Goal: Task Accomplishment & Management: Manage account settings

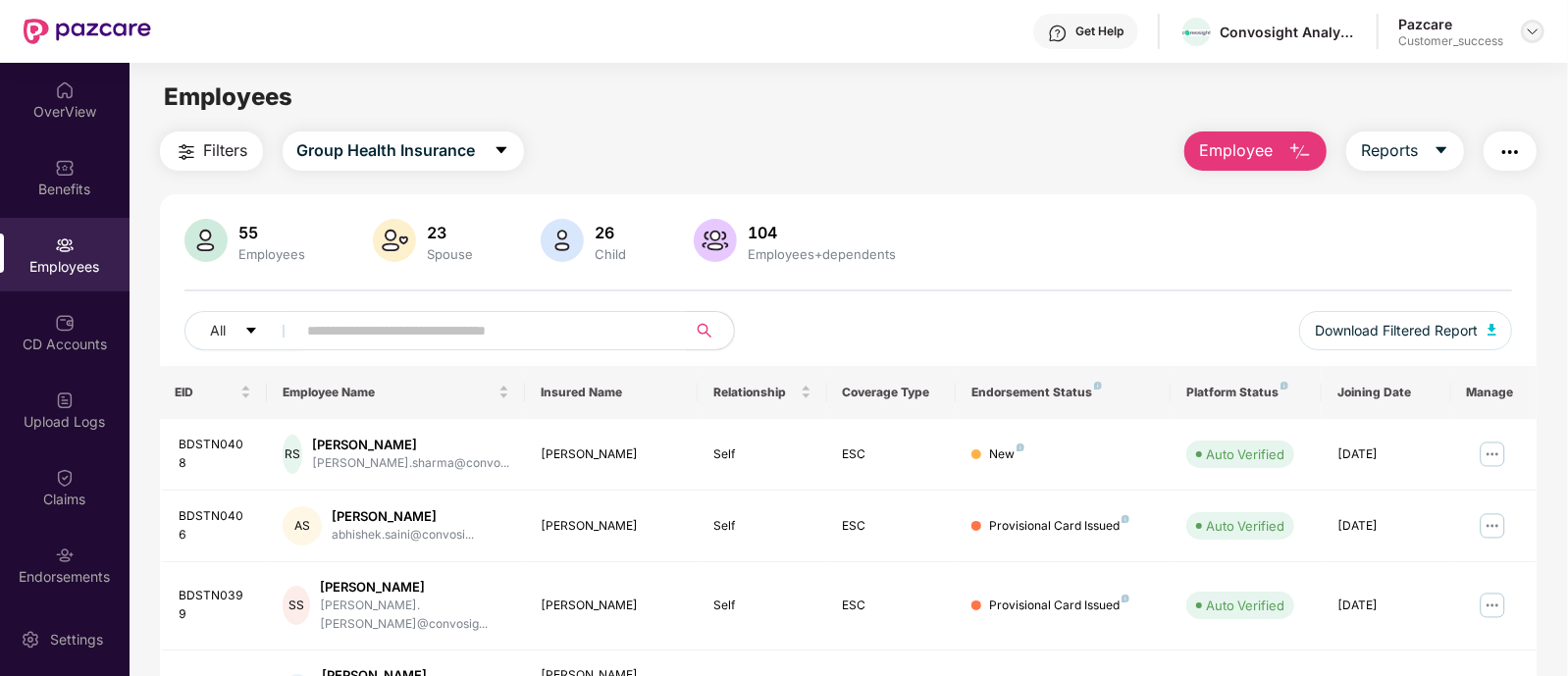
click at [1527, 22] on div at bounding box center [1534, 32] width 24 height 24
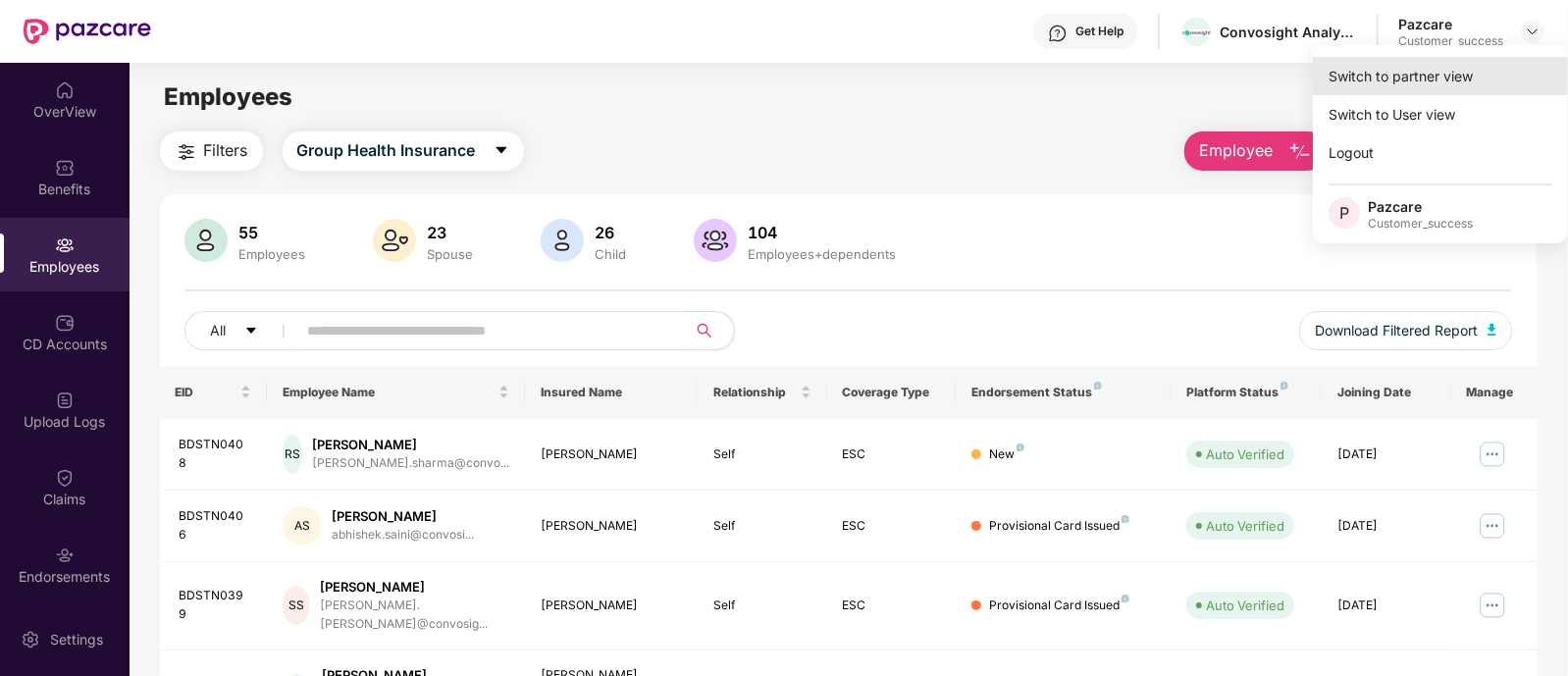
click at [1424, 81] on div "Switch to partner view" at bounding box center [1441, 76] width 255 height 38
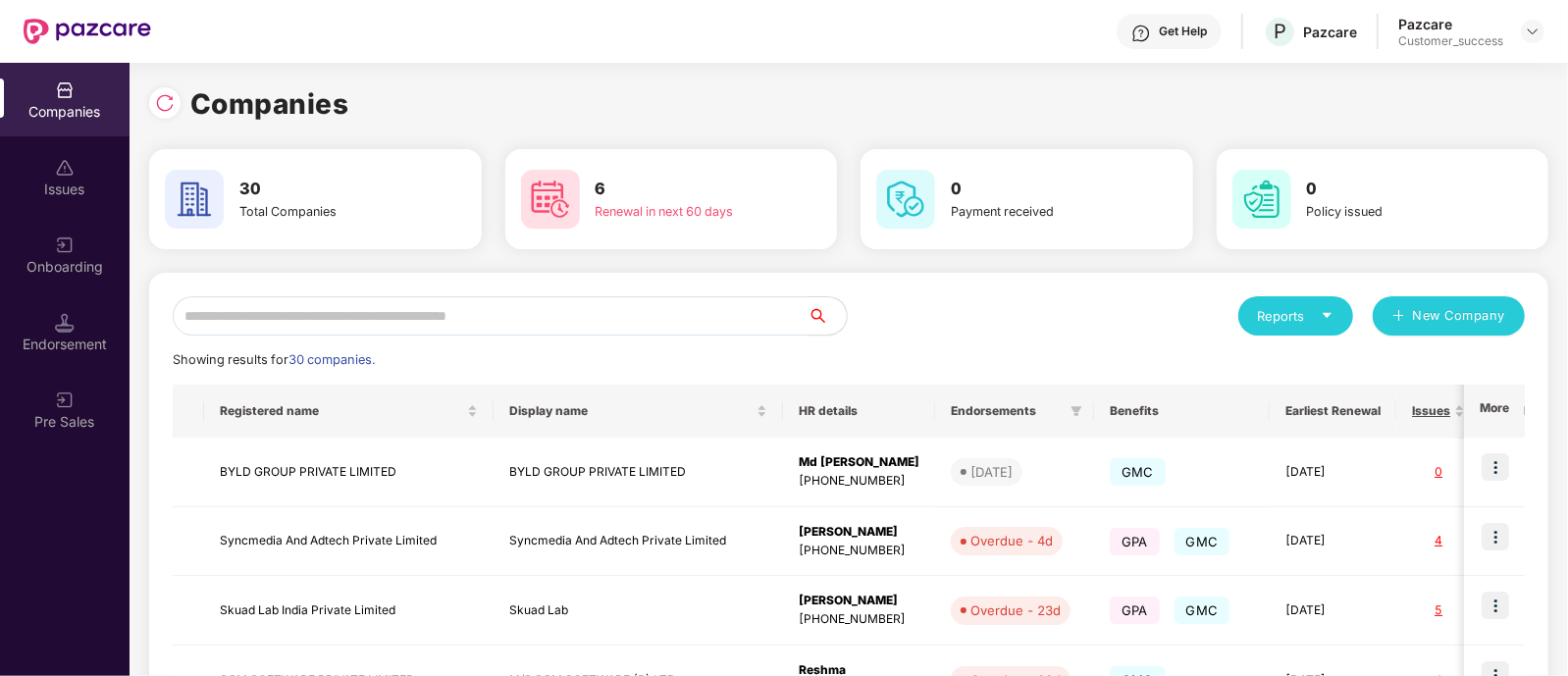
click at [566, 323] on input "text" at bounding box center [490, 316] width 635 height 39
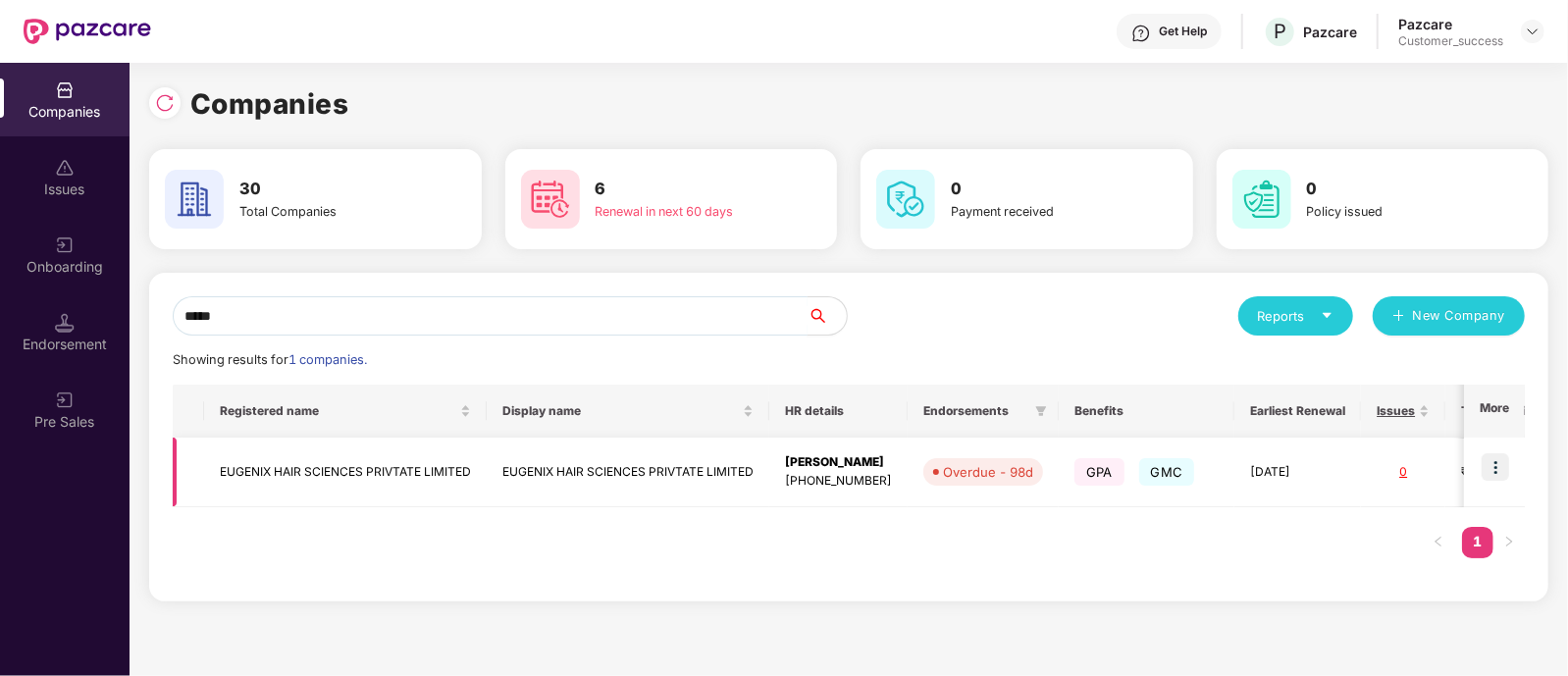
type input "*****"
click at [684, 464] on td "EUGENIX HAIR SCIENCES PRIVTATE LIMITED" at bounding box center [628, 472] width 283 height 70
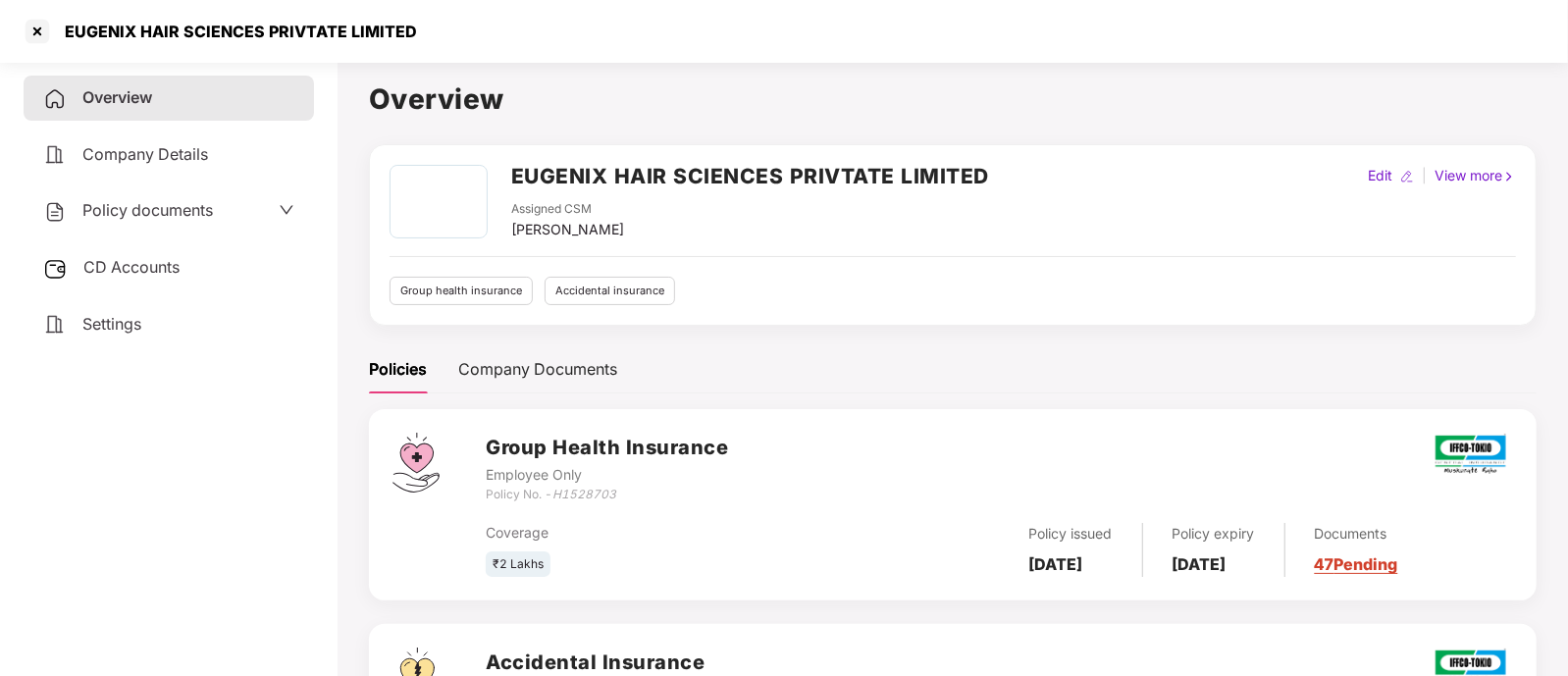
click at [208, 209] on span "Policy documents" at bounding box center [148, 210] width 130 height 20
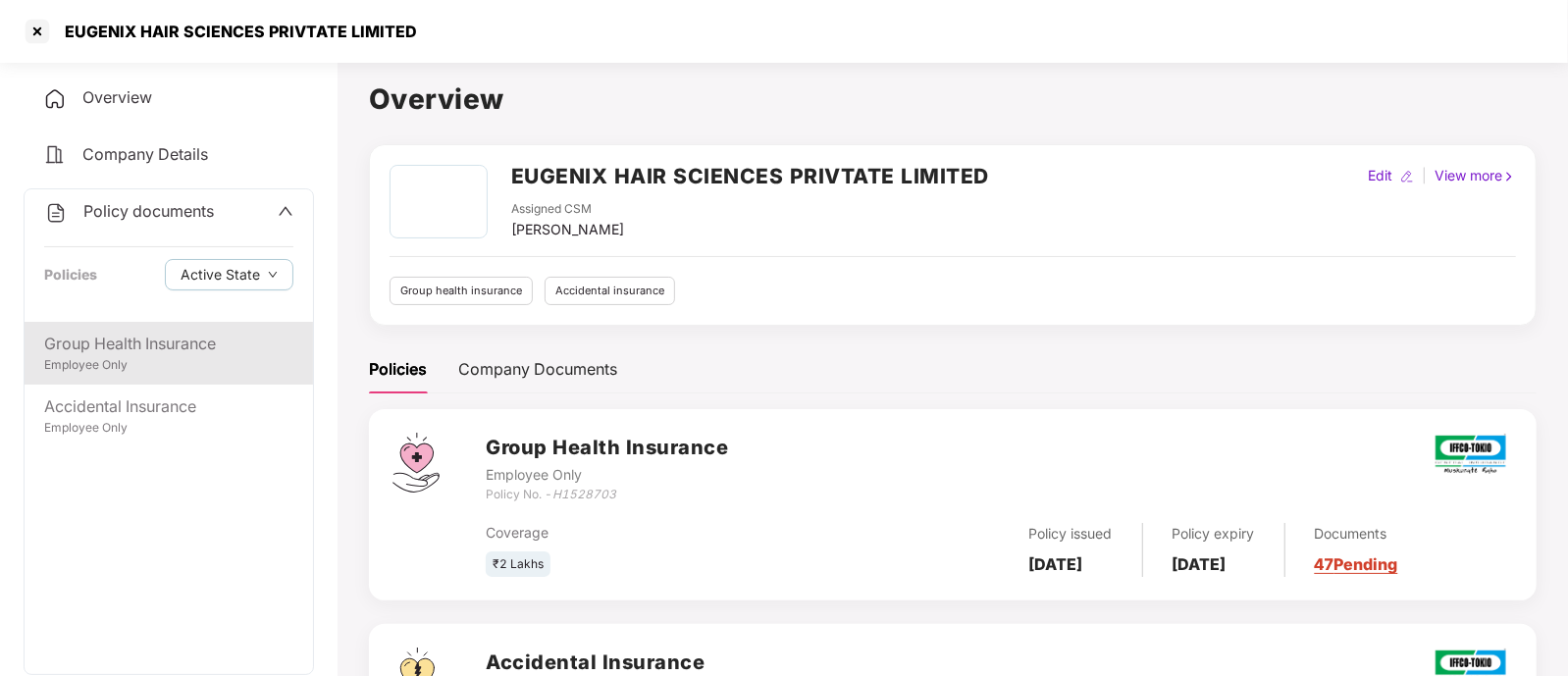
click at [108, 365] on div "Employee Only" at bounding box center [169, 366] width 249 height 19
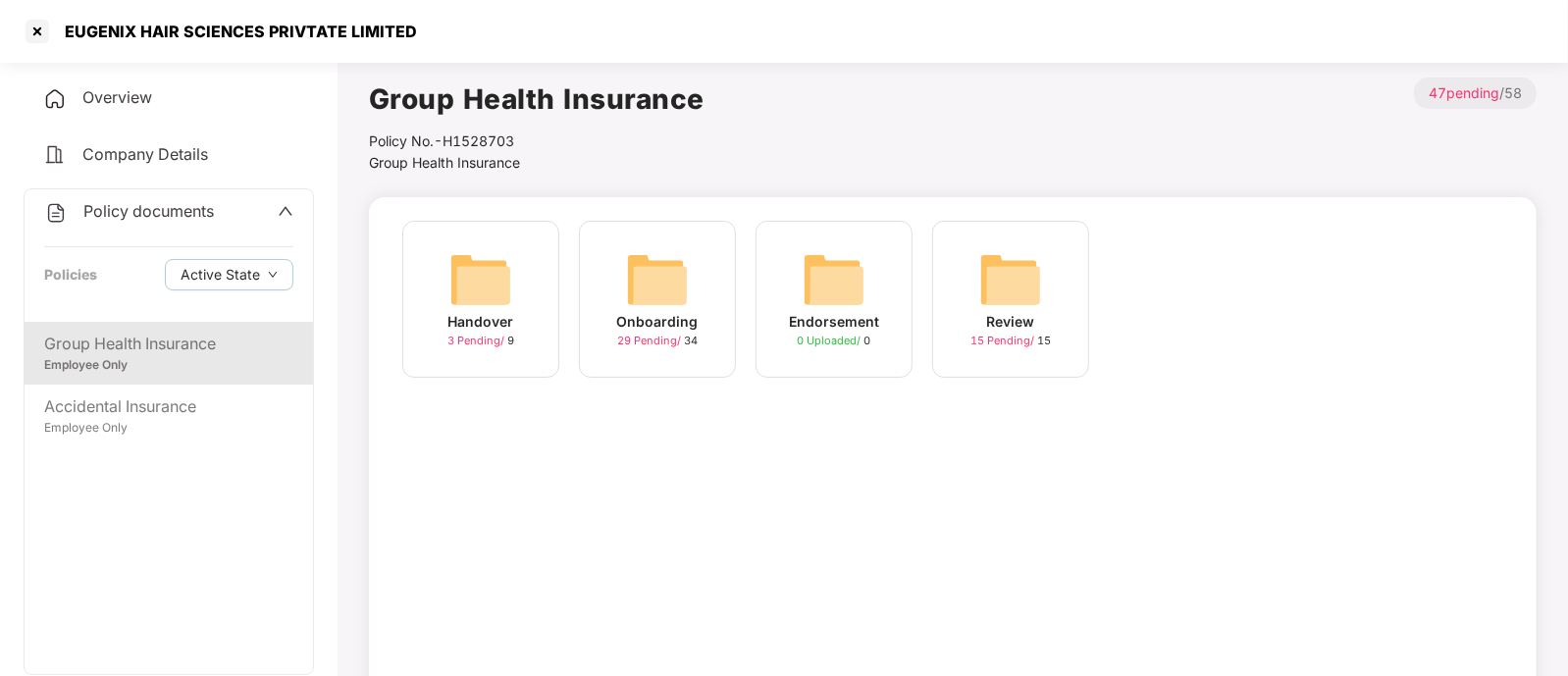
click at [511, 345] on div "3 Pending / 9" at bounding box center [481, 341] width 67 height 17
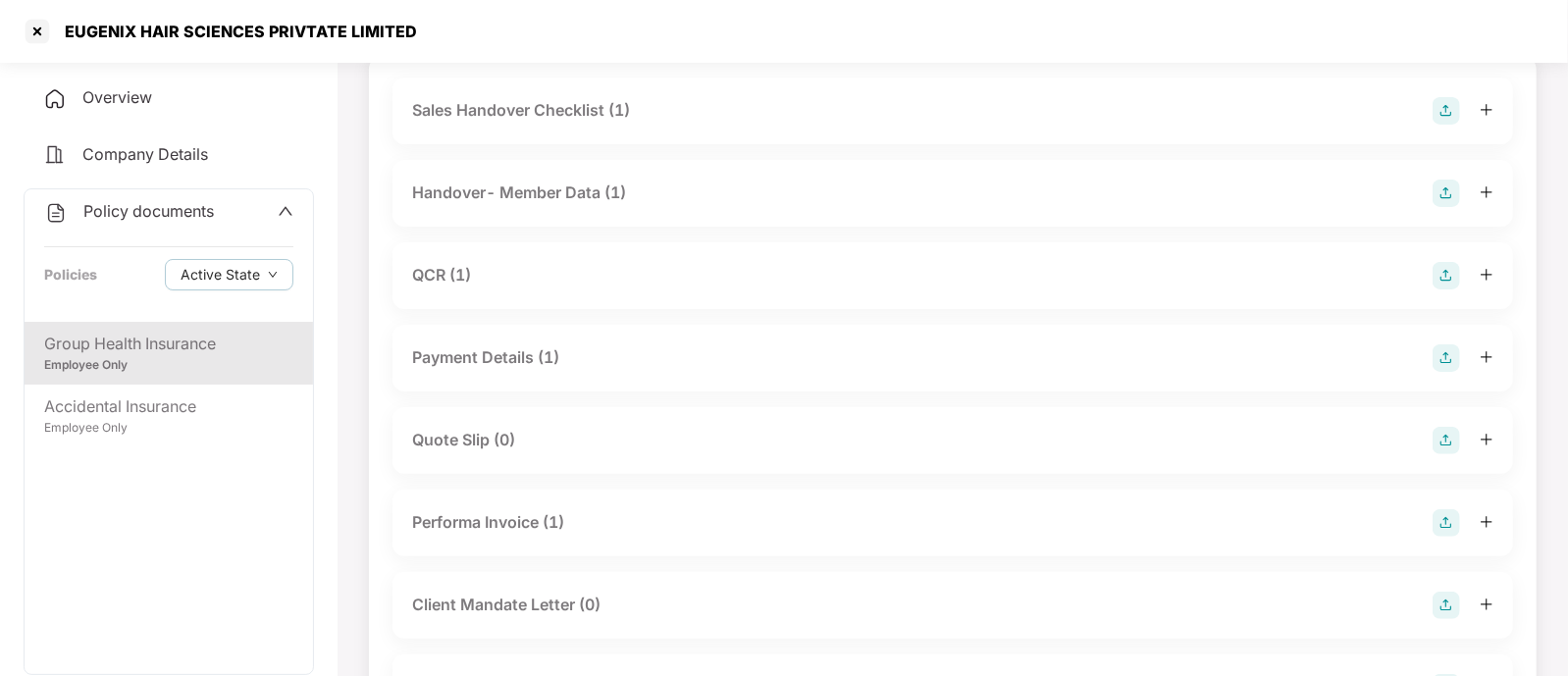
scroll to position [146, 0]
click at [1346, 194] on div "Handover- Member Data (1)" at bounding box center [952, 190] width 1081 height 28
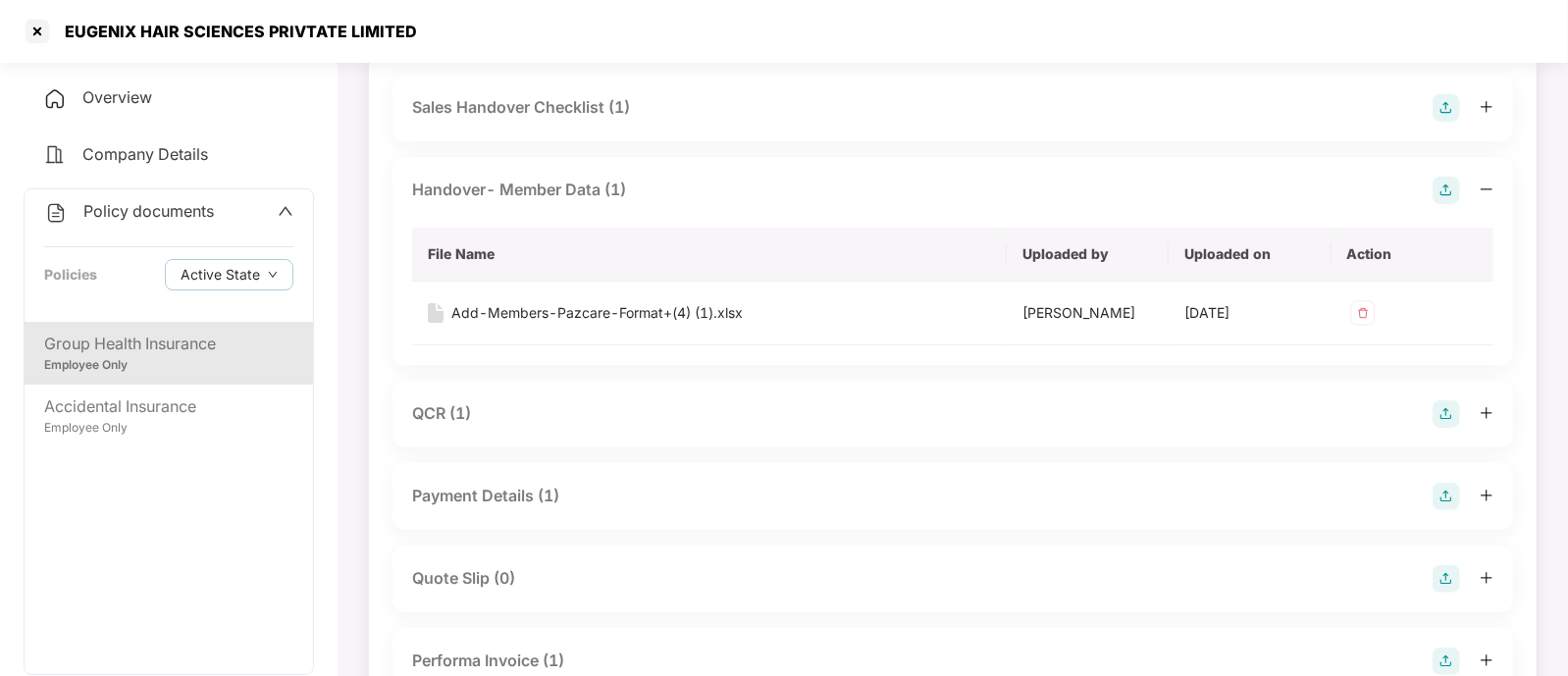
click at [1235, 187] on div "Handover- Member Data (1)" at bounding box center [952, 190] width 1081 height 28
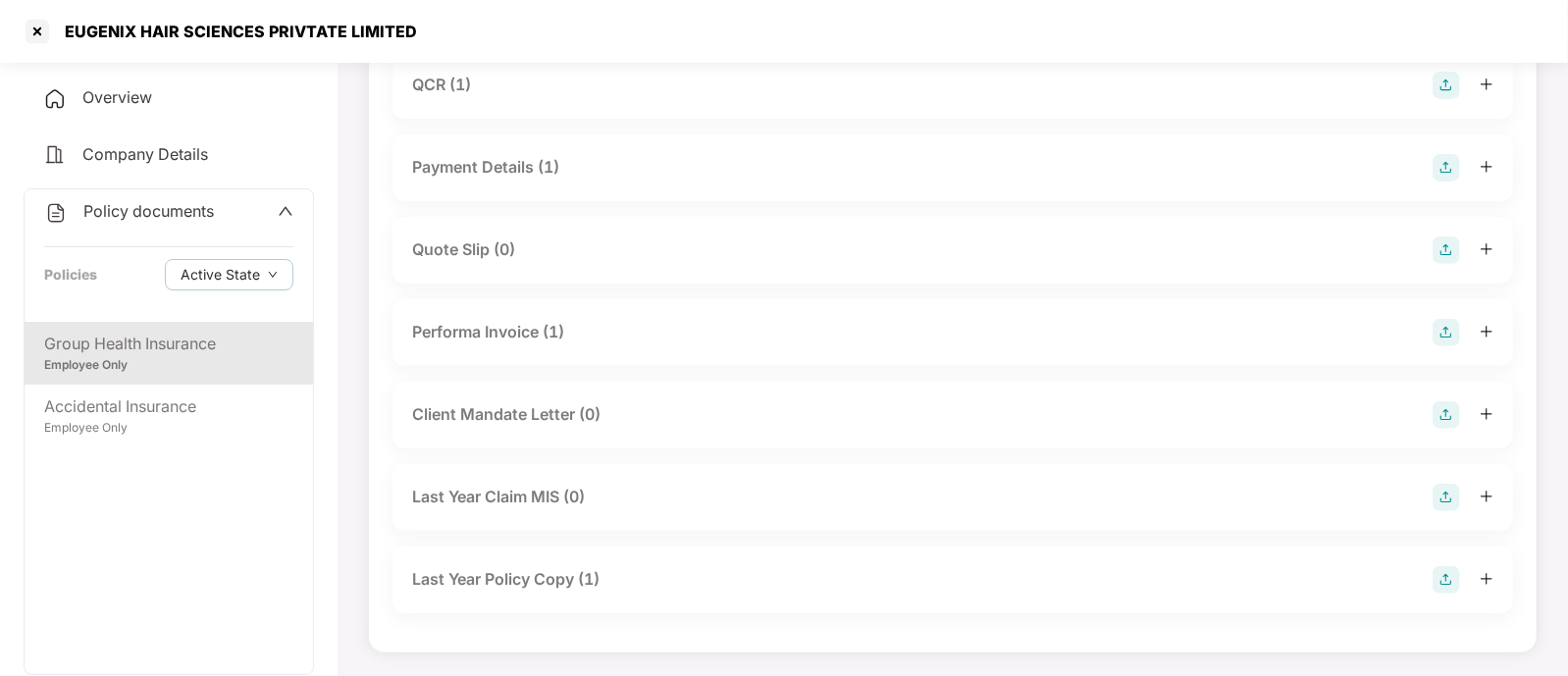
scroll to position [0, 0]
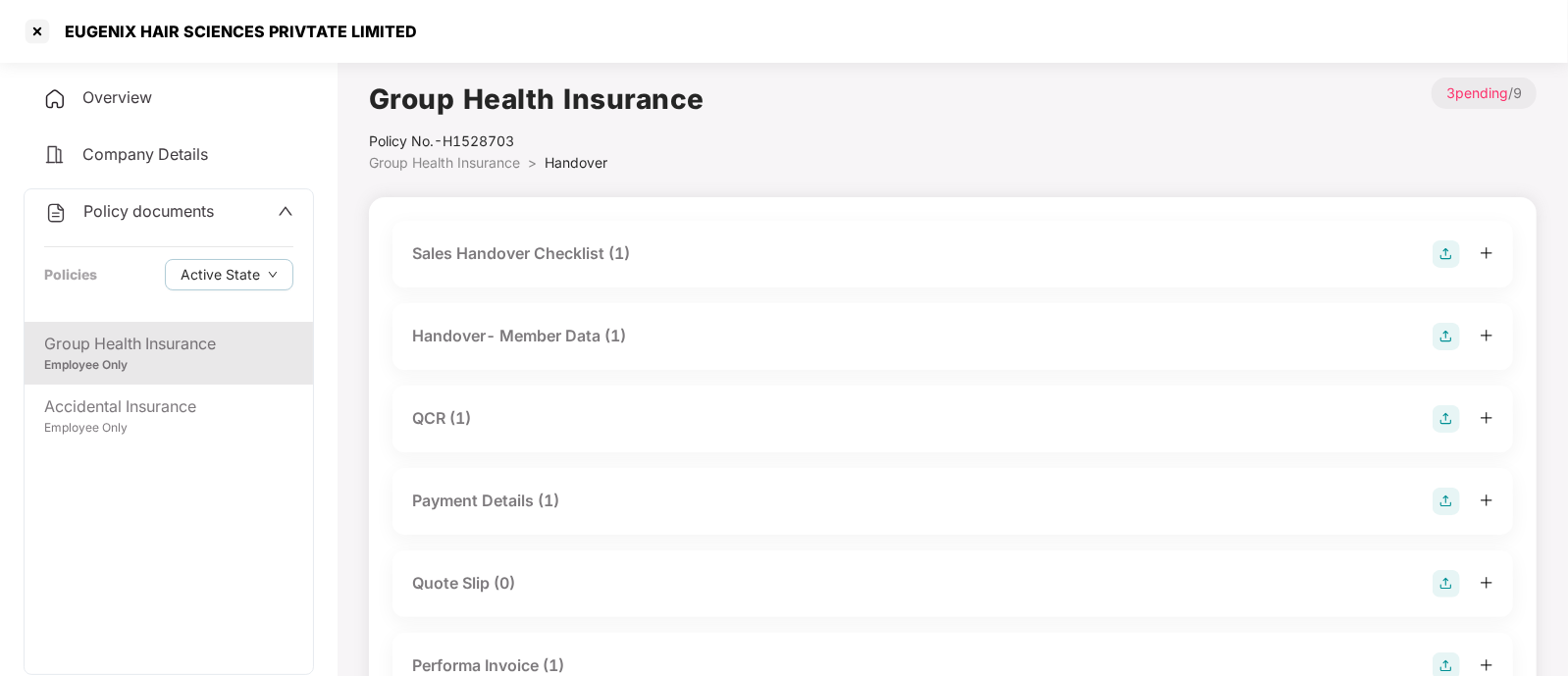
click at [108, 351] on div "Group Health Insurance" at bounding box center [169, 344] width 249 height 25
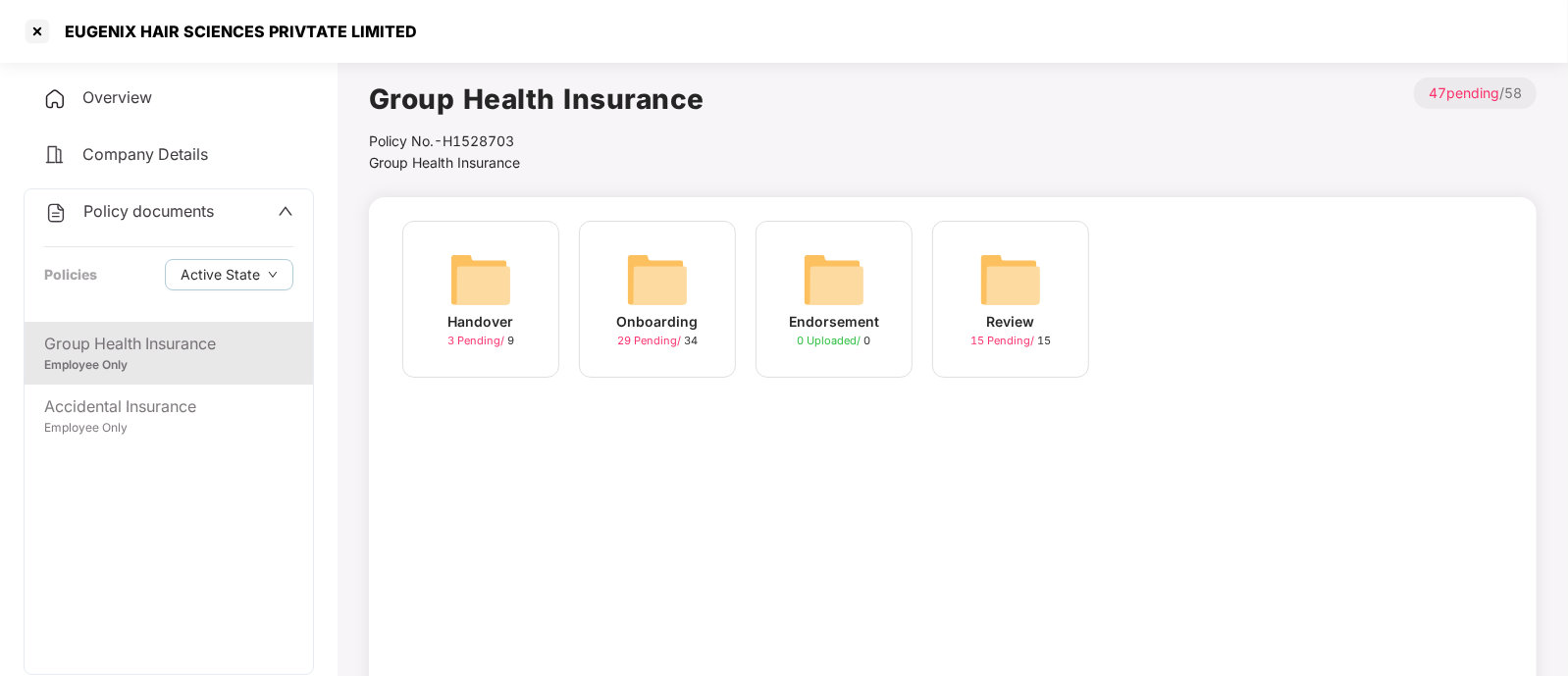
click at [625, 333] on div "29 Pending / 34" at bounding box center [657, 341] width 81 height 17
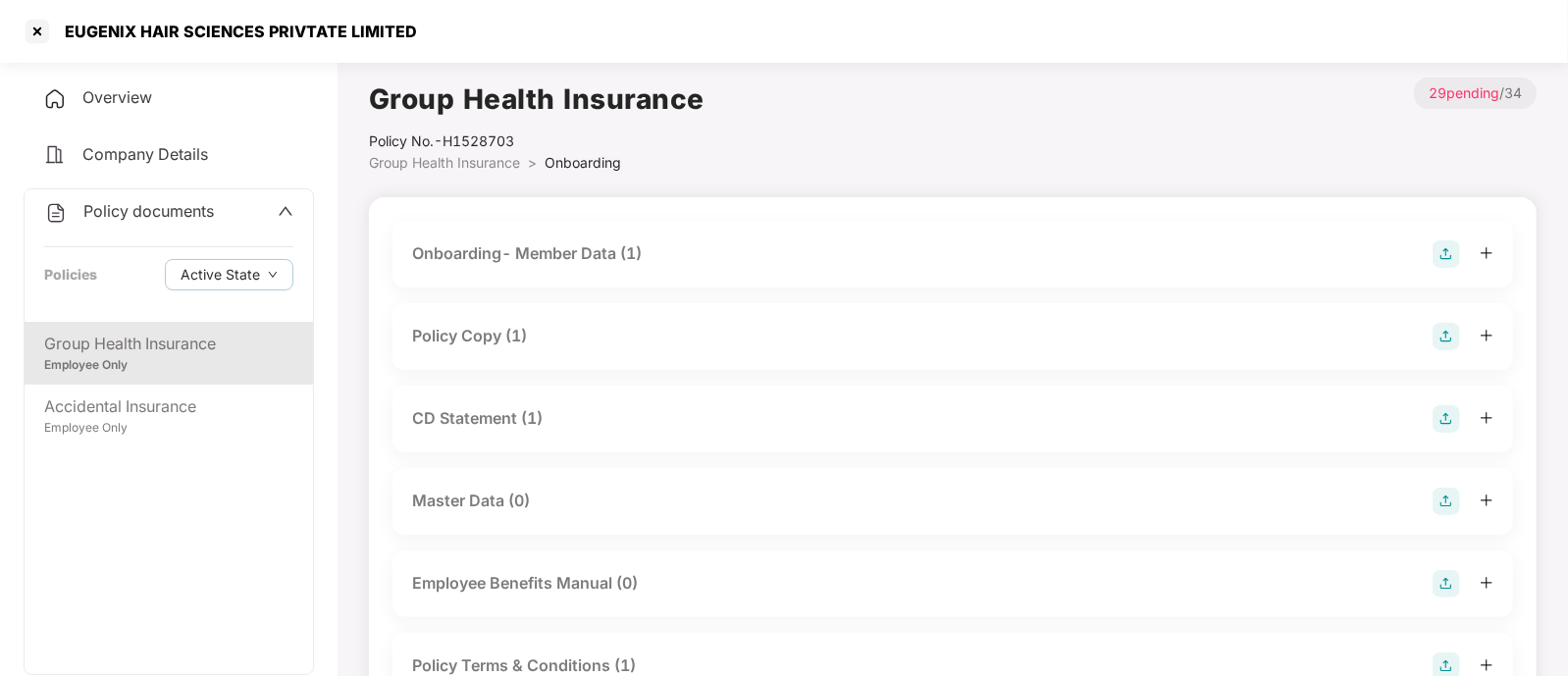
click at [726, 240] on div "Onboarding- Member Data (1)" at bounding box center [952, 254] width 1081 height 28
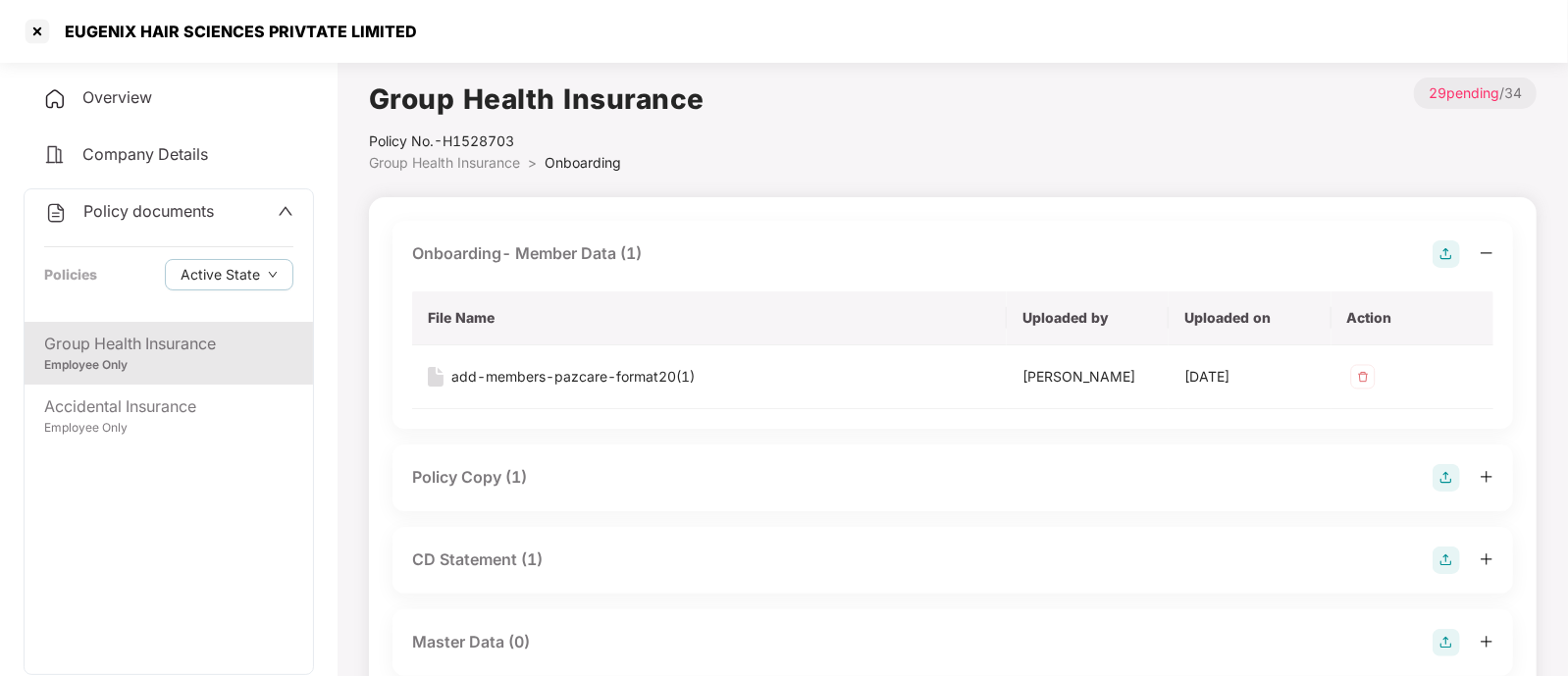
click at [726, 240] on div "Onboarding- Member Data (1)" at bounding box center [952, 254] width 1081 height 28
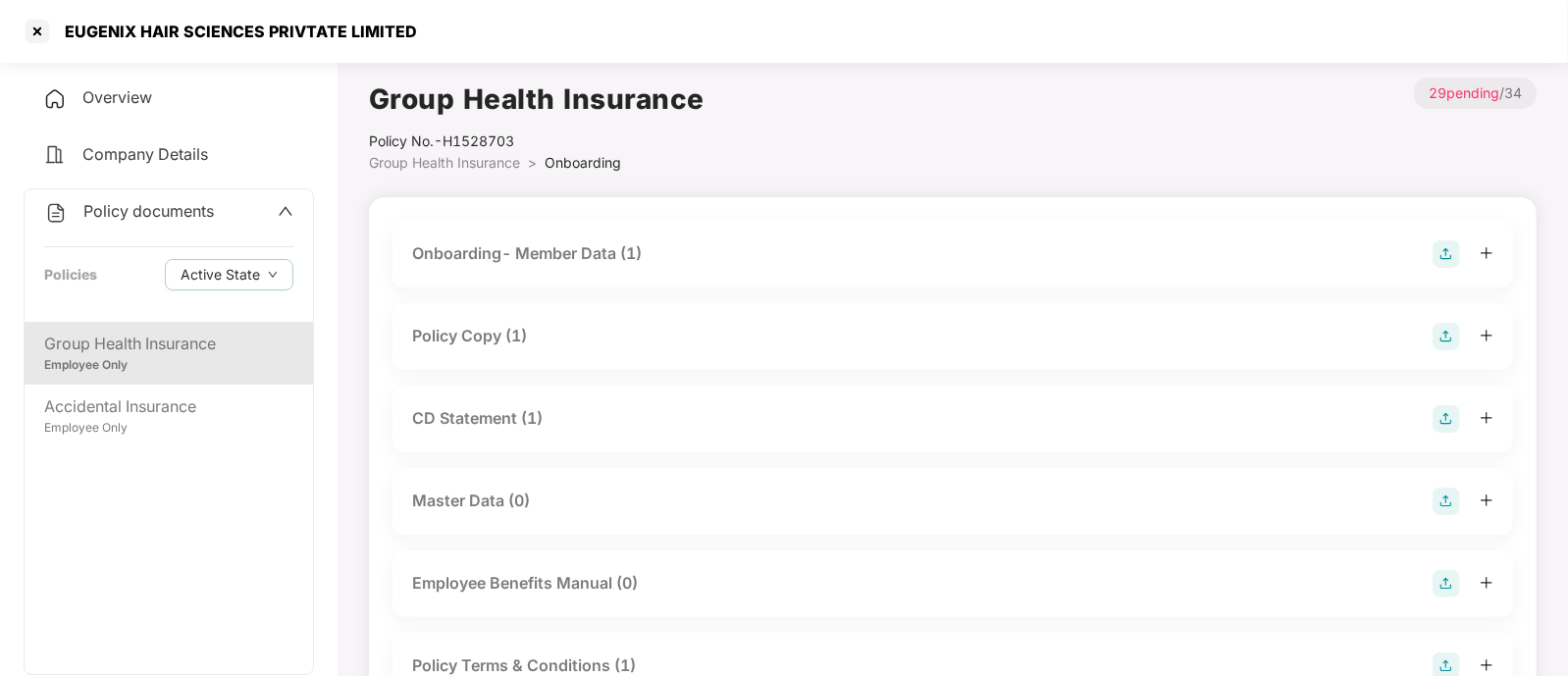
click at [433, 163] on span "Group Health Insurance" at bounding box center [443, 162] width 151 height 17
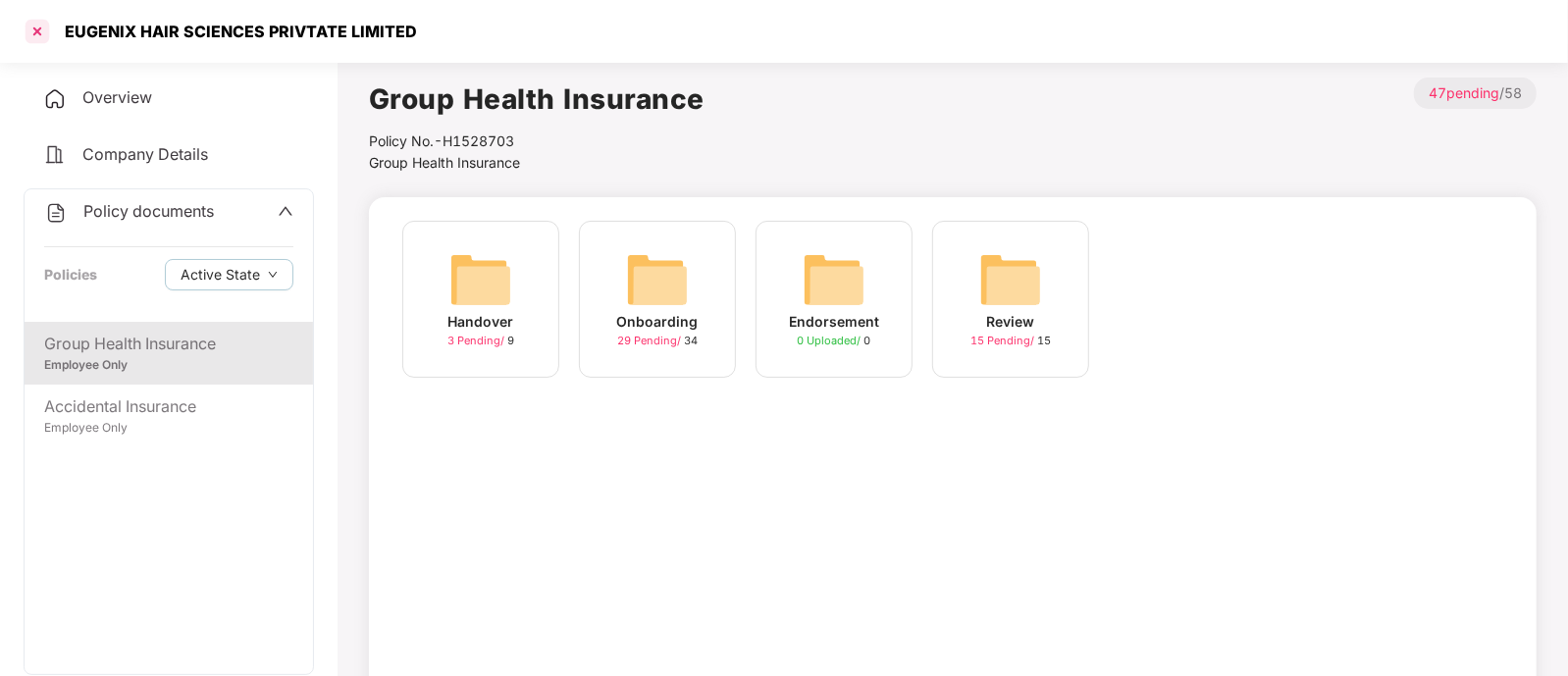
click at [30, 35] on div at bounding box center [37, 32] width 32 height 32
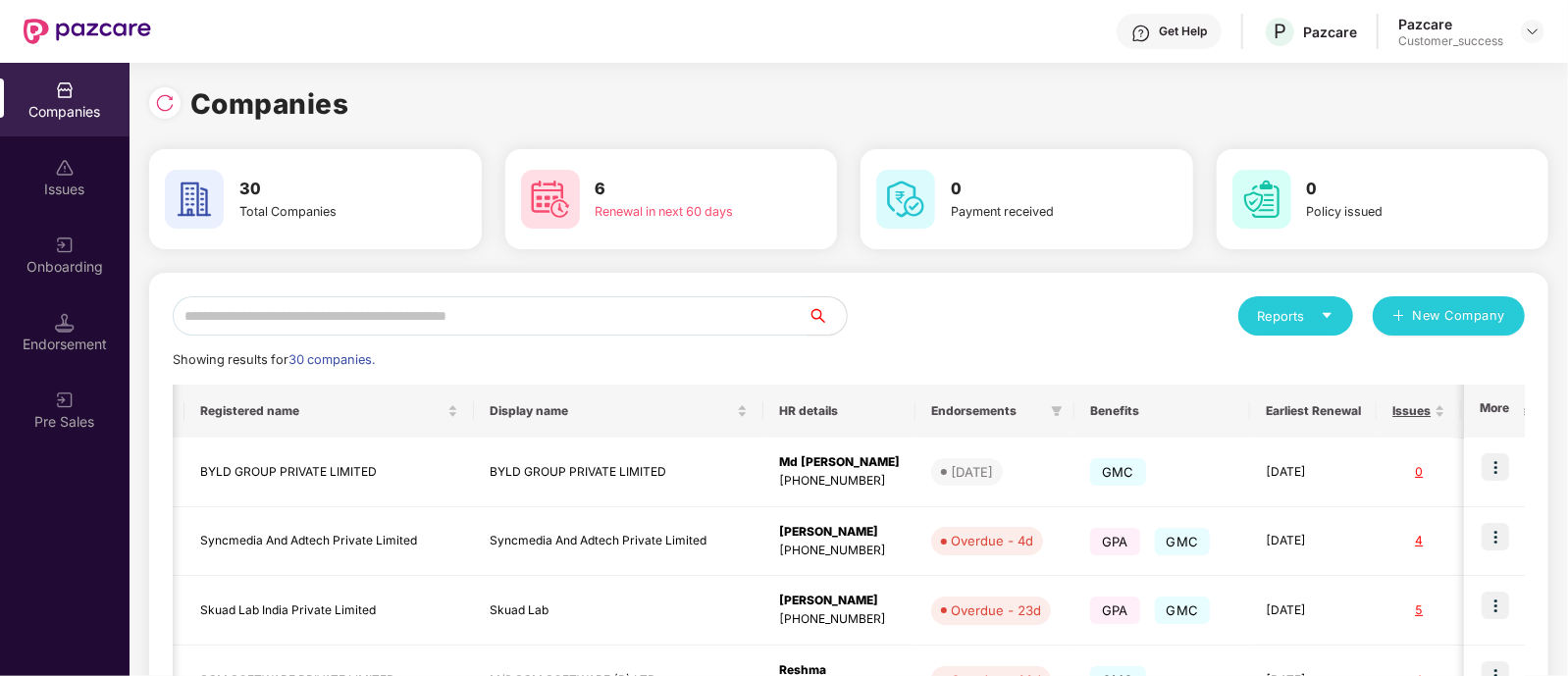
drag, startPoint x: 937, startPoint y: 313, endPoint x: 189, endPoint y: 271, distance: 749.2
click at [189, 271] on div "Companies 30 Total Companies 6 Renewal in next 60 days 0 Payment received 0 Pol…" at bounding box center [849, 662] width 1399 height 1159
click at [466, 313] on input "text" at bounding box center [490, 316] width 635 height 39
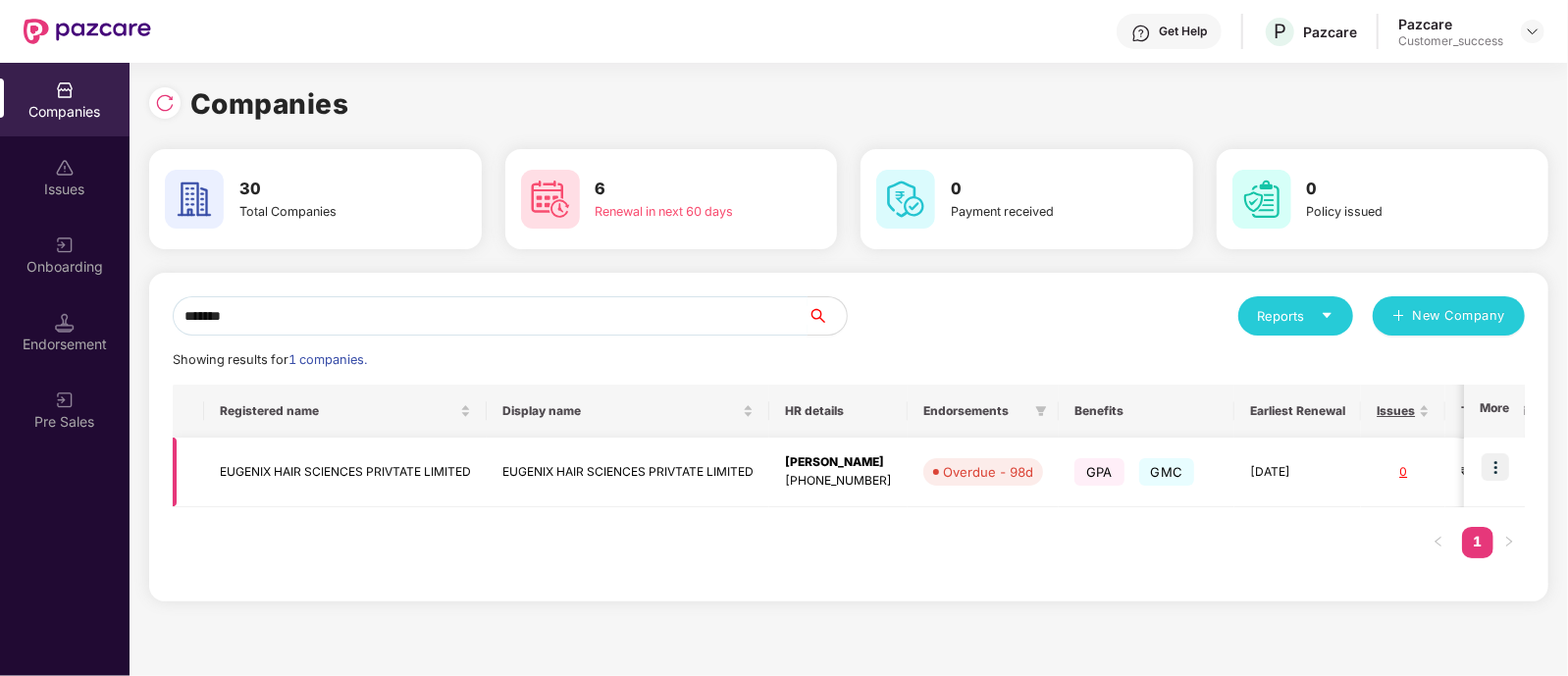
type input "*******"
click at [1497, 476] on img at bounding box center [1496, 467] width 28 height 28
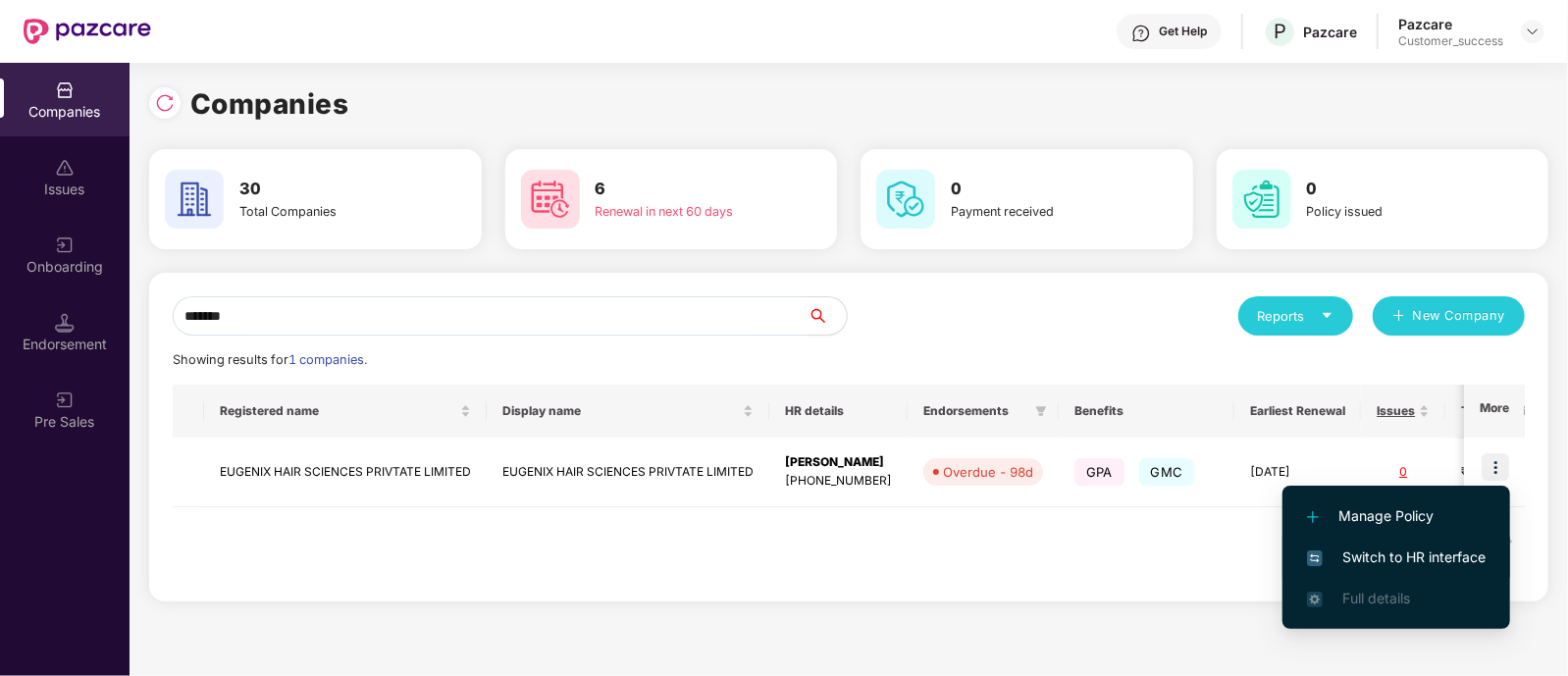
click at [1354, 550] on span "Switch to HR interface" at bounding box center [1397, 558] width 178 height 22
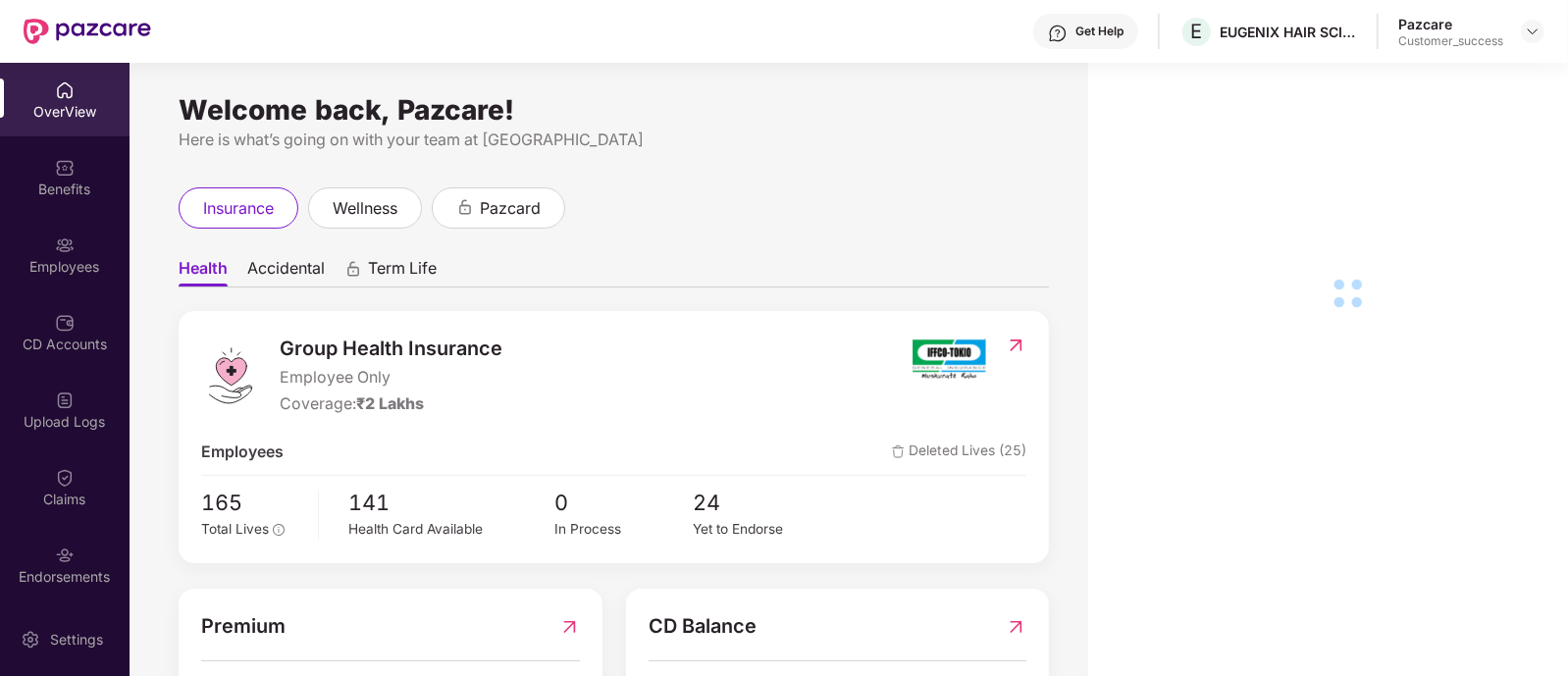
click at [88, 269] on div "Employees" at bounding box center [64, 267] width 129 height 20
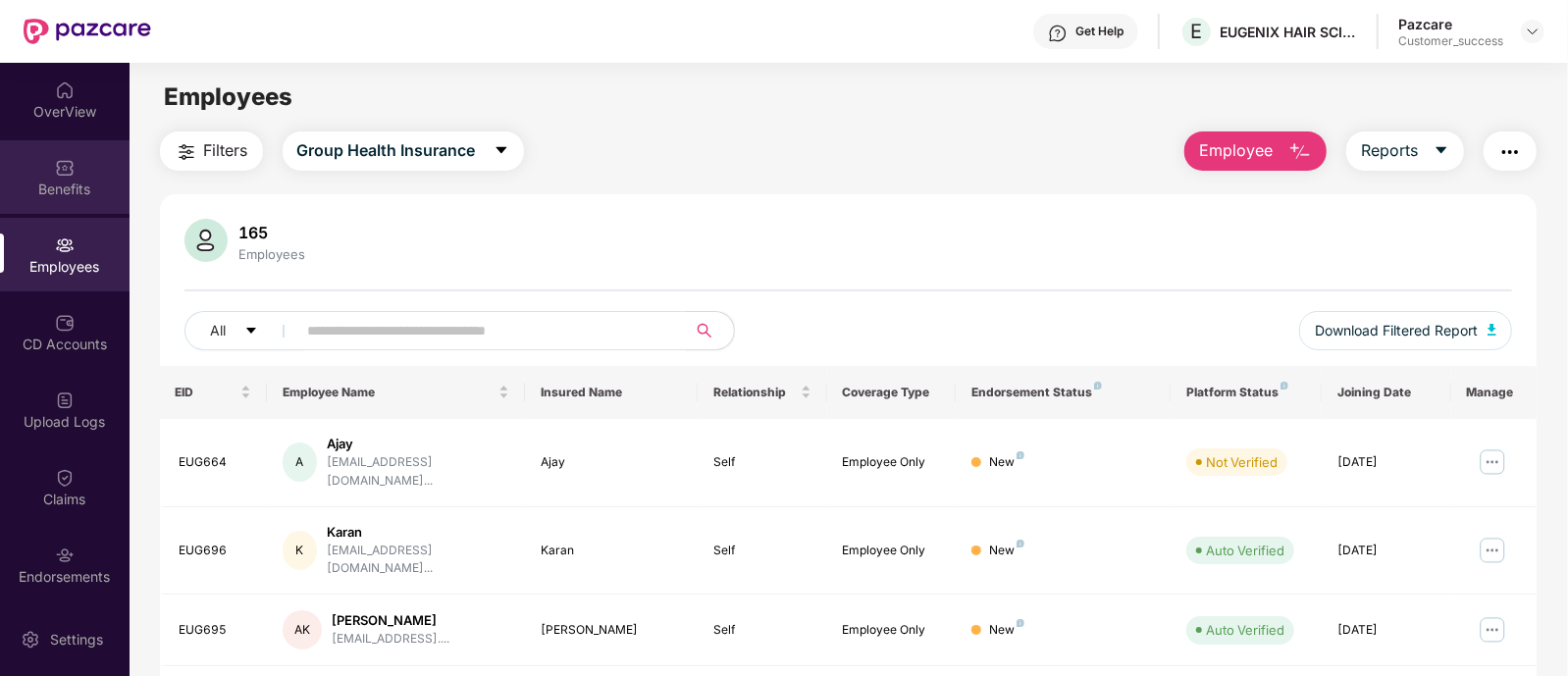
click at [63, 164] on img at bounding box center [65, 168] width 20 height 20
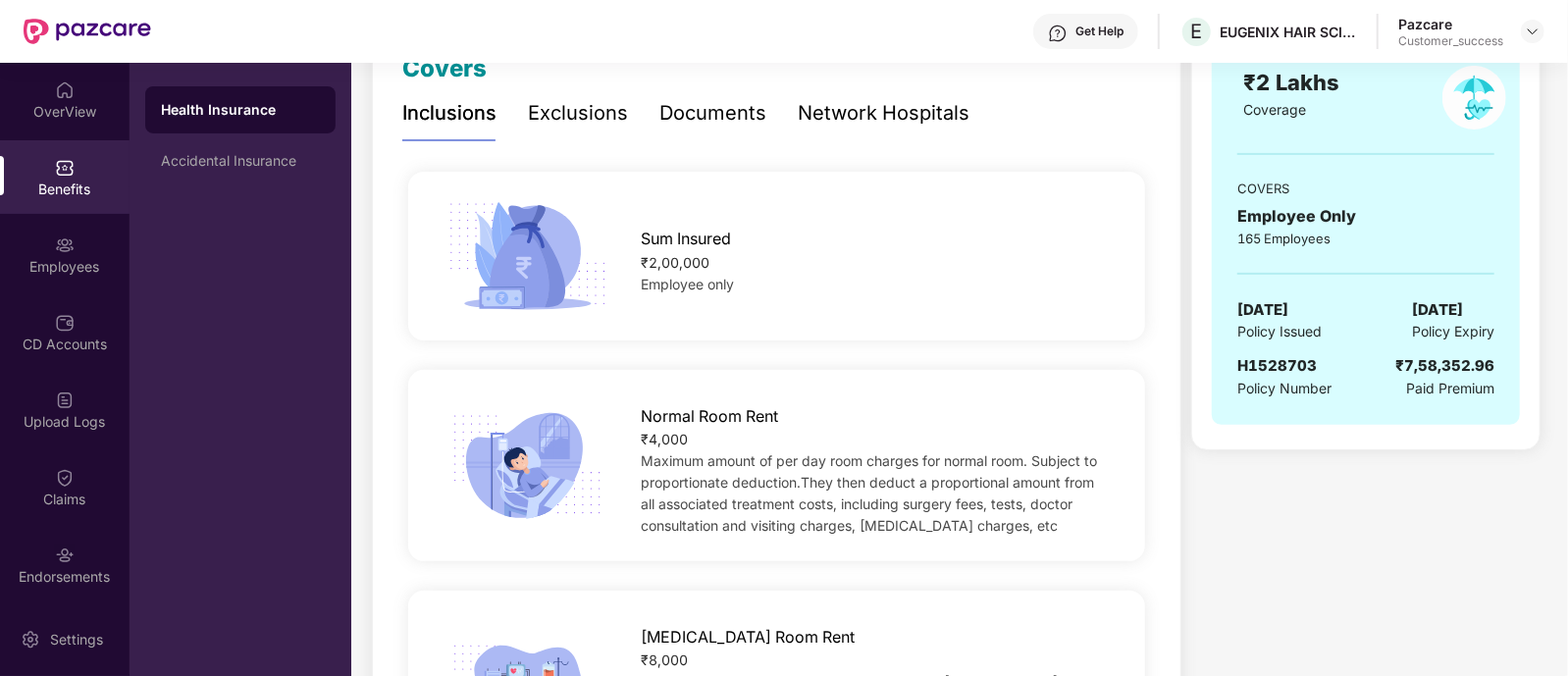
scroll to position [304, 0]
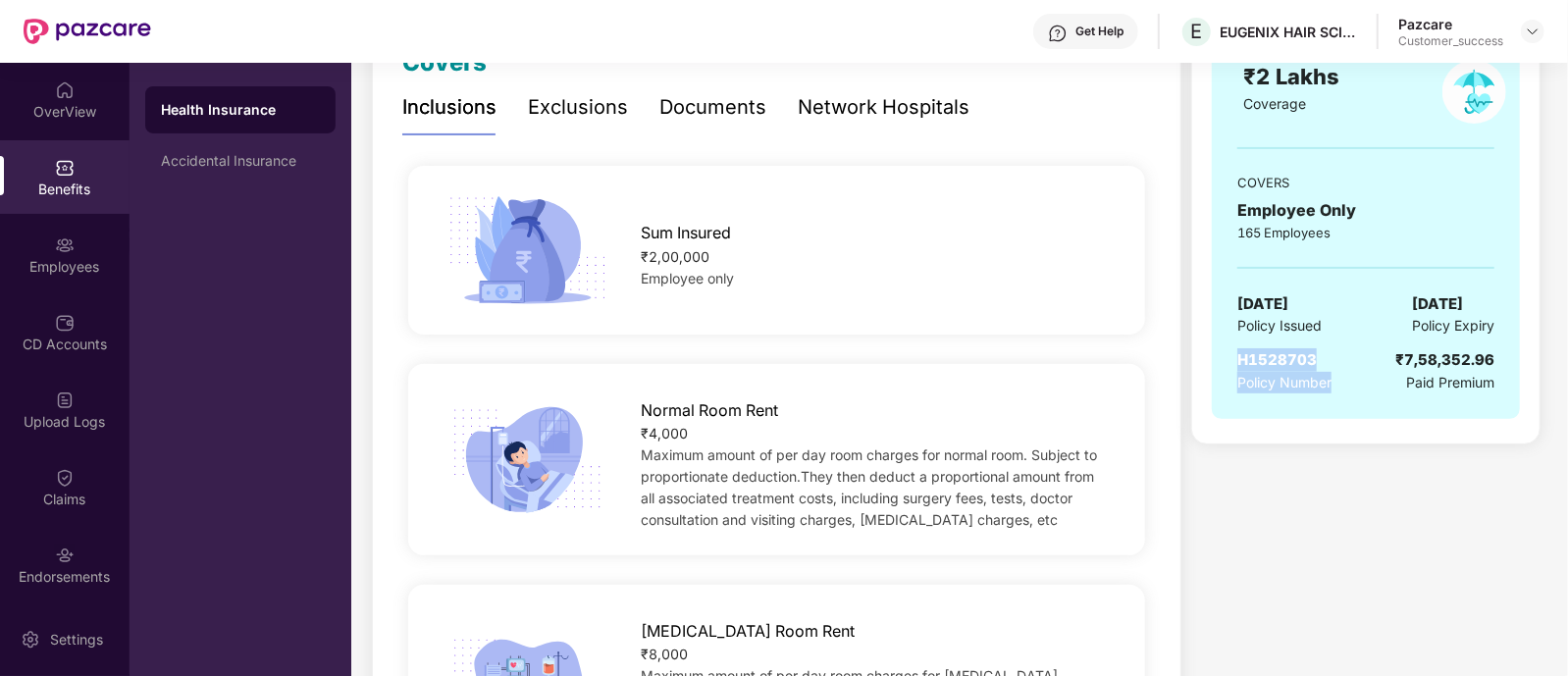
drag, startPoint x: 1237, startPoint y: 360, endPoint x: 1342, endPoint y: 374, distance: 105.9
click at [1342, 374] on div "H1528703 Policy Number ₹7,58,352.96 Paid Premium" at bounding box center [1366, 372] width 257 height 45
drag, startPoint x: 1342, startPoint y: 374, endPoint x: 1238, endPoint y: 350, distance: 106.7
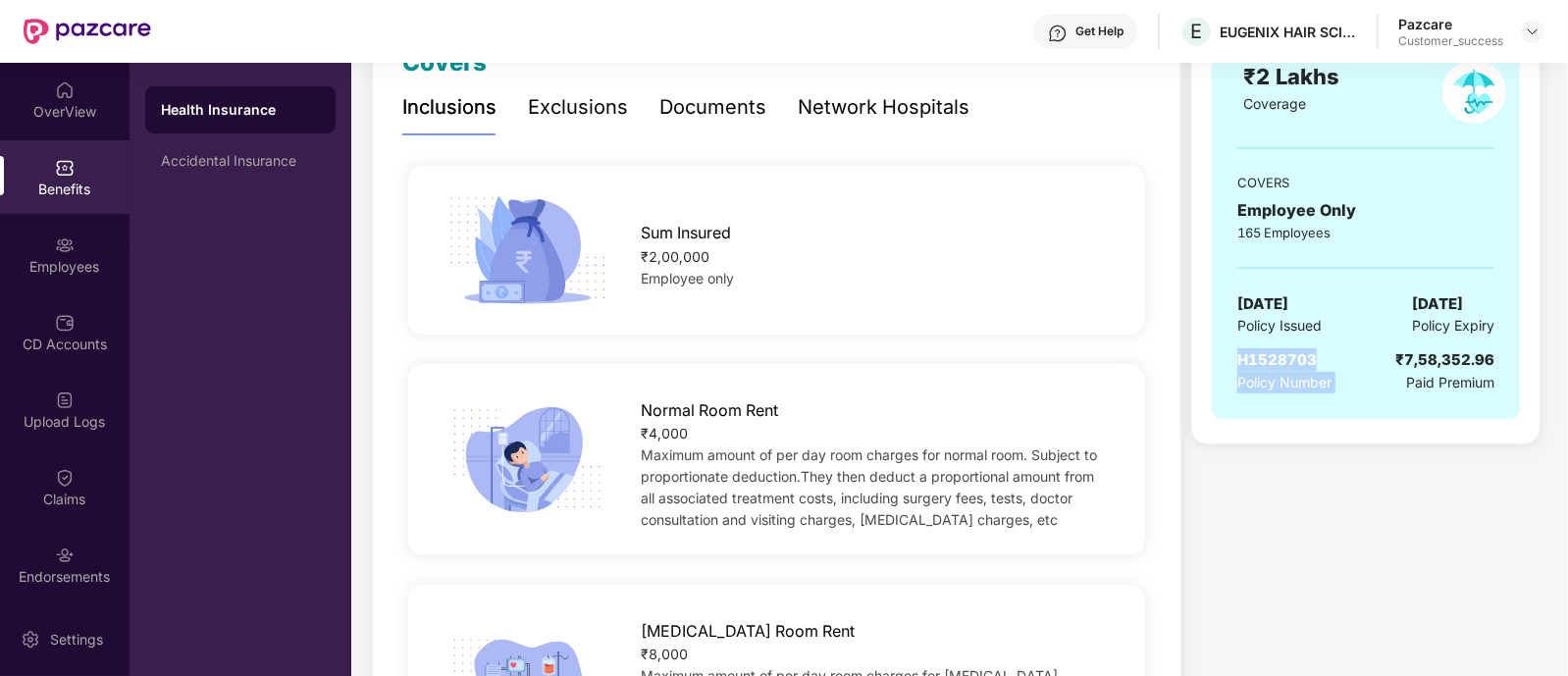
click at [1238, 350] on div "H1528703 Policy Number ₹7,58,352.96 Paid Premium" at bounding box center [1366, 372] width 257 height 45
click at [1238, 351] on span "H1528703" at bounding box center [1277, 360] width 80 height 19
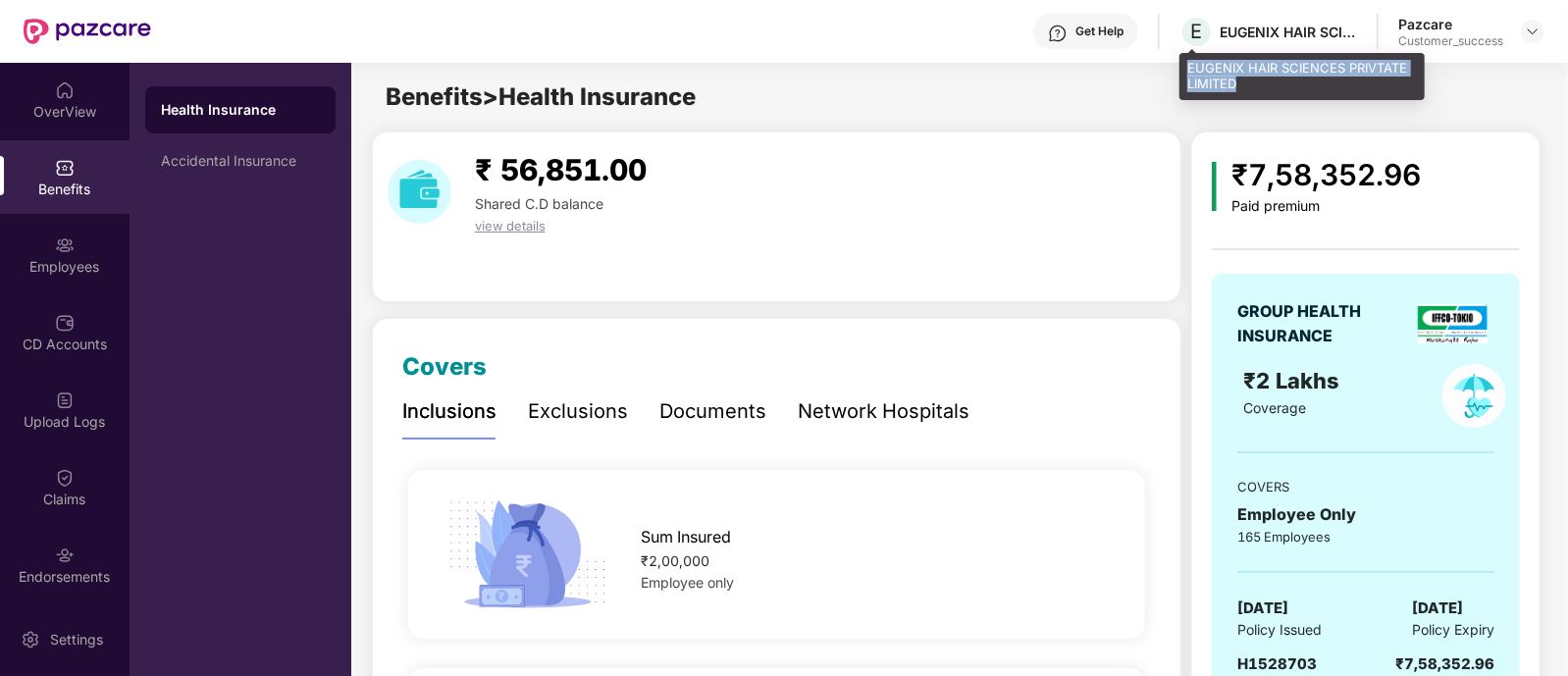
drag, startPoint x: 1191, startPoint y: 65, endPoint x: 1270, endPoint y: 86, distance: 81.7
click at [1270, 86] on div "EUGENIX HAIR SCIENCES PRIVTATE LIMITED" at bounding box center [1302, 76] width 245 height 46
copy div "EUGENIX HAIR SCIENCES PRIVTATE LIMITED"
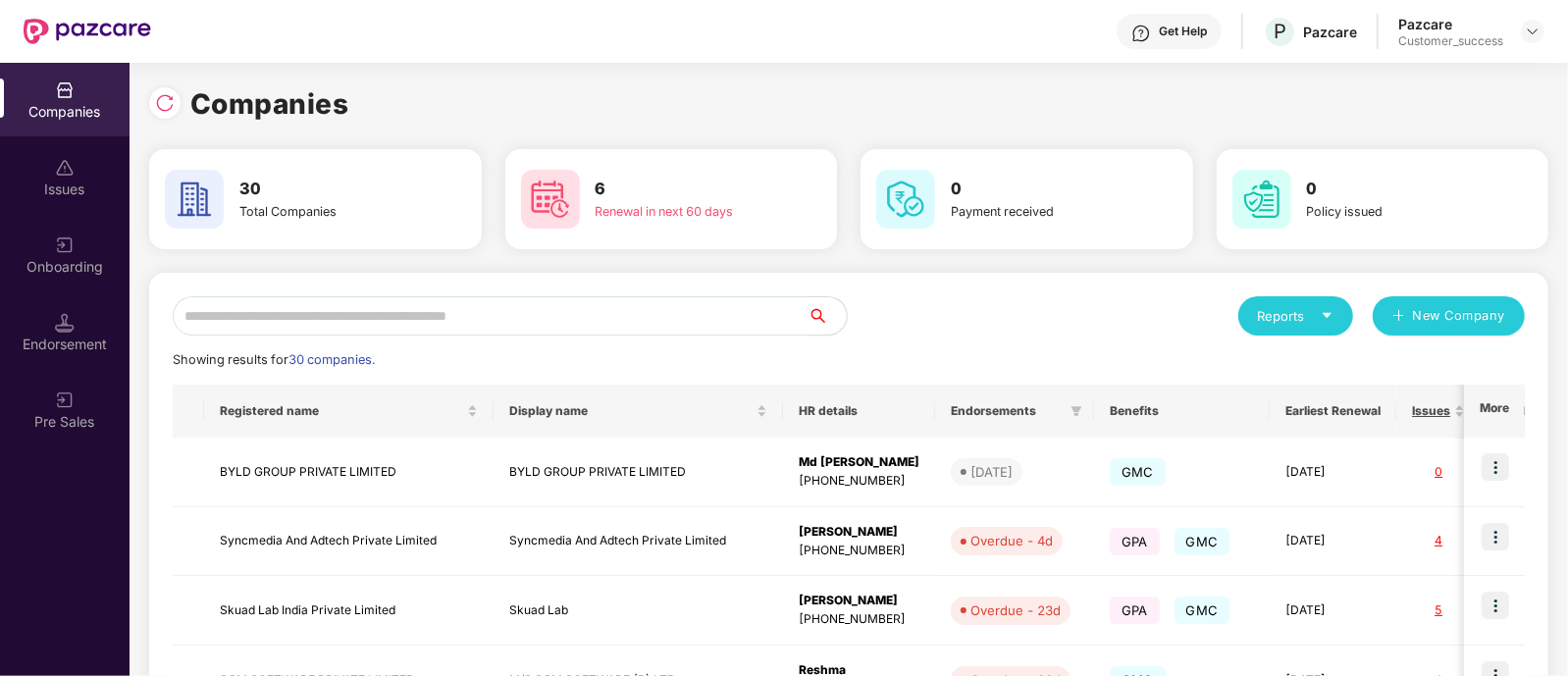
click at [593, 324] on input "text" at bounding box center [490, 316] width 635 height 39
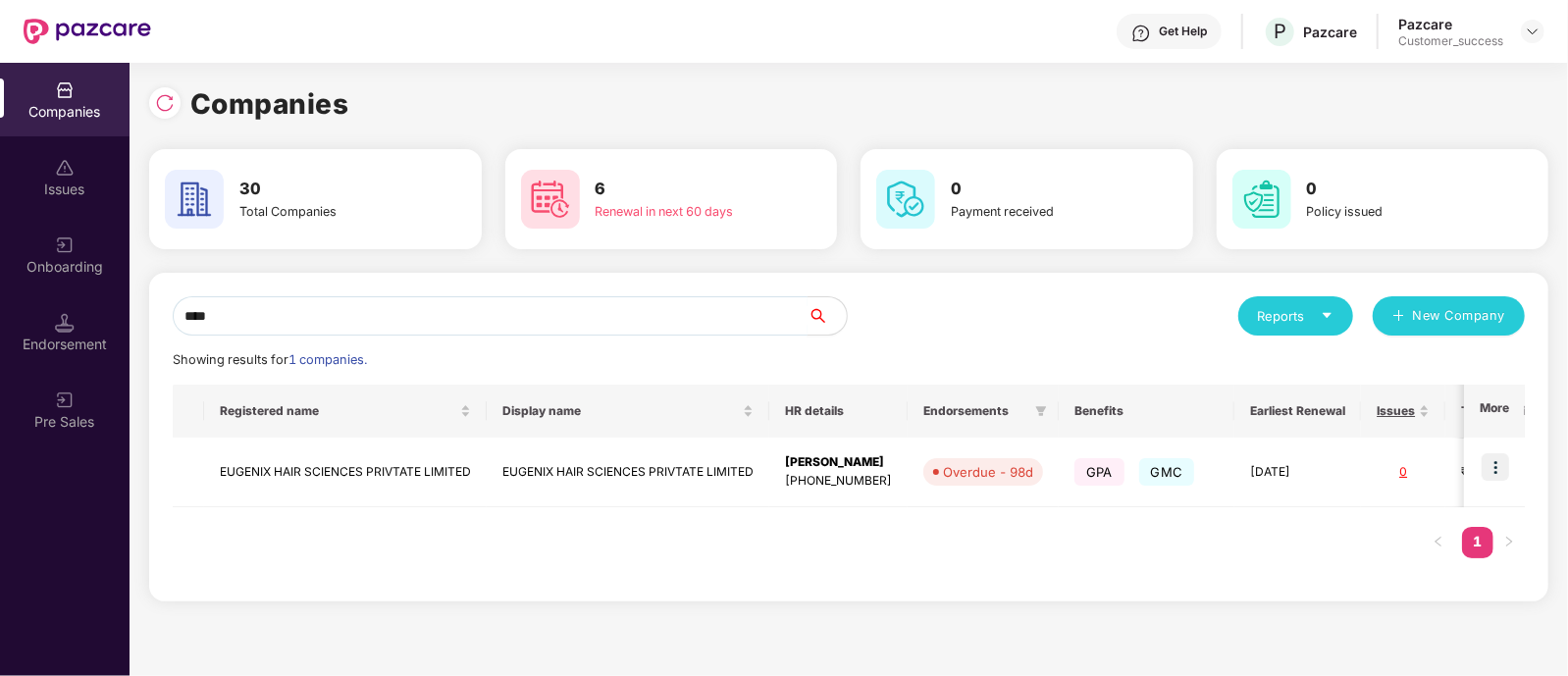
drag, startPoint x: 239, startPoint y: 309, endPoint x: 152, endPoint y: 321, distance: 87.8
click at [152, 321] on div "**** Reports New Company Showing results for 1 companies. Registered name Displ…" at bounding box center [849, 438] width 1399 height 329
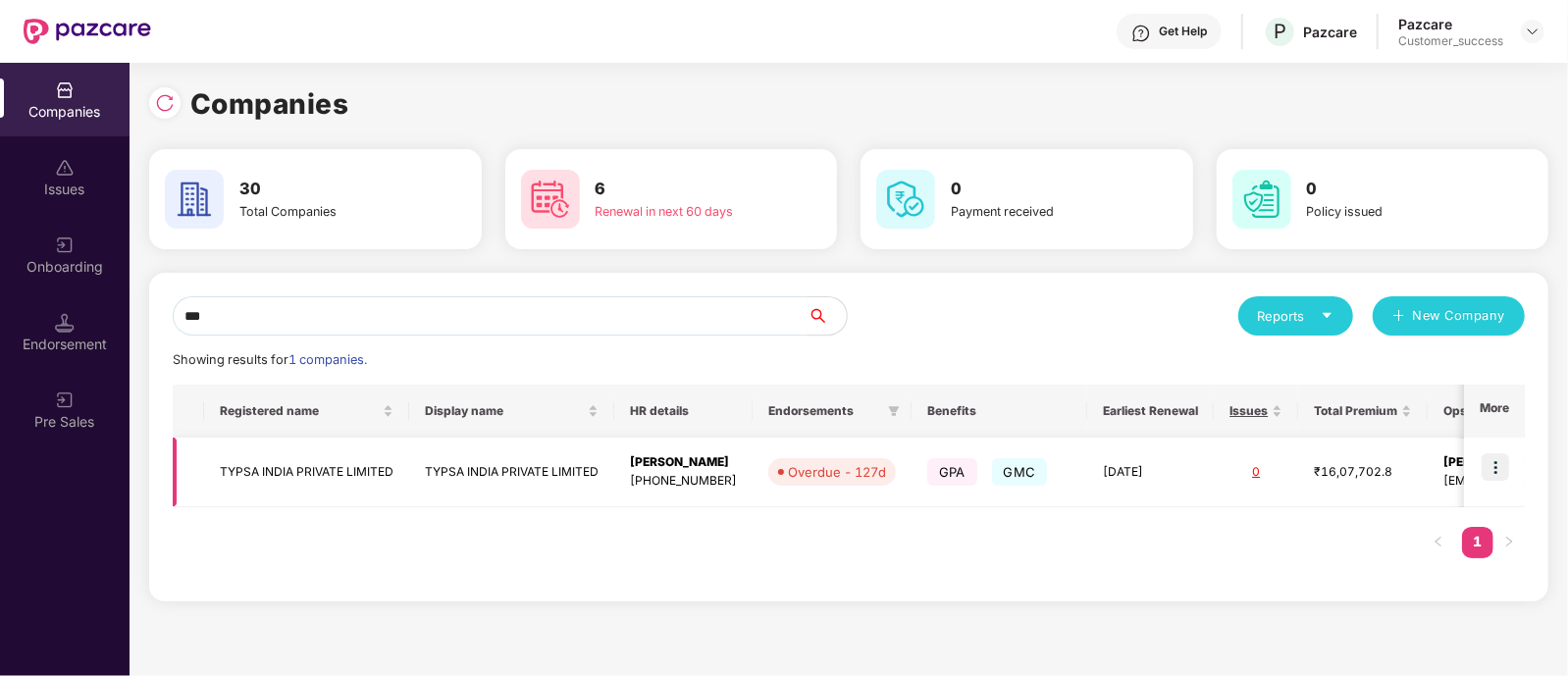
type input "***"
click at [1491, 475] on img at bounding box center [1496, 467] width 28 height 28
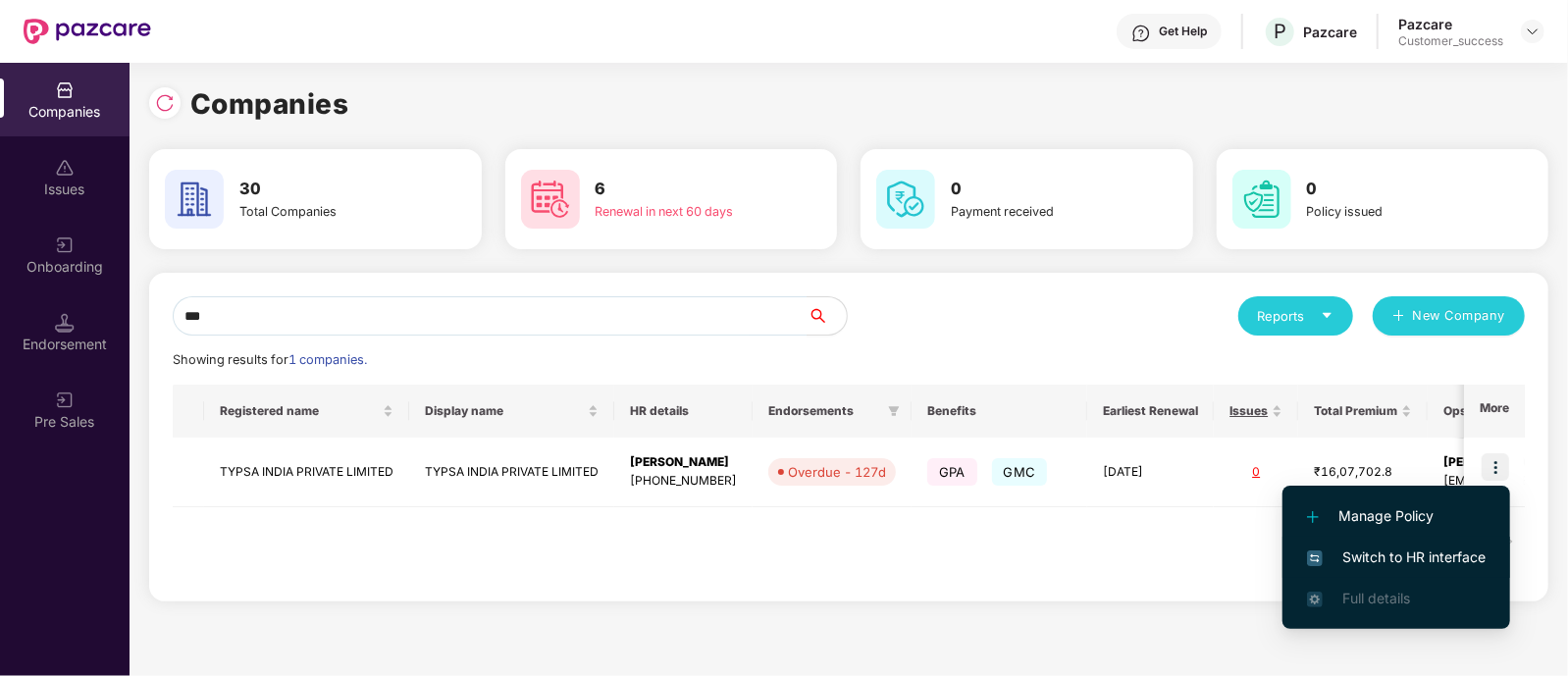
click at [1325, 548] on span "Switch to HR interface" at bounding box center [1397, 558] width 178 height 22
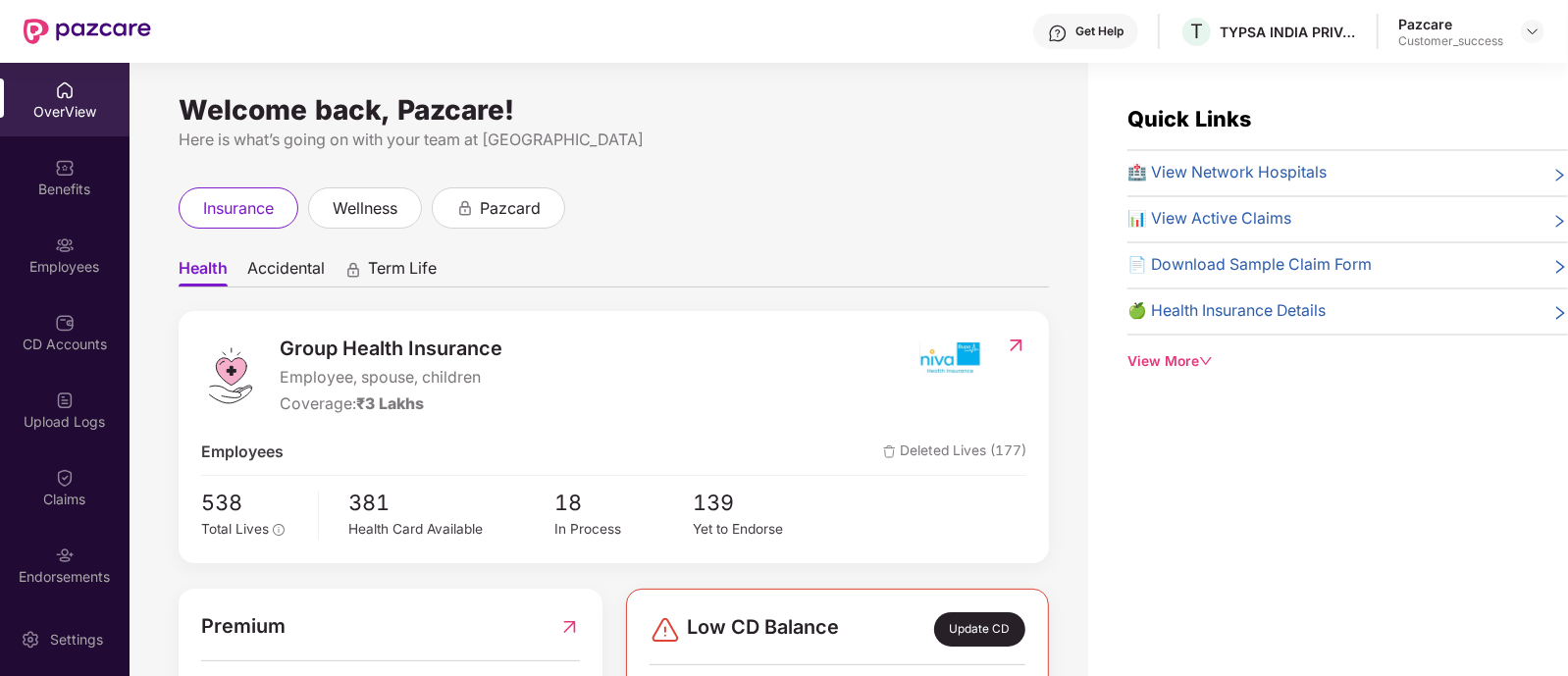
click at [58, 240] on img at bounding box center [65, 245] width 20 height 20
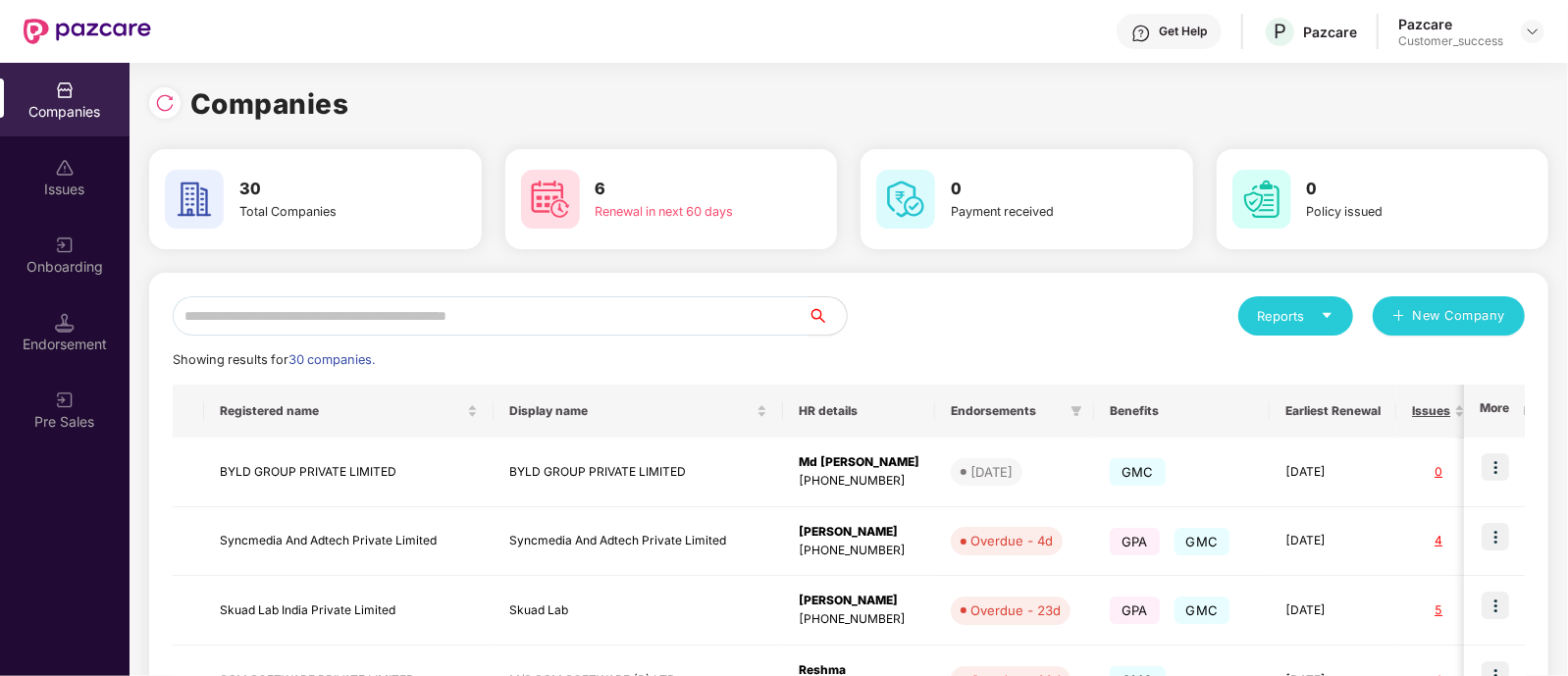
click at [700, 329] on input "text" at bounding box center [490, 316] width 635 height 39
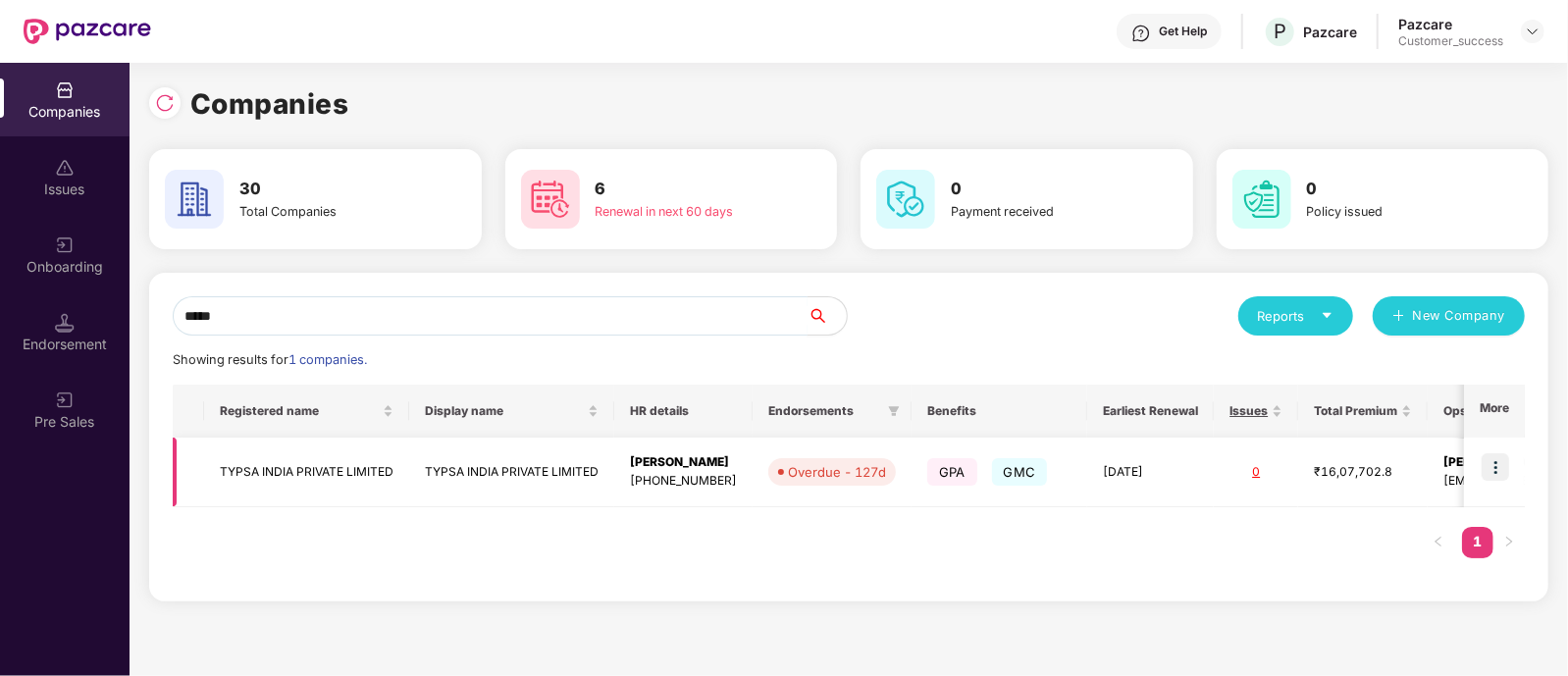
type input "*****"
click at [1491, 462] on img at bounding box center [1496, 467] width 28 height 28
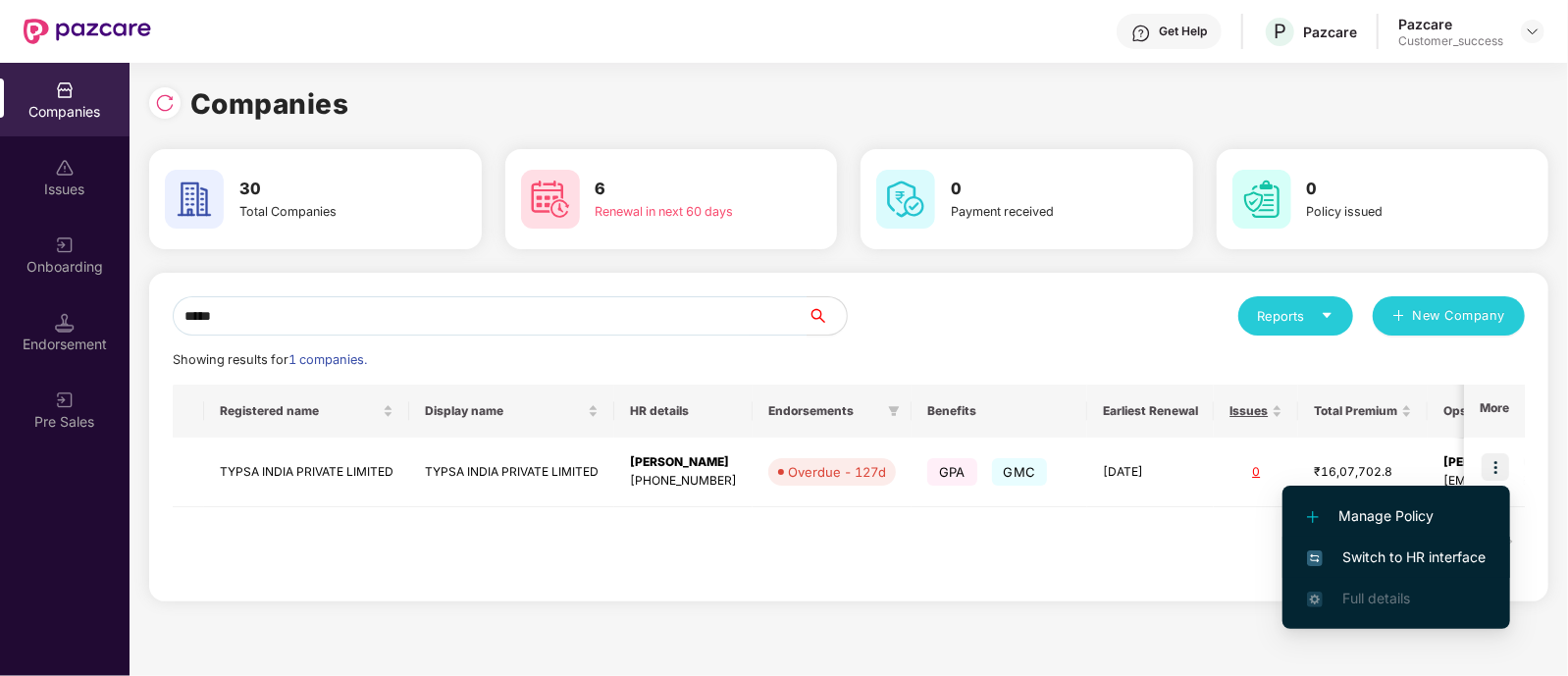
click at [1413, 544] on li "Switch to HR interface" at bounding box center [1397, 558] width 228 height 41
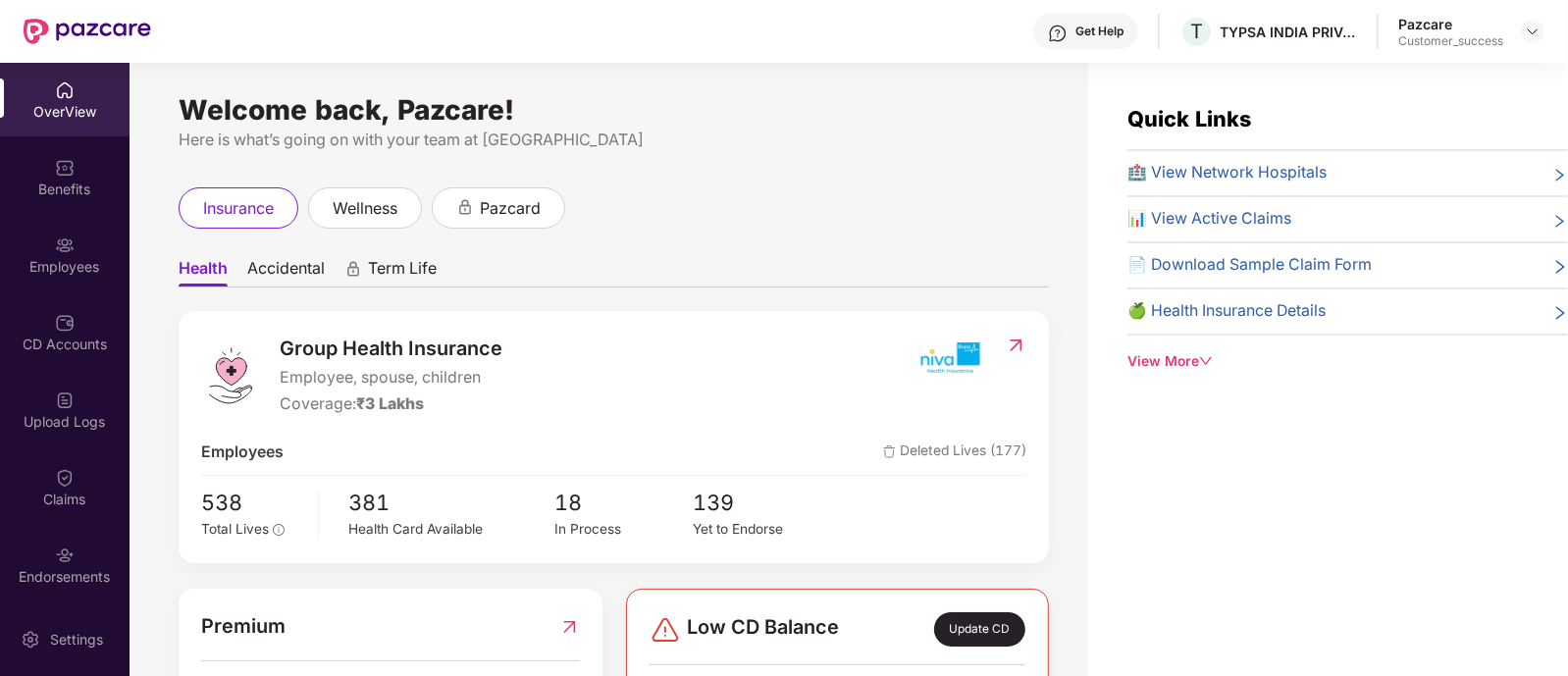
click at [656, 327] on div "Group Health Insurance Employee, spouse, children Coverage: ₹3 Lakhs Employees …" at bounding box center [613, 438] width 870 height 252
click at [79, 257] on div "Employees" at bounding box center [64, 267] width 129 height 20
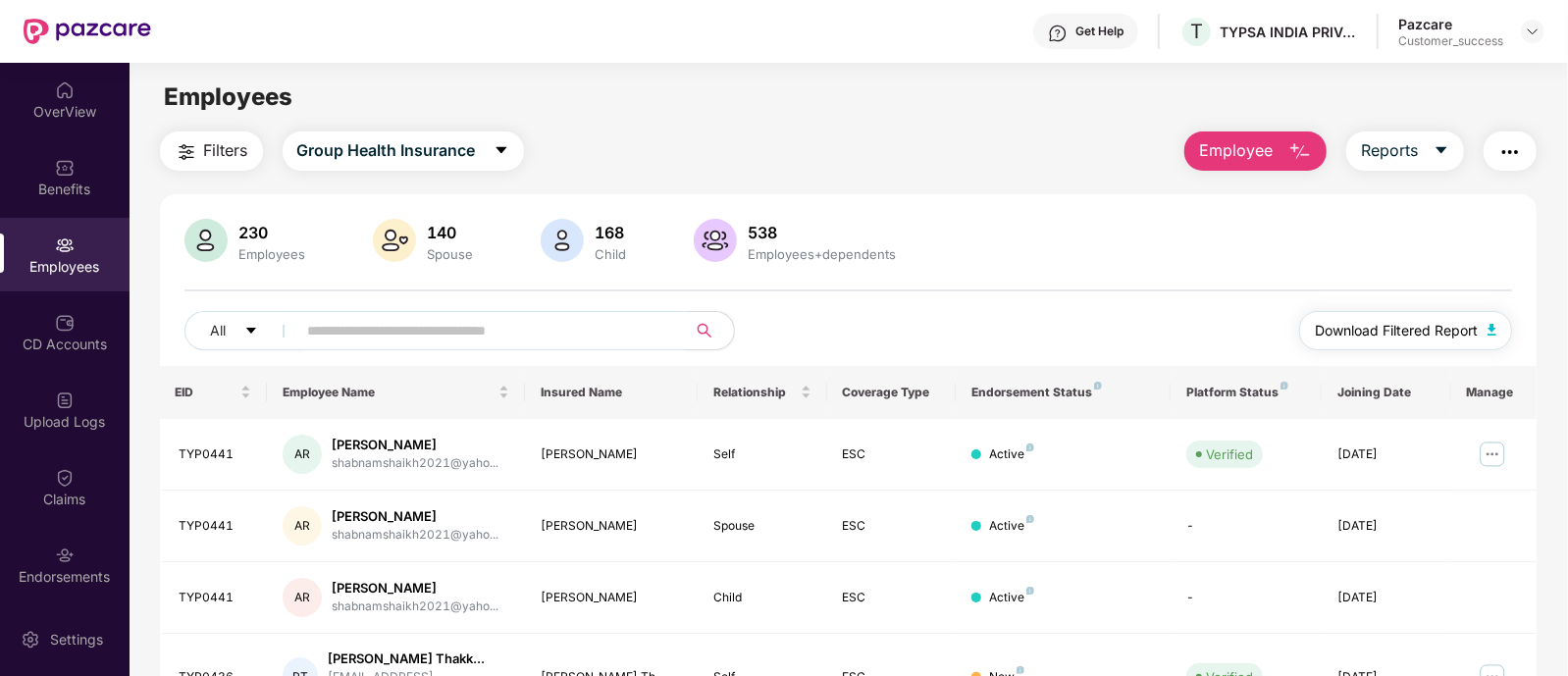
click at [1381, 328] on span "Download Filtered Report" at bounding box center [1396, 331] width 163 height 22
click at [433, 325] on input "text" at bounding box center [485, 331] width 353 height 30
paste input "*******"
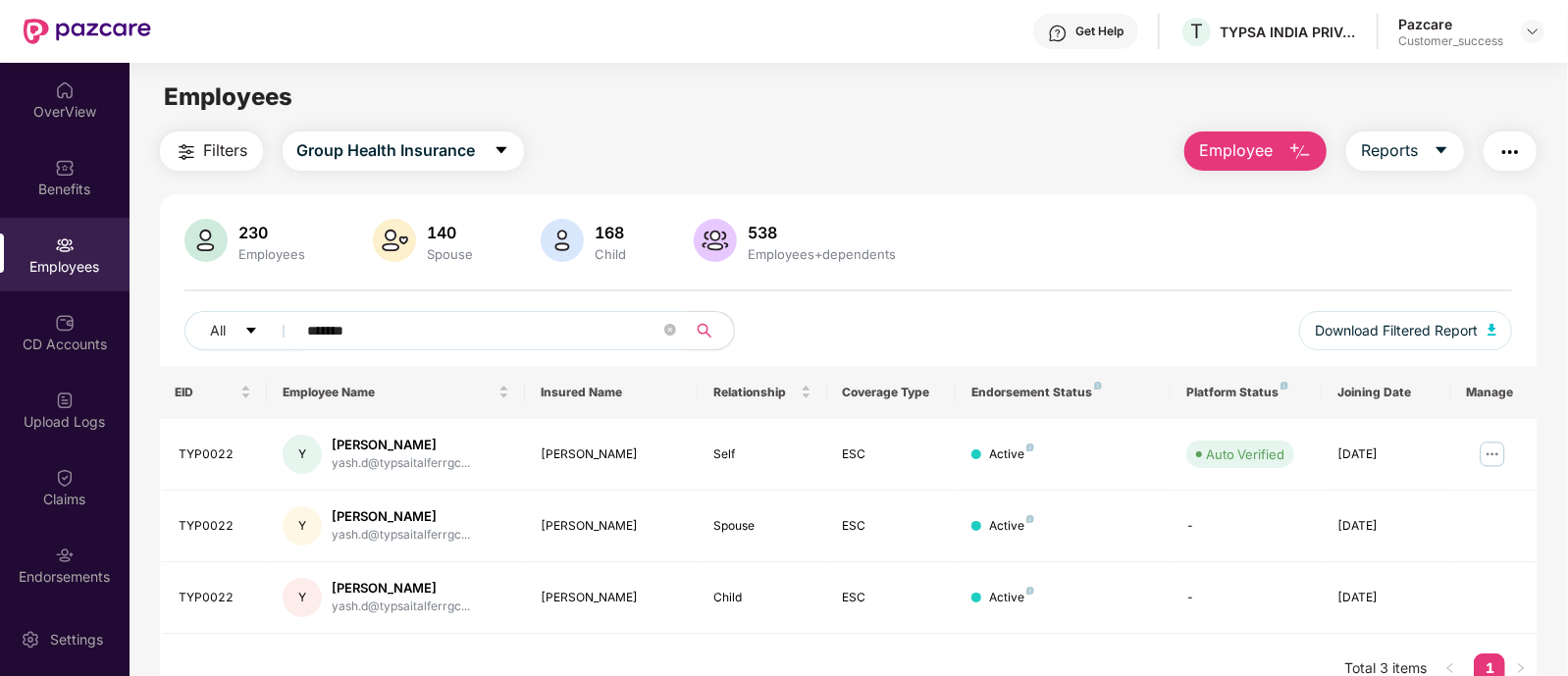
paste input "text"
type input "*******"
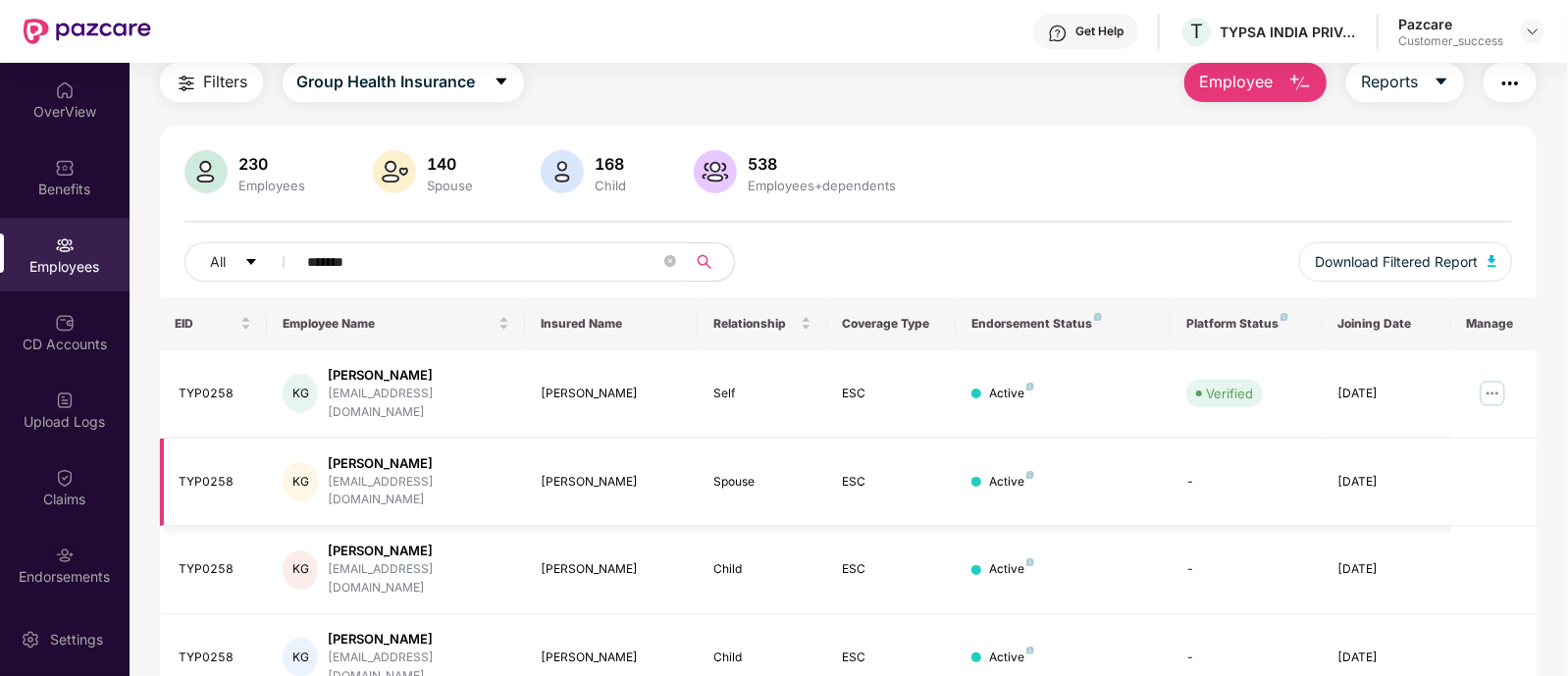
scroll to position [70, 0]
click at [1536, 26] on img at bounding box center [1534, 32] width 16 height 16
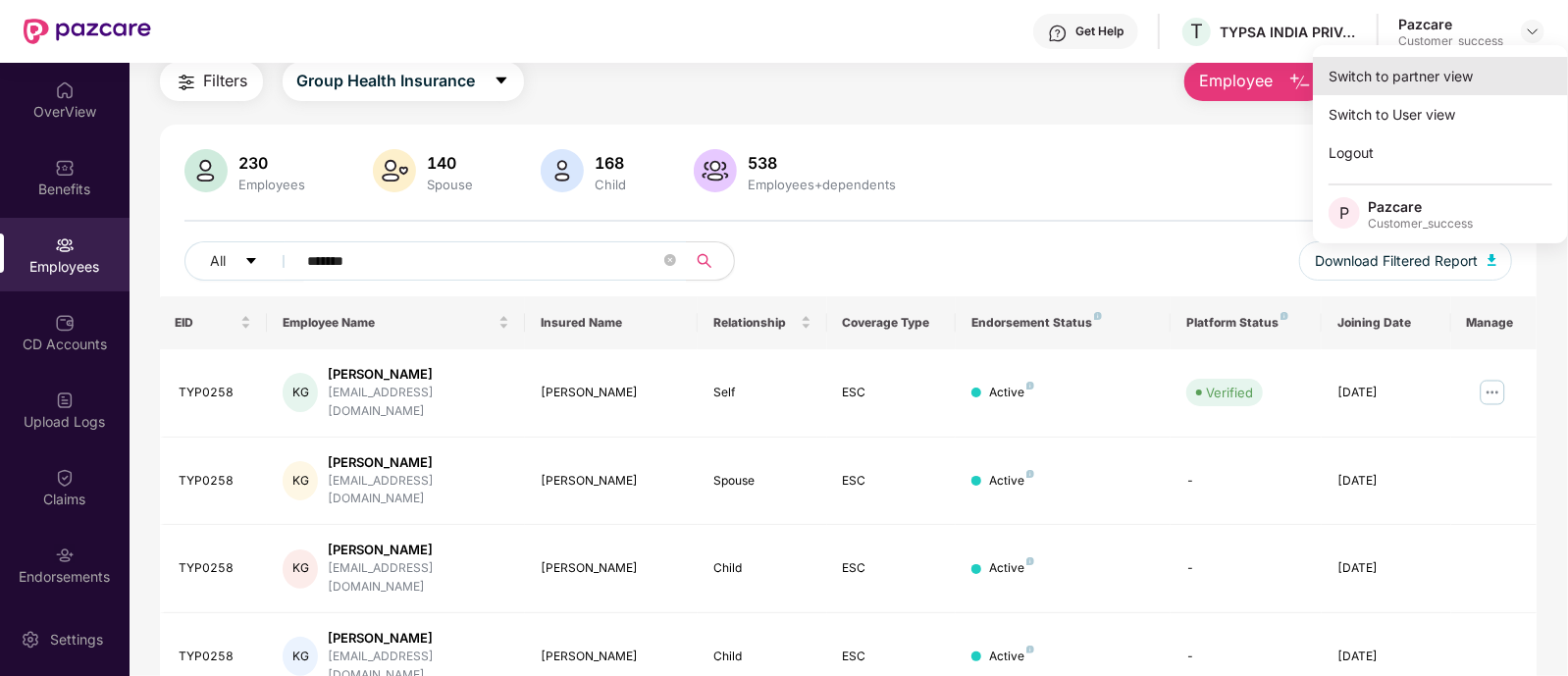
click at [1435, 82] on div "Switch to partner view" at bounding box center [1441, 76] width 255 height 38
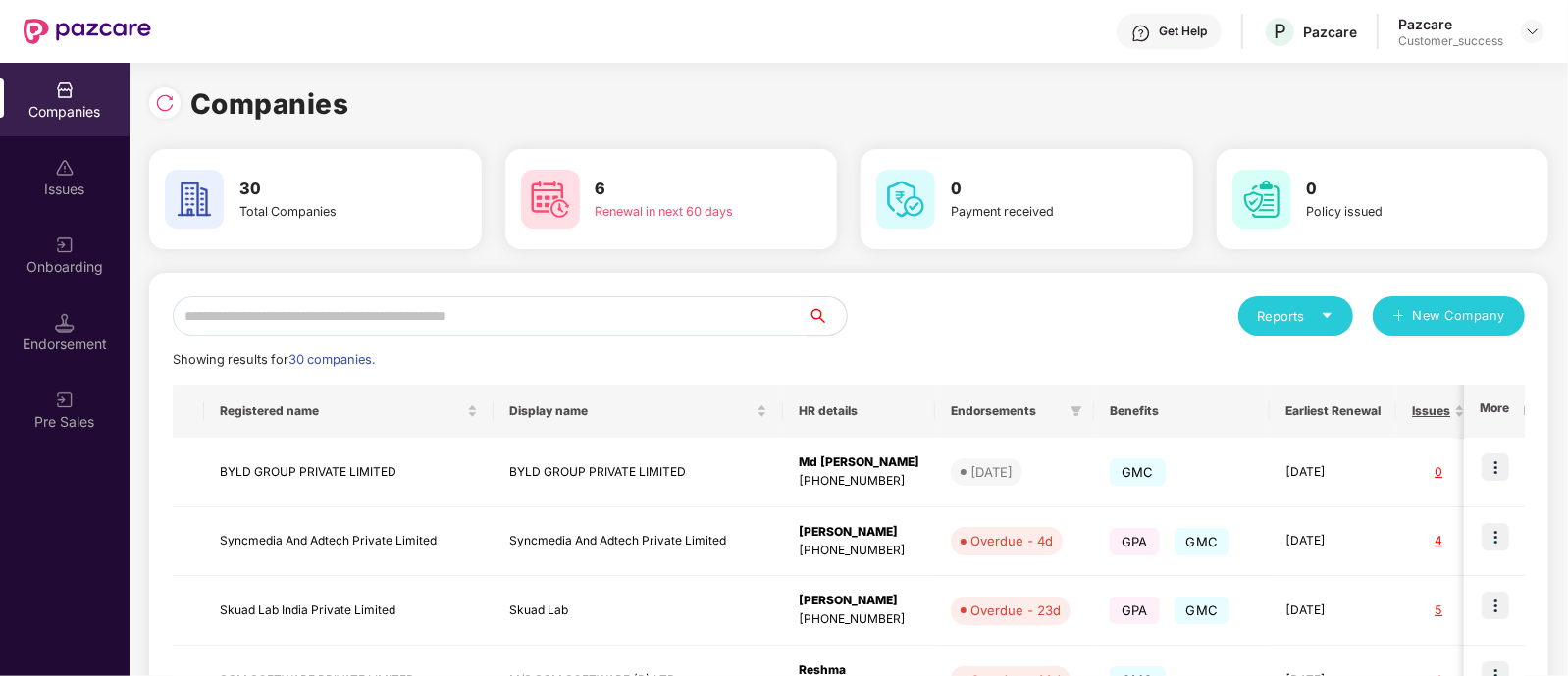
click at [669, 310] on input "text" at bounding box center [490, 316] width 635 height 39
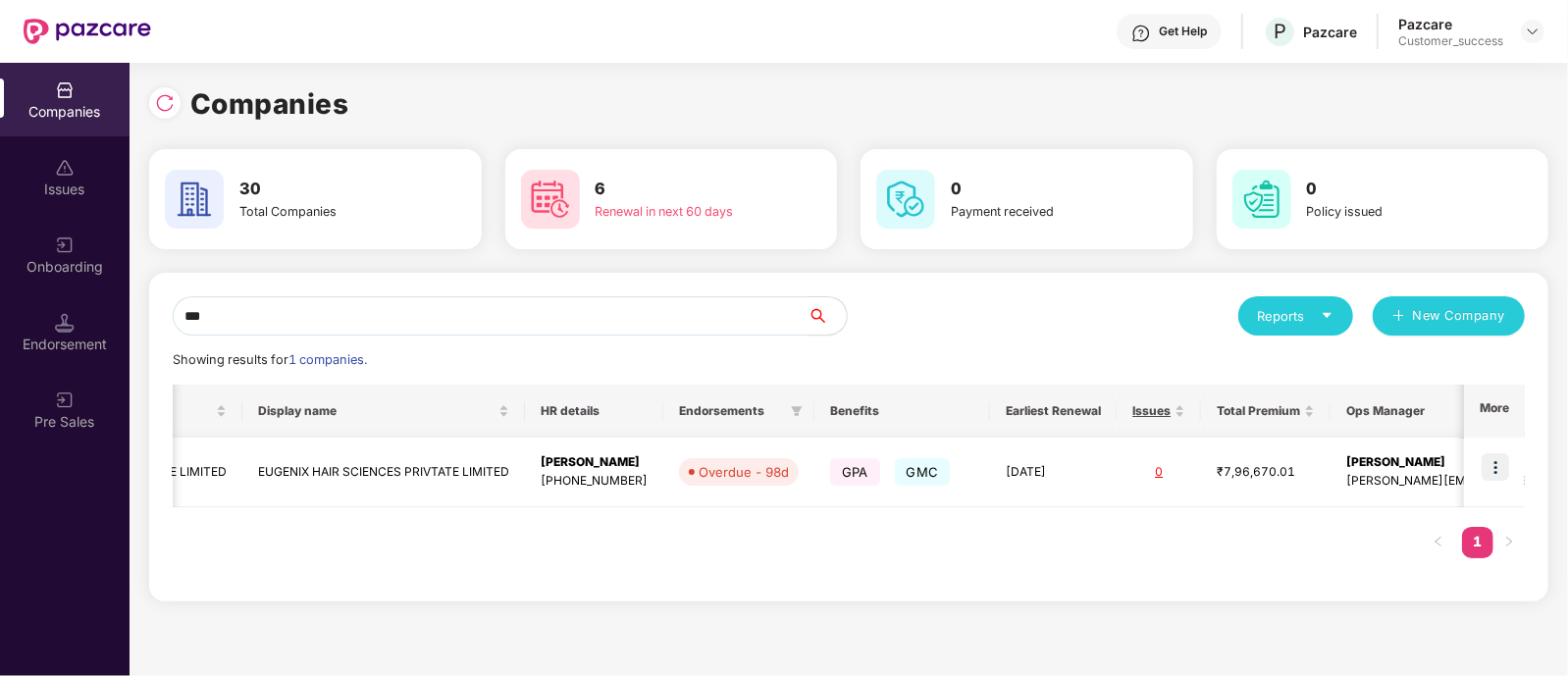
scroll to position [0, 244]
type input "***"
click at [1499, 459] on img at bounding box center [1496, 467] width 28 height 28
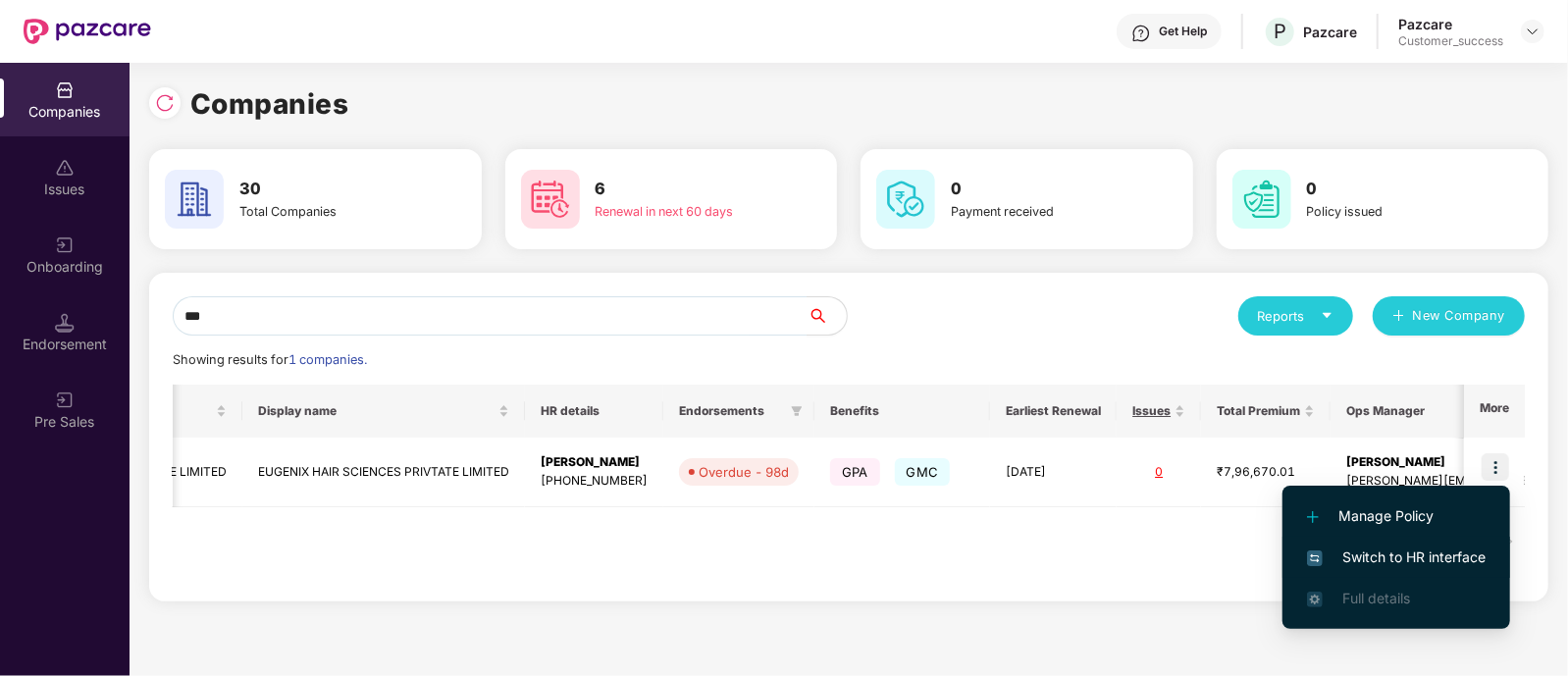
click at [1375, 548] on span "Switch to HR interface" at bounding box center [1397, 558] width 178 height 22
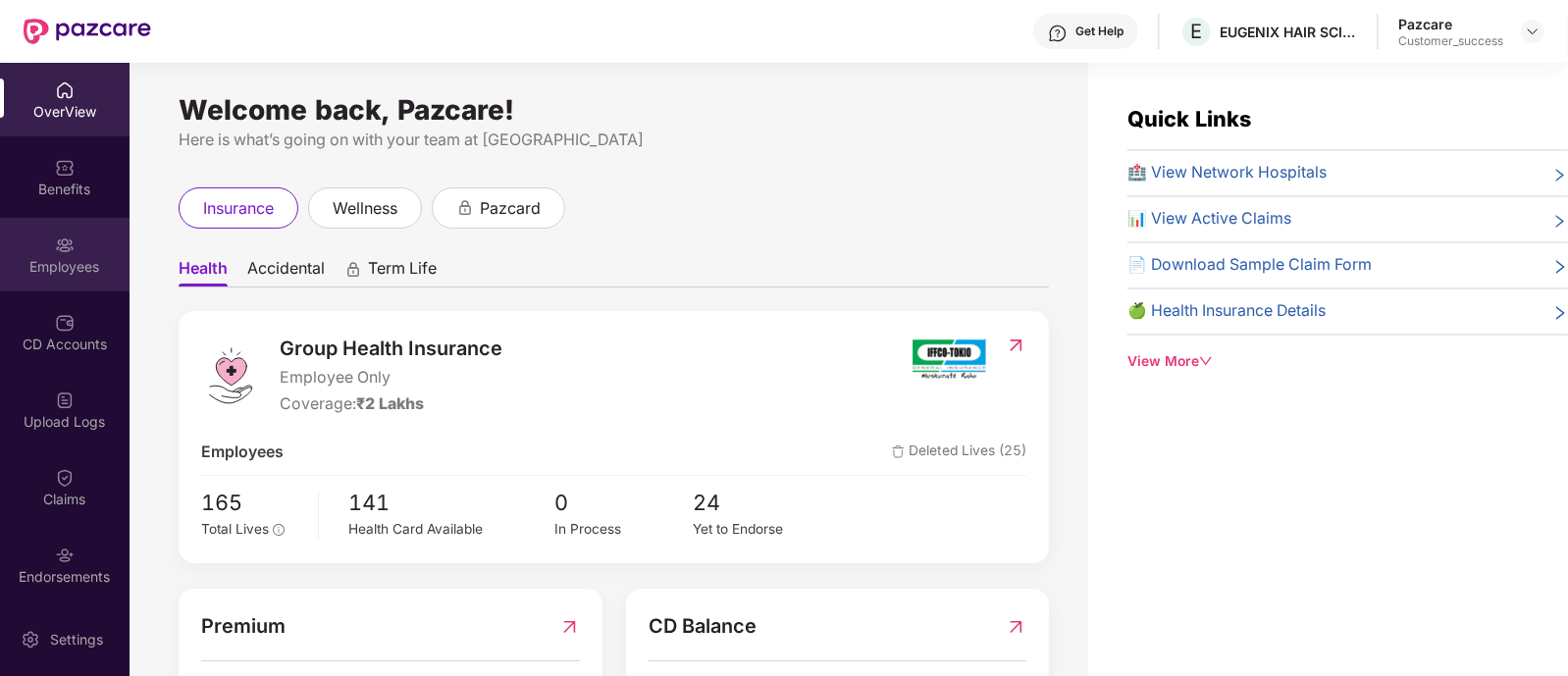
click at [49, 230] on div "Employees" at bounding box center [64, 254] width 129 height 74
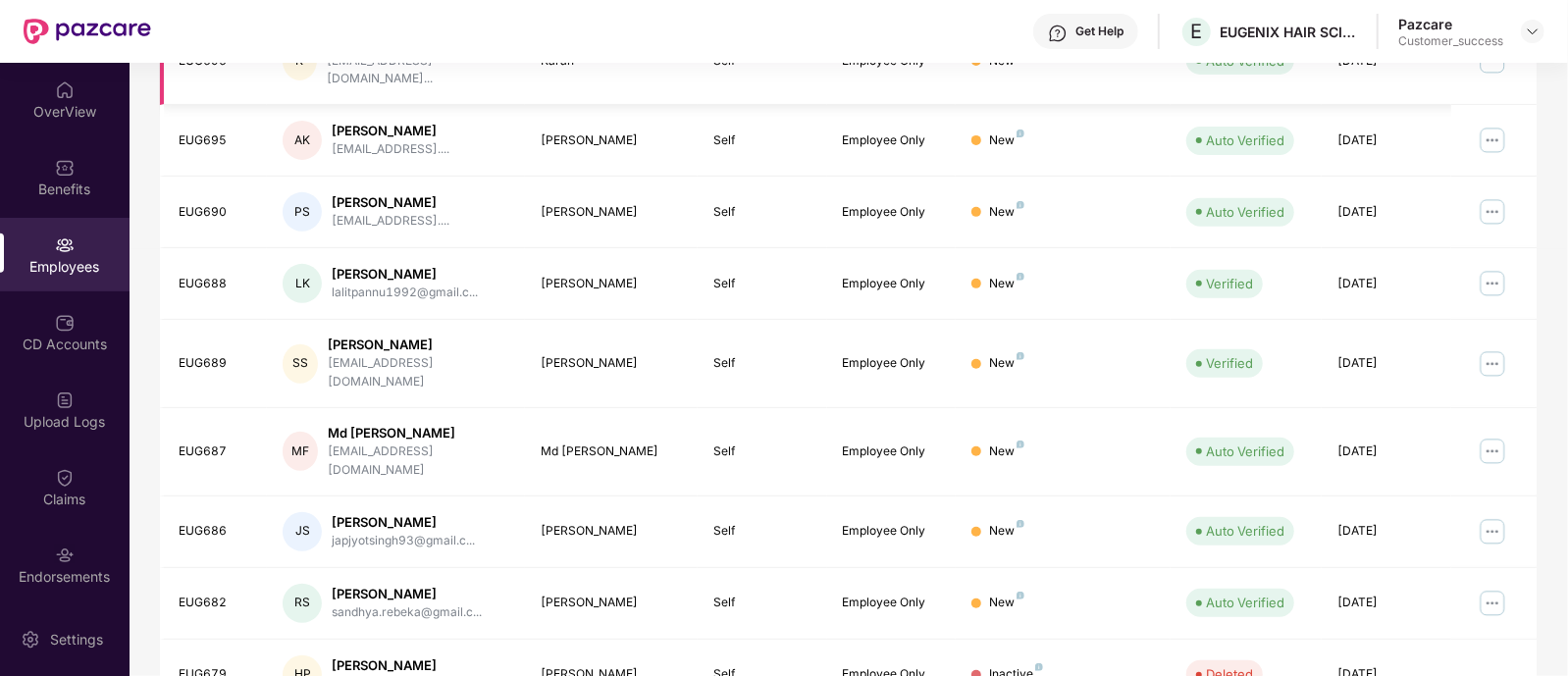
scroll to position [527, 0]
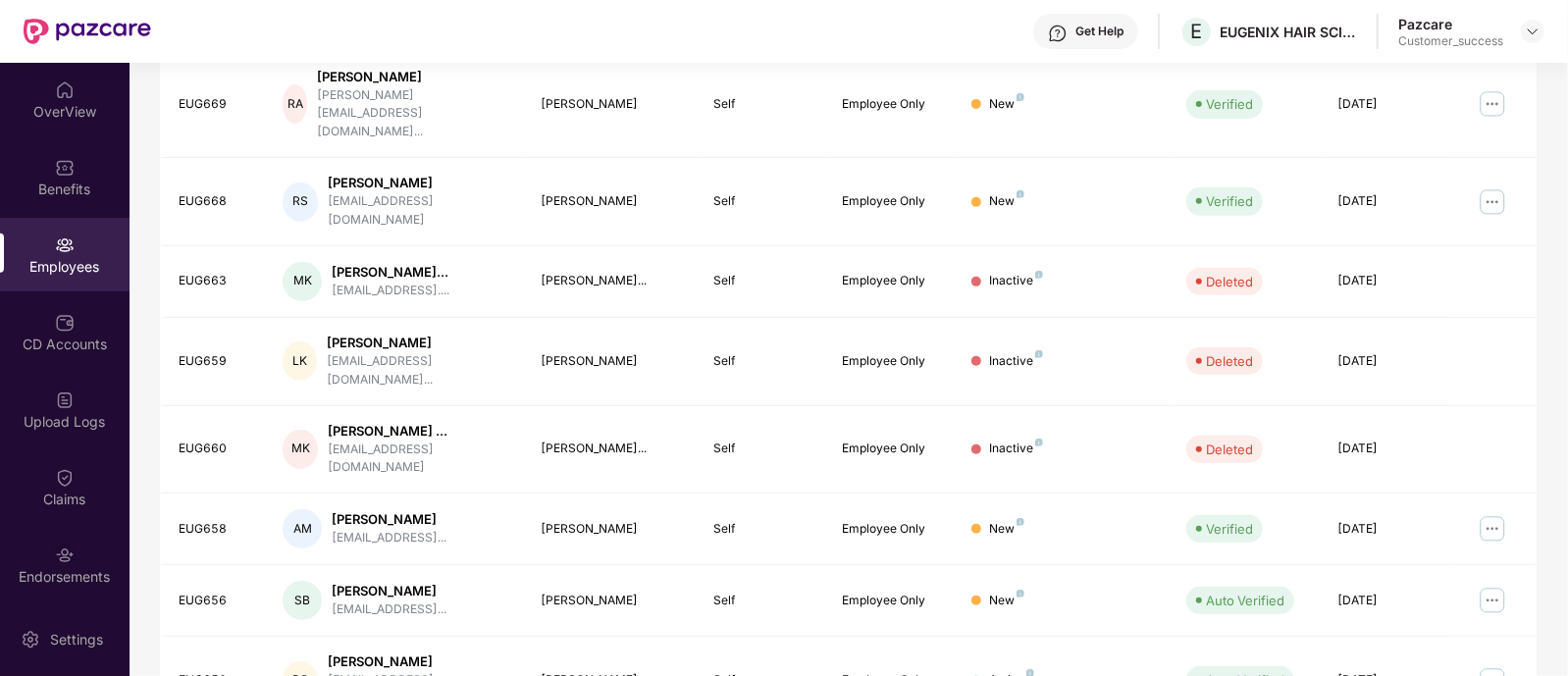
scroll to position [544, 0]
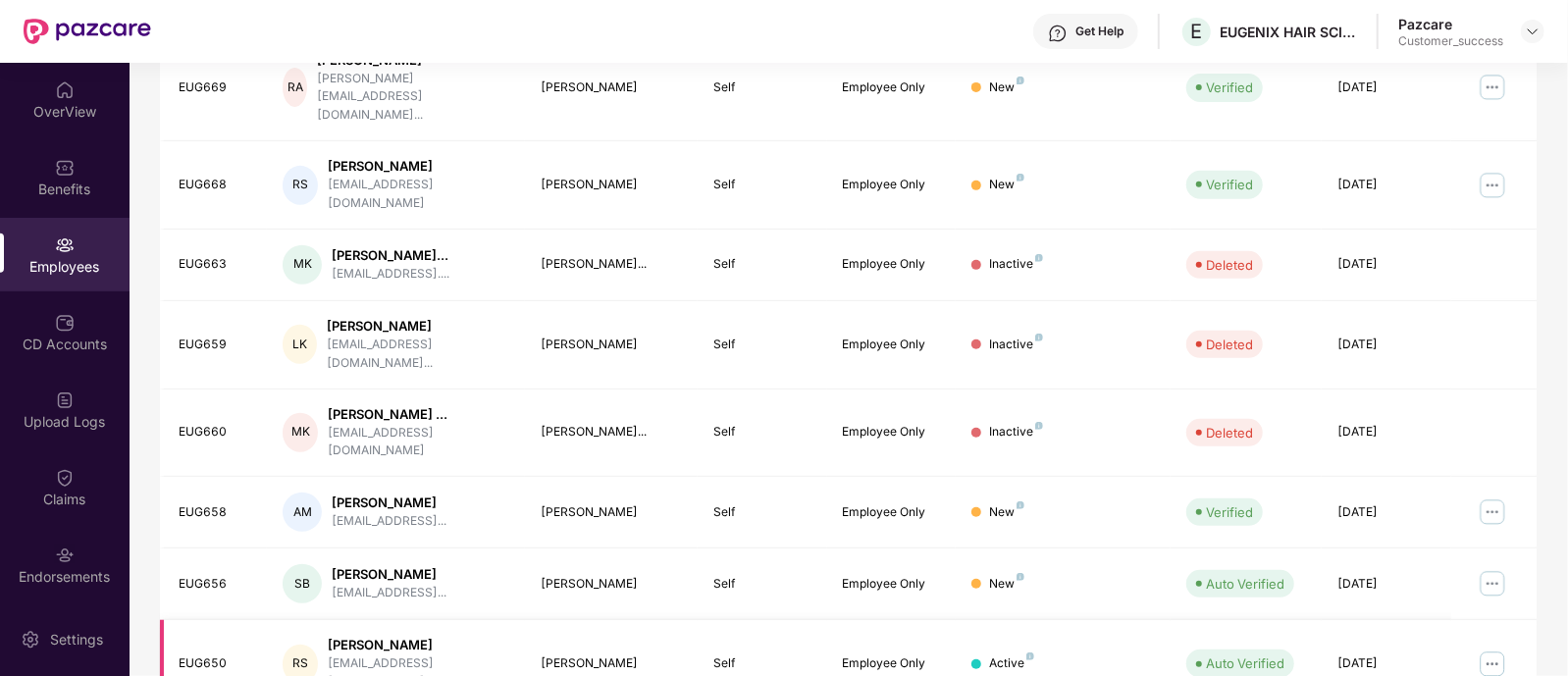
click at [1492, 648] on img at bounding box center [1493, 664] width 32 height 32
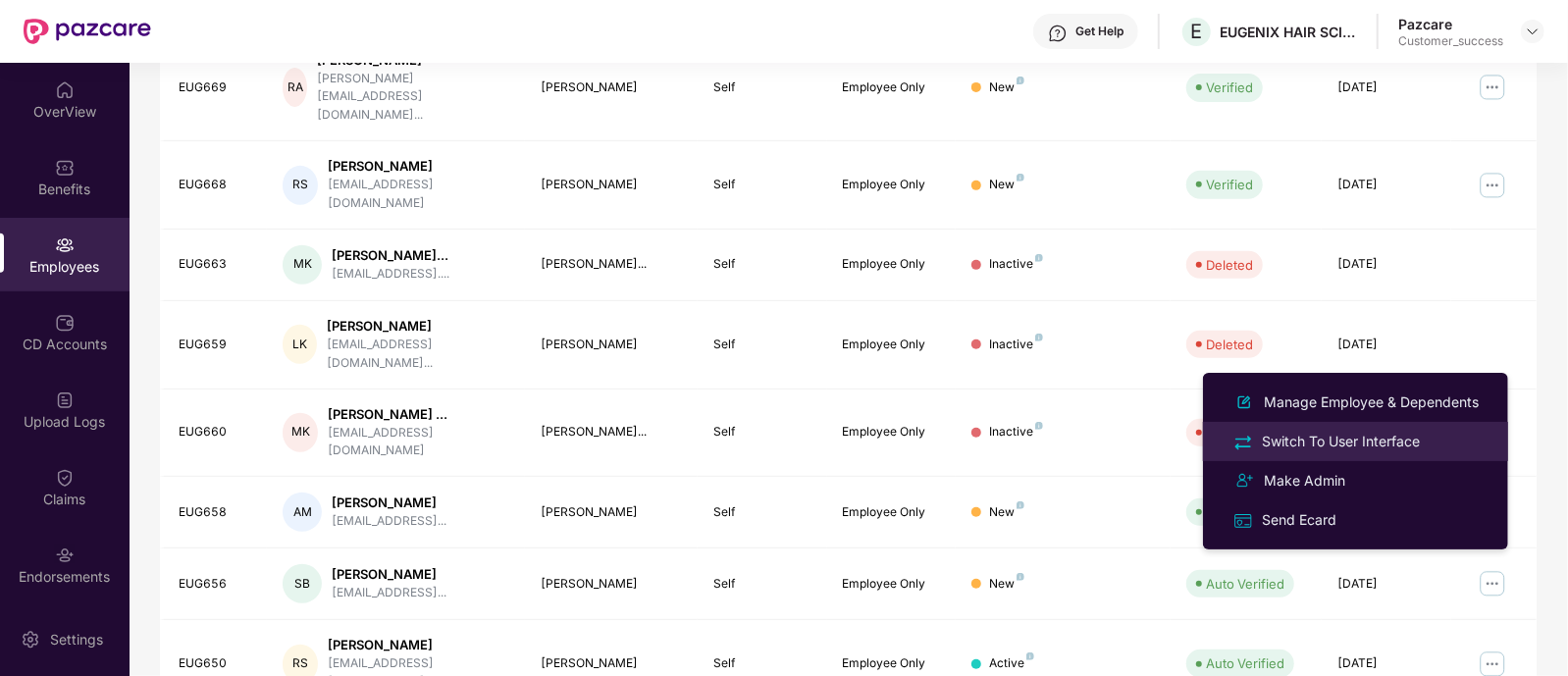
click at [1320, 440] on div "Switch To User Interface" at bounding box center [1341, 441] width 166 height 22
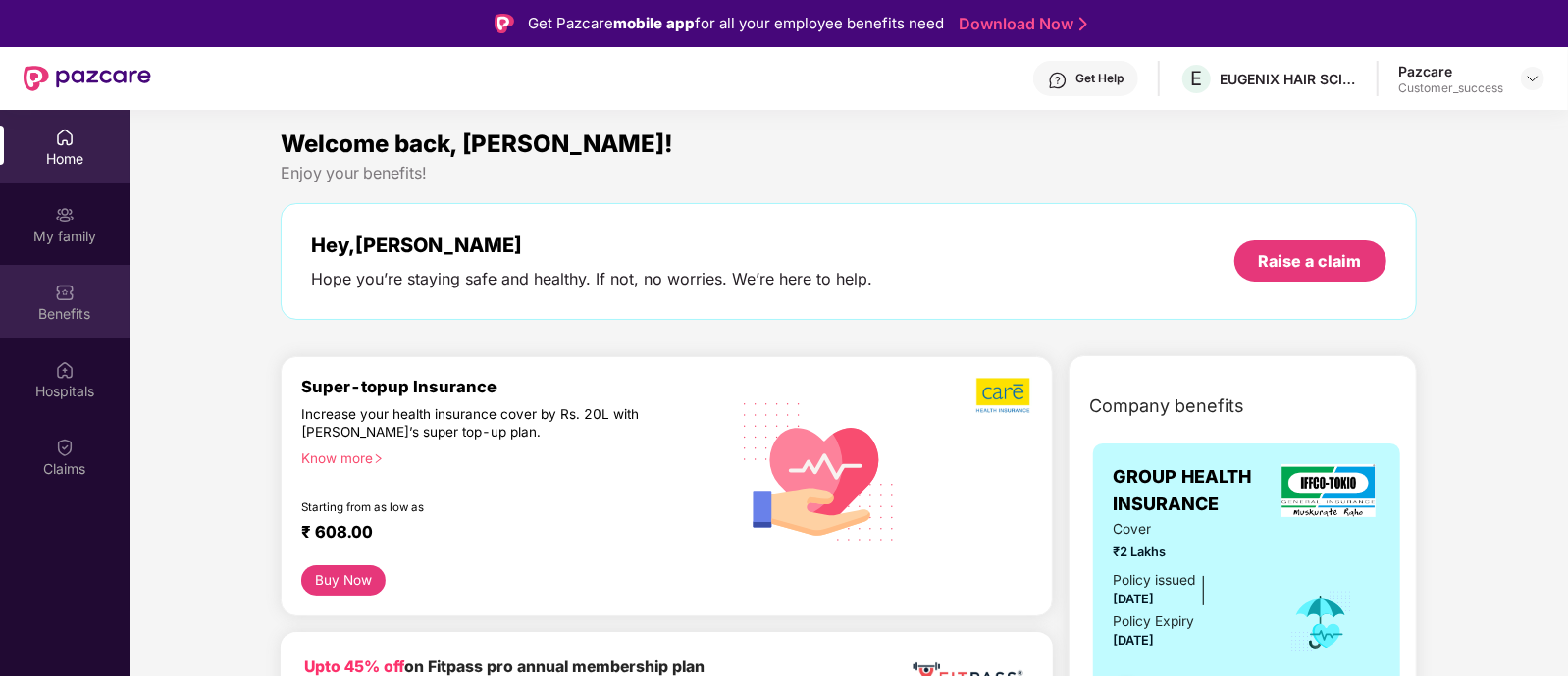
drag, startPoint x: 529, startPoint y: 443, endPoint x: 43, endPoint y: 292, distance: 508.9
click at [43, 292] on div "Home My family Benefits Hospitals Claims Welcome back, [PERSON_NAME]! Enjoy you…" at bounding box center [784, 448] width 1568 height 676
click at [43, 292] on div "Benefits" at bounding box center [64, 302] width 129 height 74
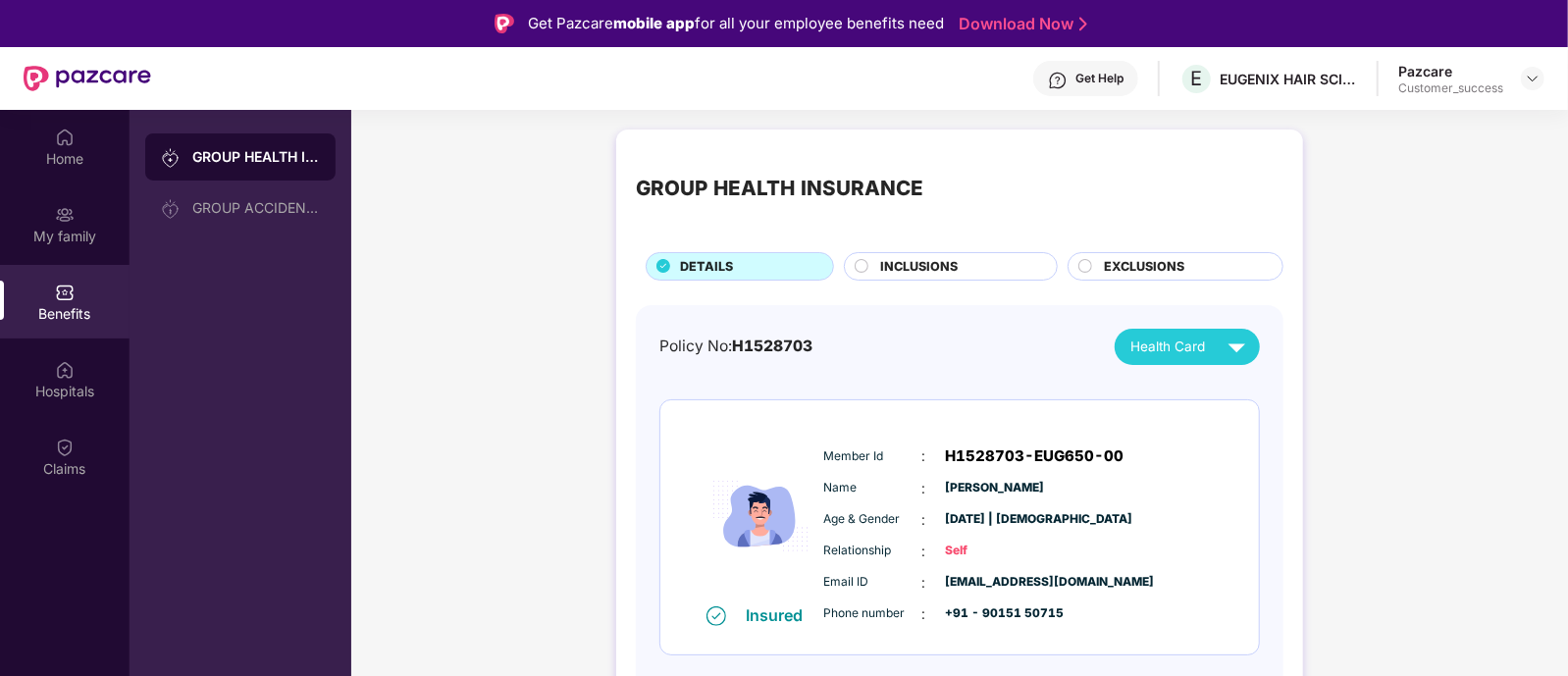
scroll to position [109, 0]
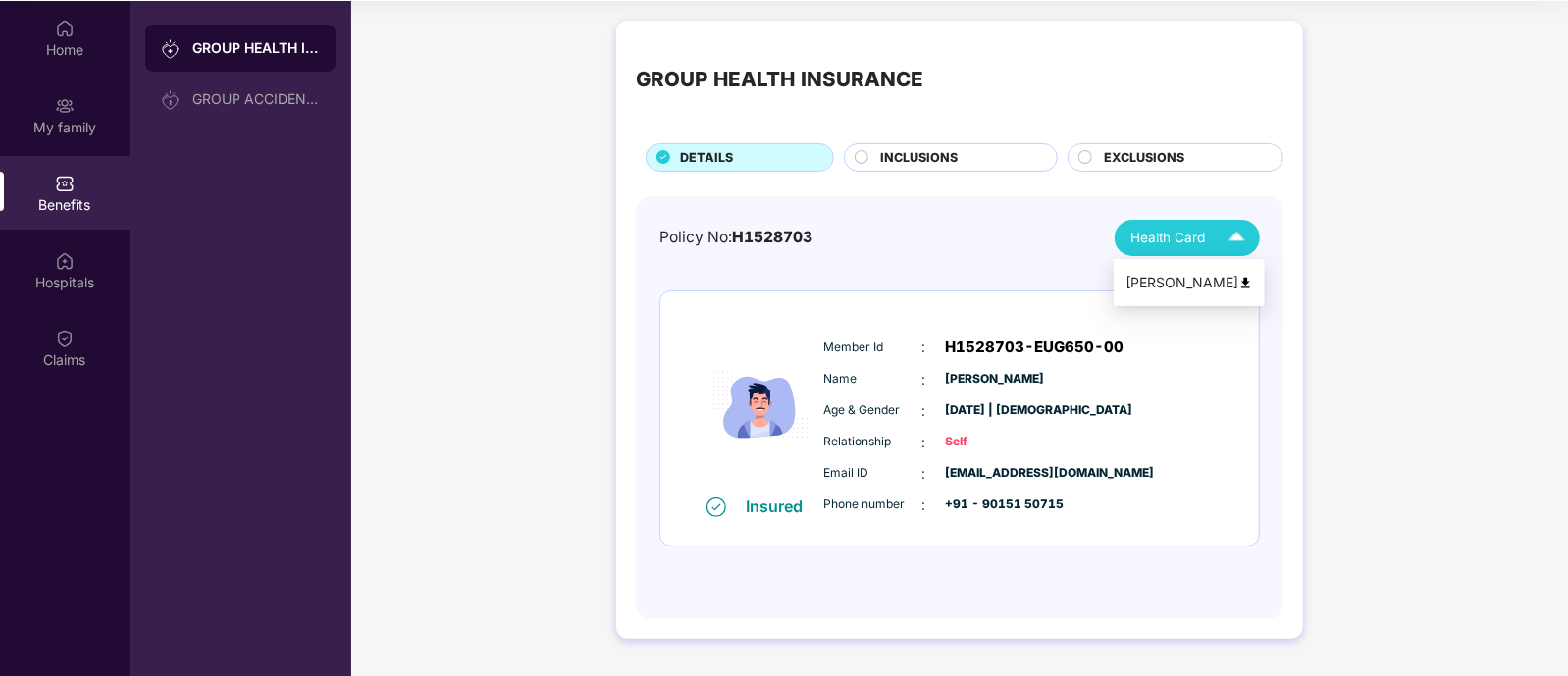
click at [1189, 236] on span "Health Card" at bounding box center [1168, 237] width 75 height 21
click at [1199, 266] on li "[PERSON_NAME]" at bounding box center [1189, 283] width 151 height 39
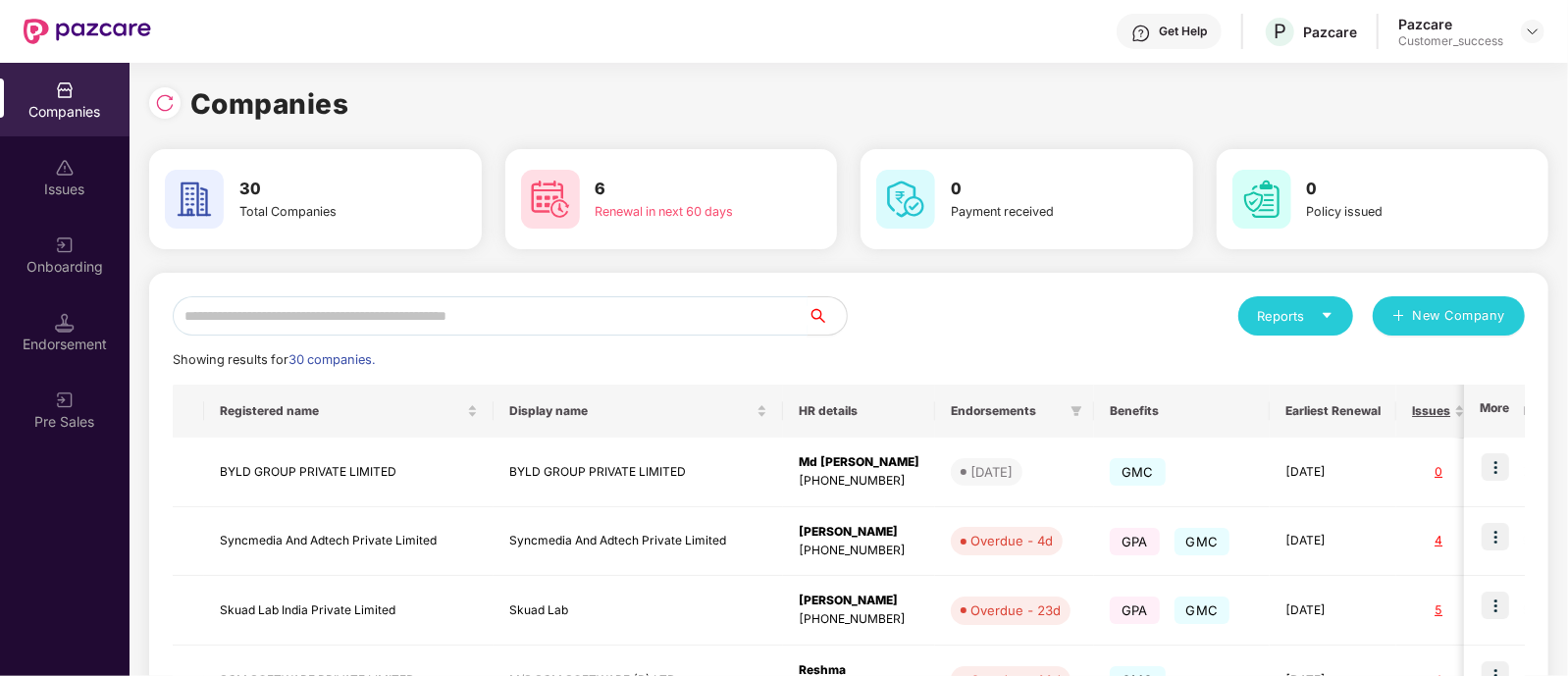
click at [243, 312] on input "text" at bounding box center [490, 316] width 635 height 39
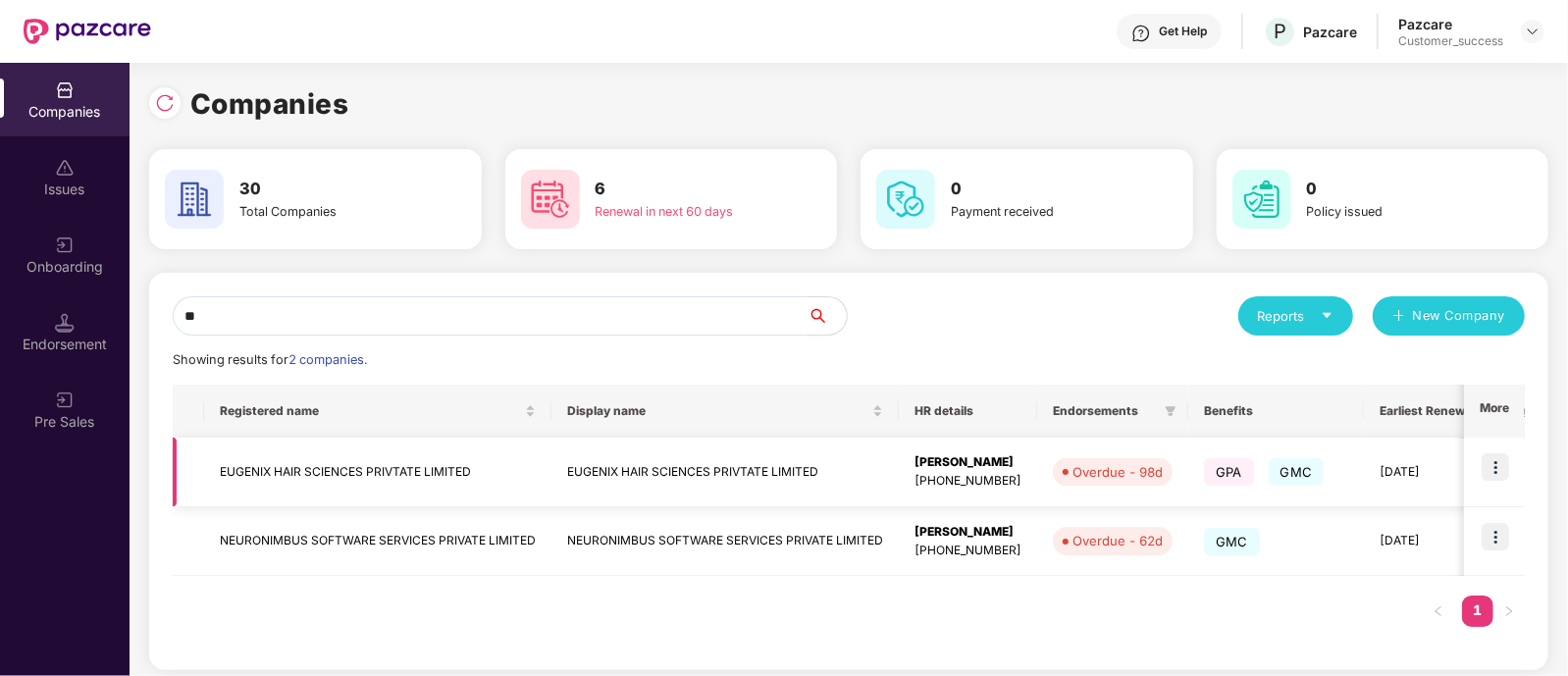
type input "**"
click at [279, 458] on td "EUGENIX HAIR SCIENCES PRIVTATE LIMITED" at bounding box center [377, 472] width 348 height 70
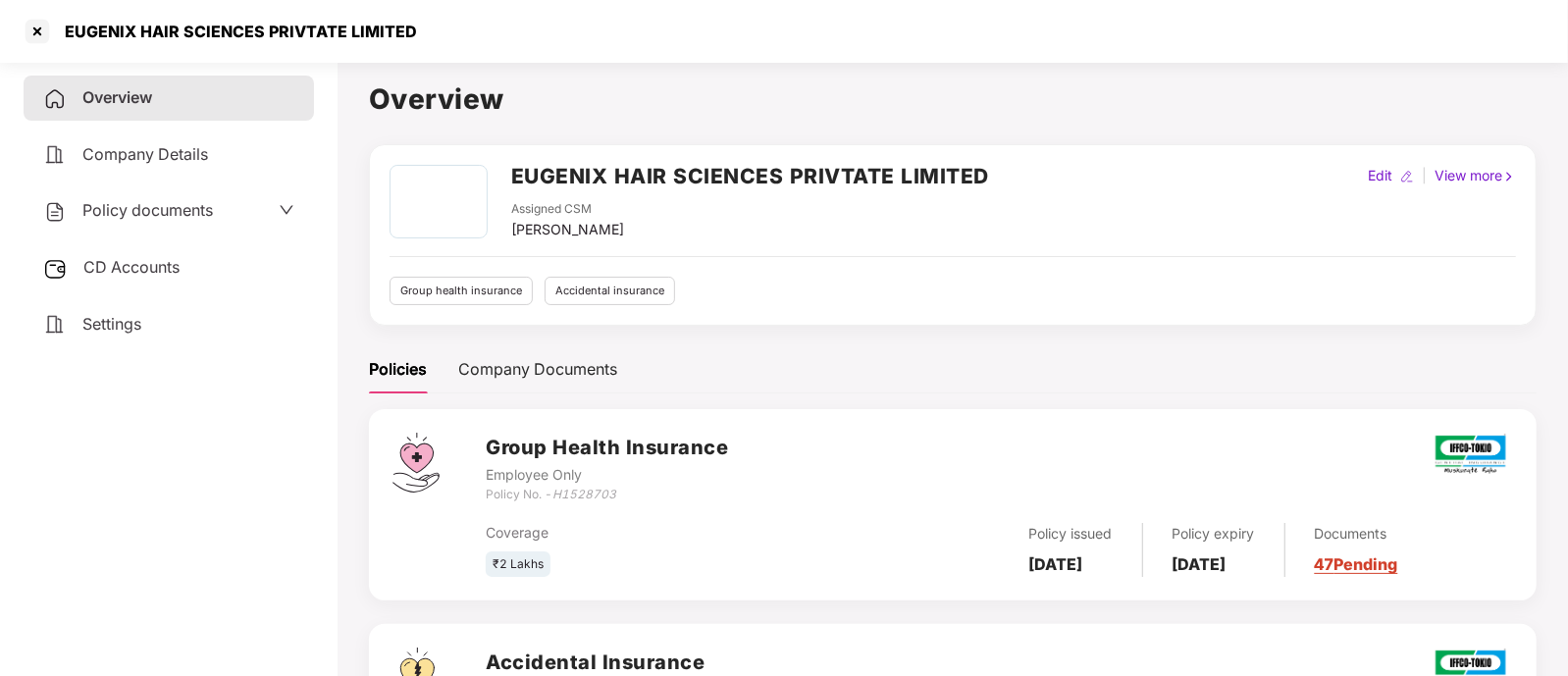
click at [957, 341] on div "EUGENIX HAIR SCIENCES PRIVTATE LIMITED Assigned CSM [PERSON_NAME] Edit | View m…" at bounding box center [952, 491] width 1168 height 695
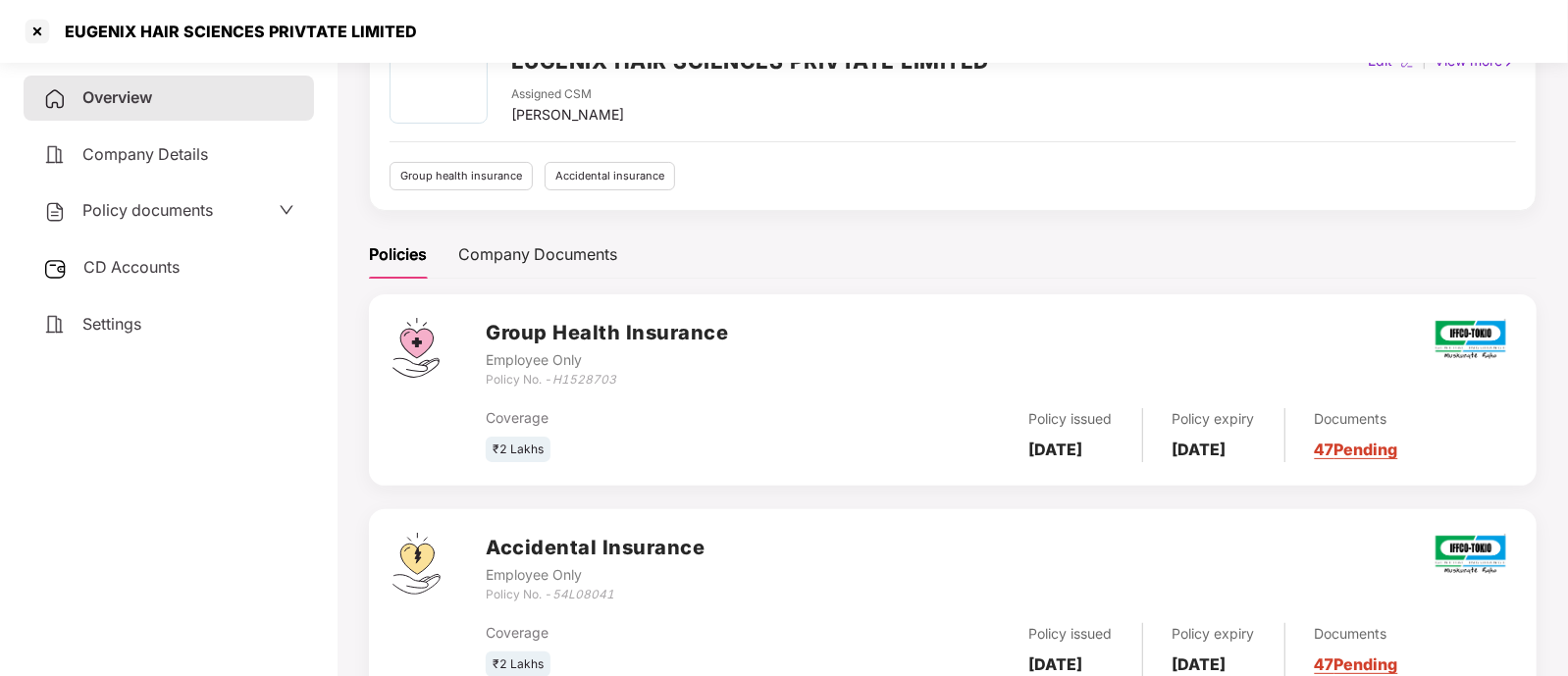
scroll to position [185, 0]
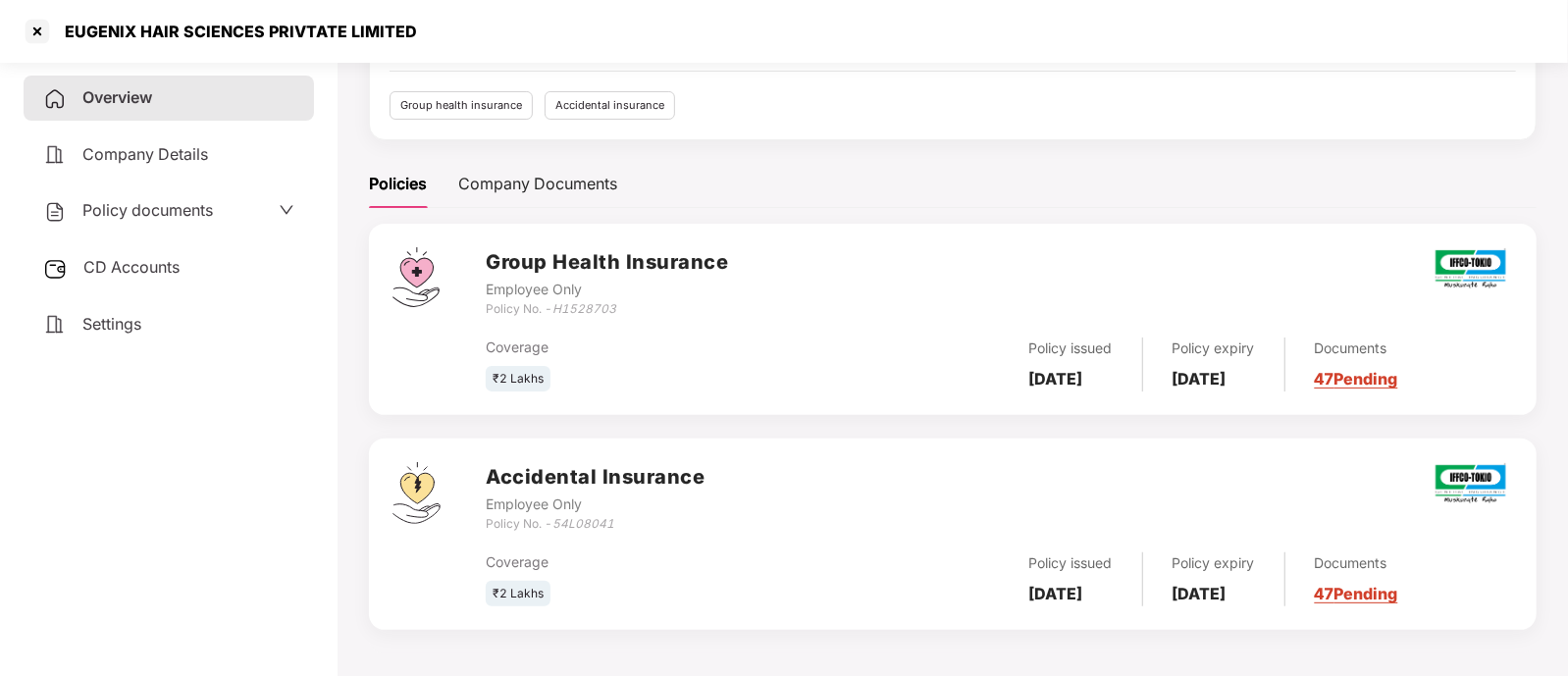
click at [1378, 379] on link "47 Pending" at bounding box center [1356, 378] width 84 height 20
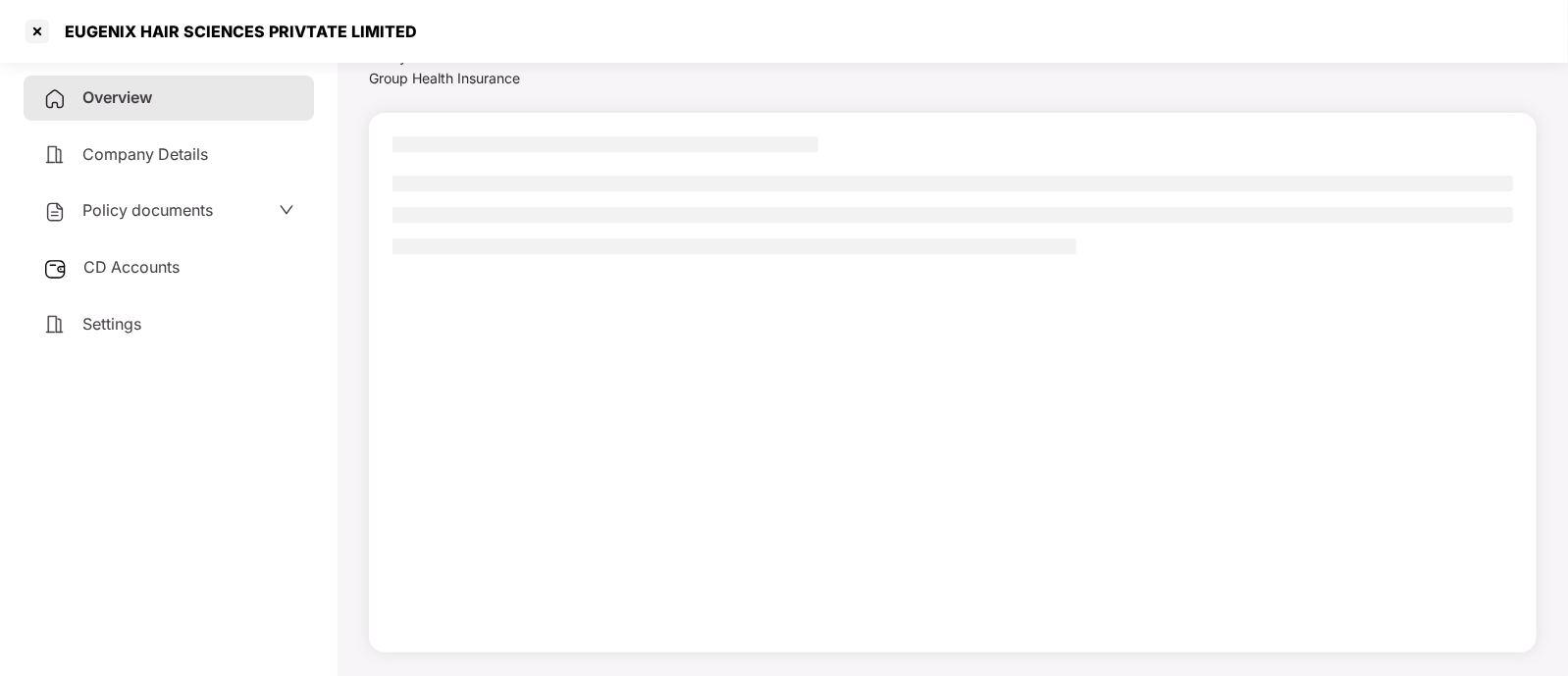
scroll to position [84, 0]
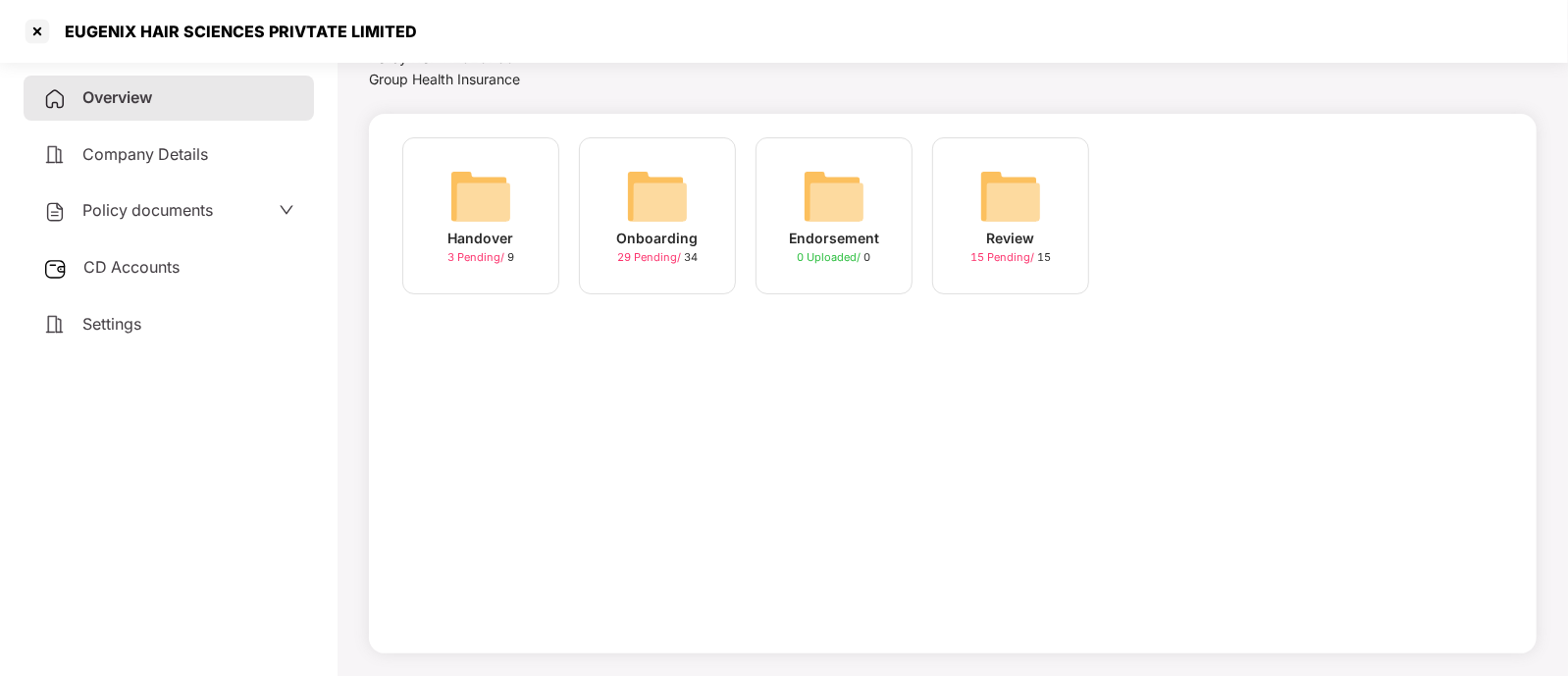
click at [670, 195] on img at bounding box center [657, 196] width 63 height 63
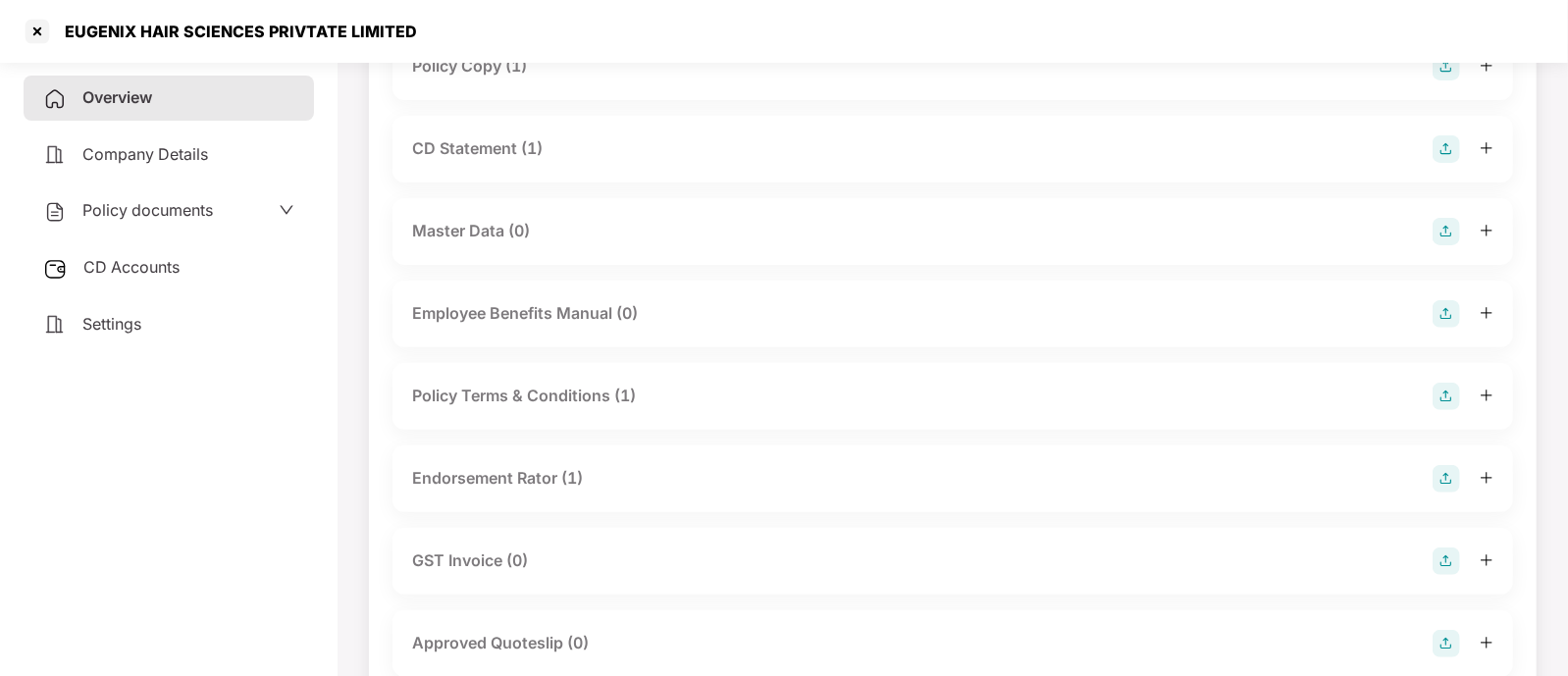
scroll to position [235, 0]
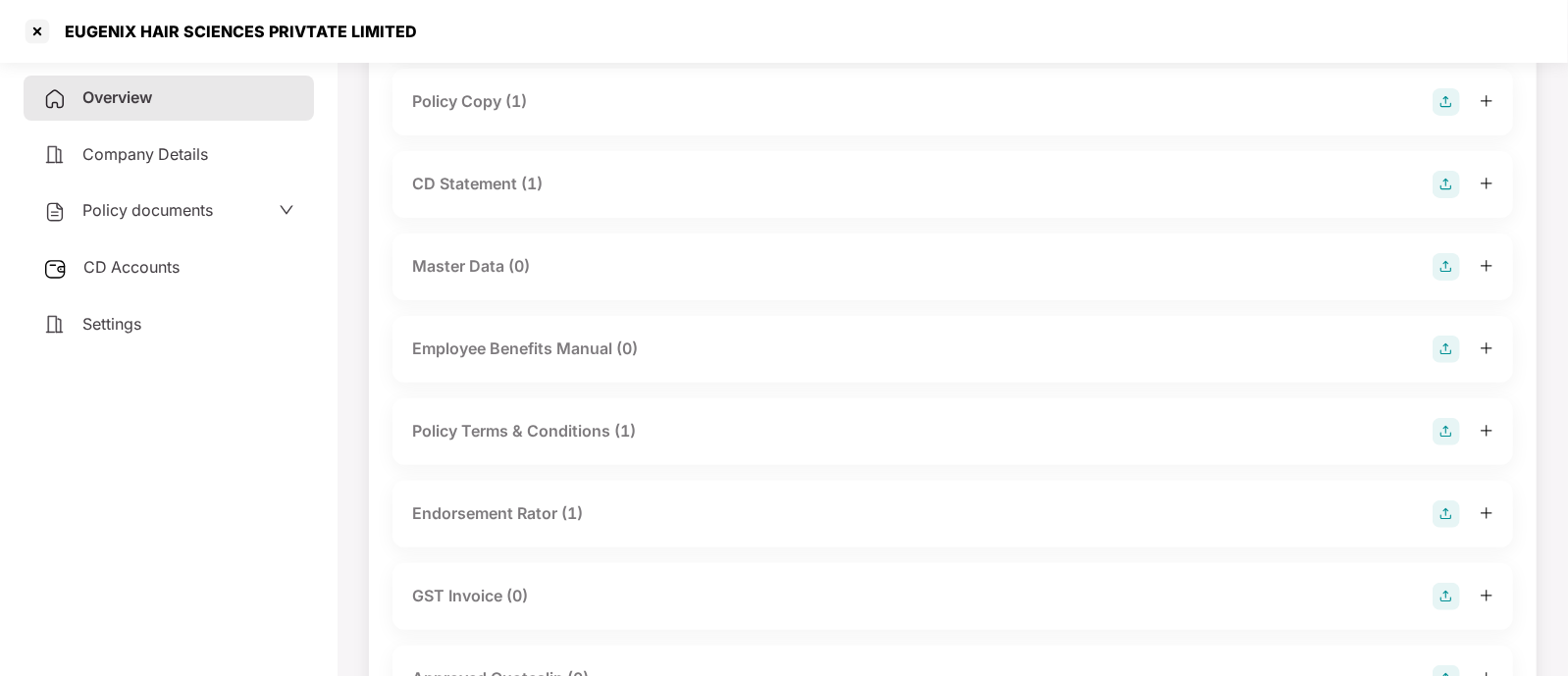
click at [1085, 596] on div "GST Invoice (0)" at bounding box center [952, 597] width 1081 height 28
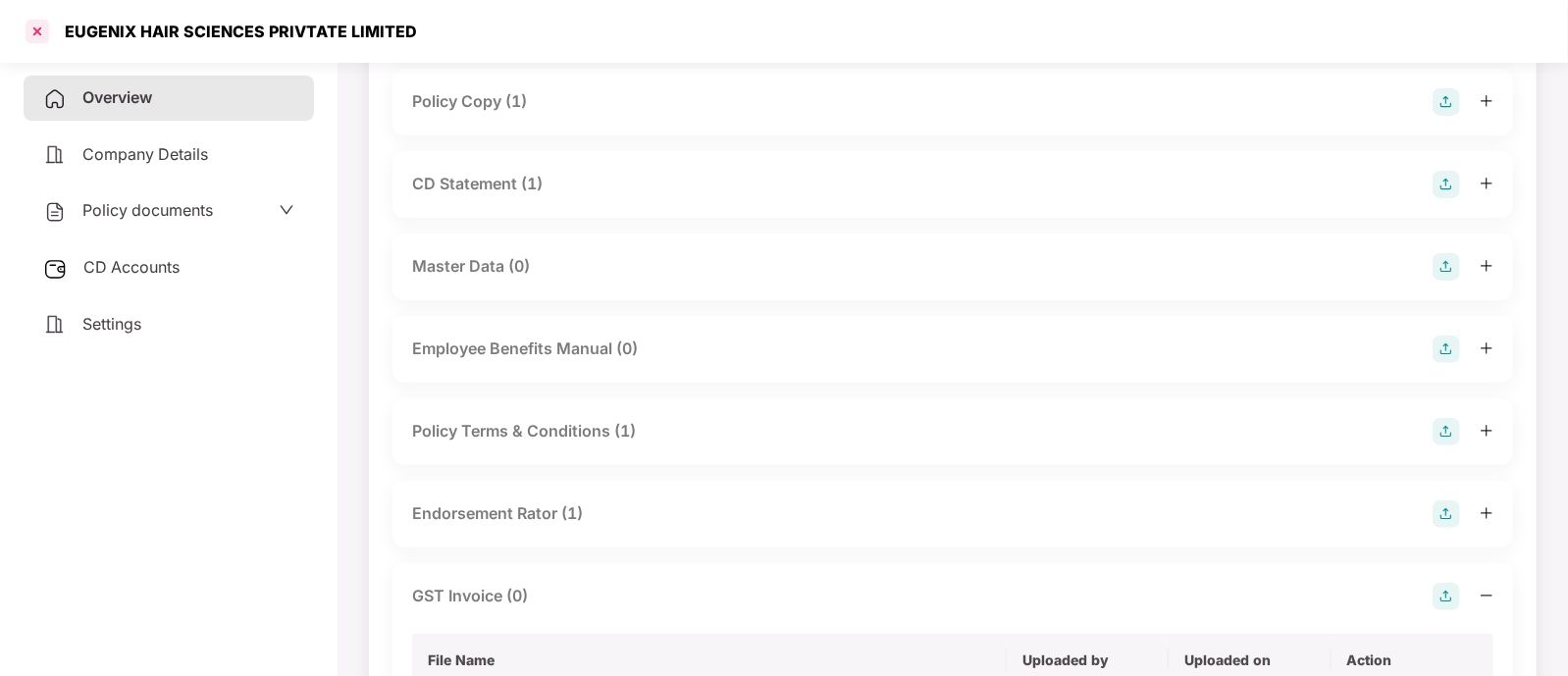
click at [39, 33] on div at bounding box center [37, 32] width 32 height 32
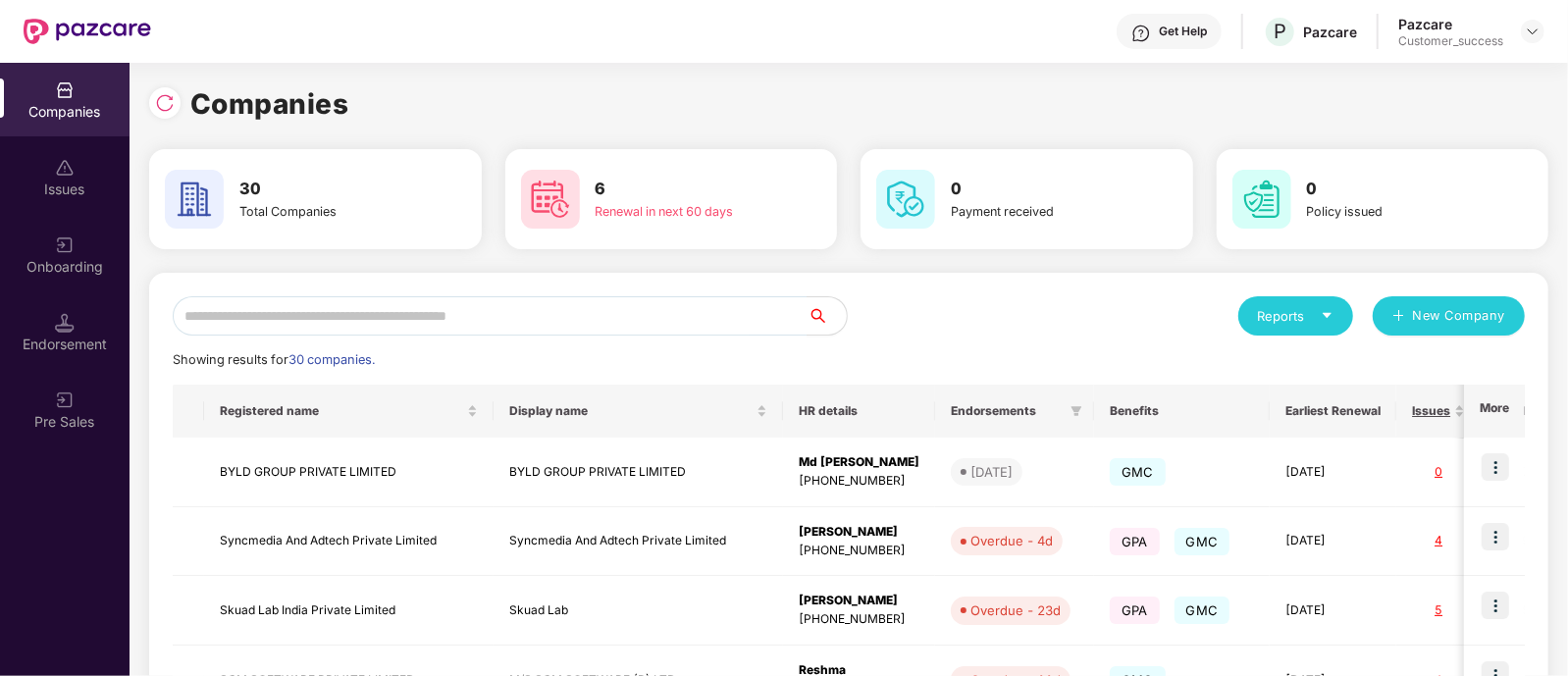
click at [39, 33] on img at bounding box center [87, 32] width 127 height 26
click at [481, 302] on input "text" at bounding box center [490, 316] width 635 height 39
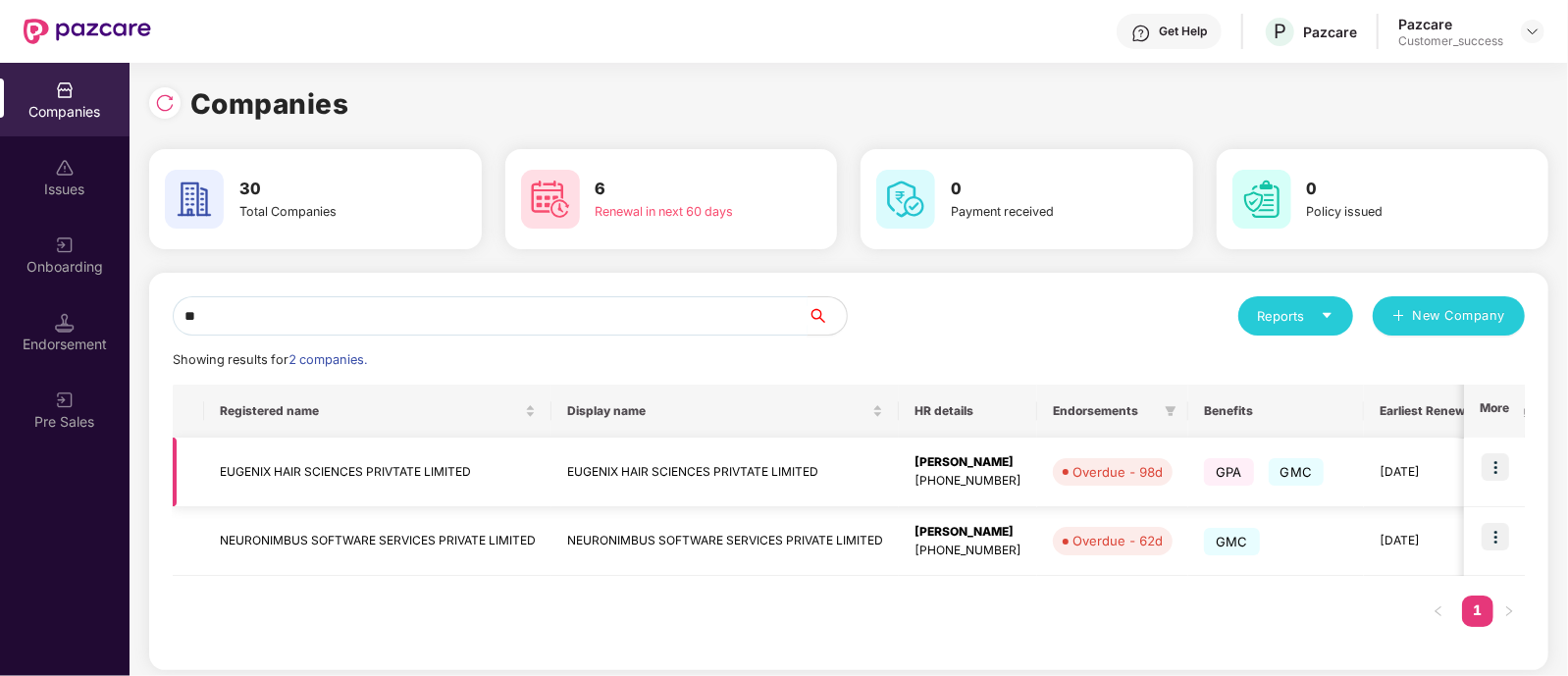
type input "**"
click at [1498, 457] on img at bounding box center [1496, 467] width 28 height 28
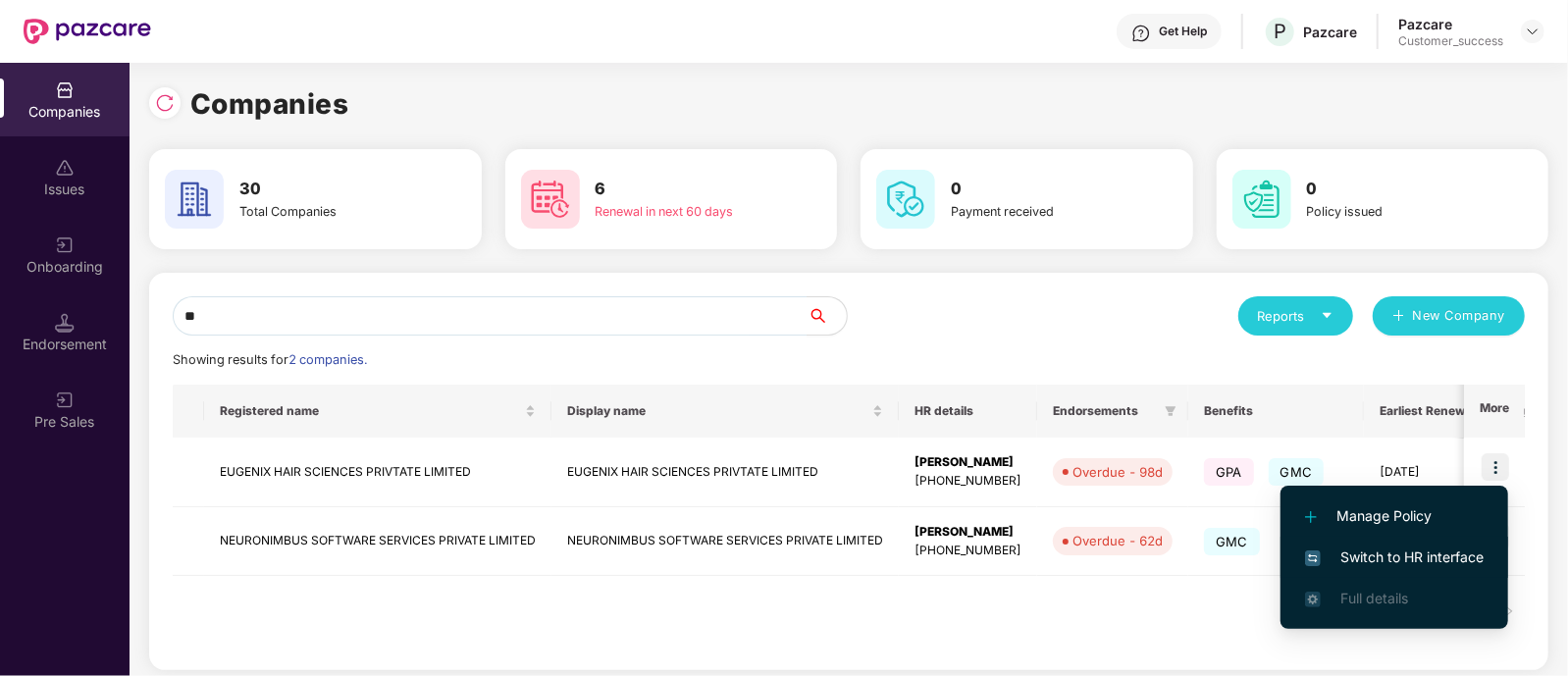
click at [1379, 552] on span "Switch to HR interface" at bounding box center [1395, 558] width 178 height 22
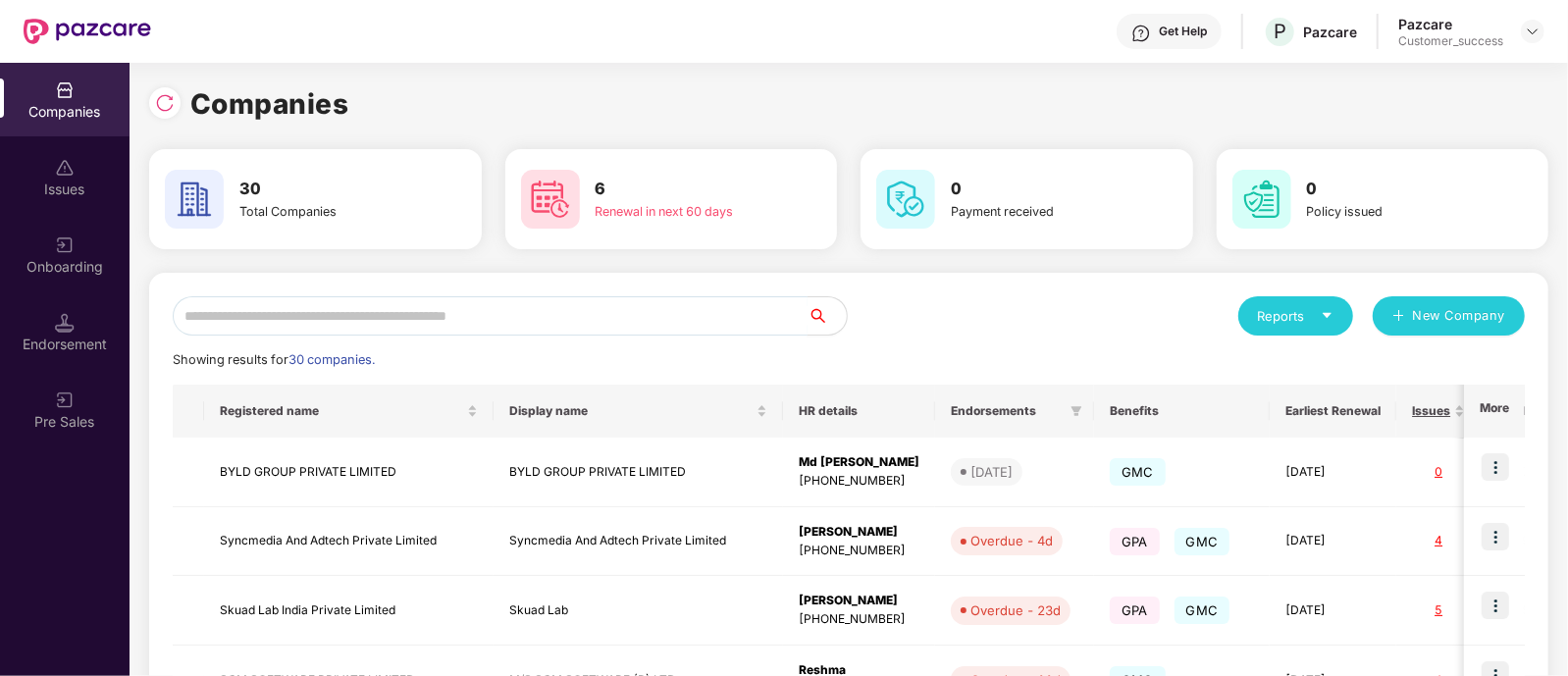
click at [313, 306] on input "text" at bounding box center [490, 316] width 635 height 39
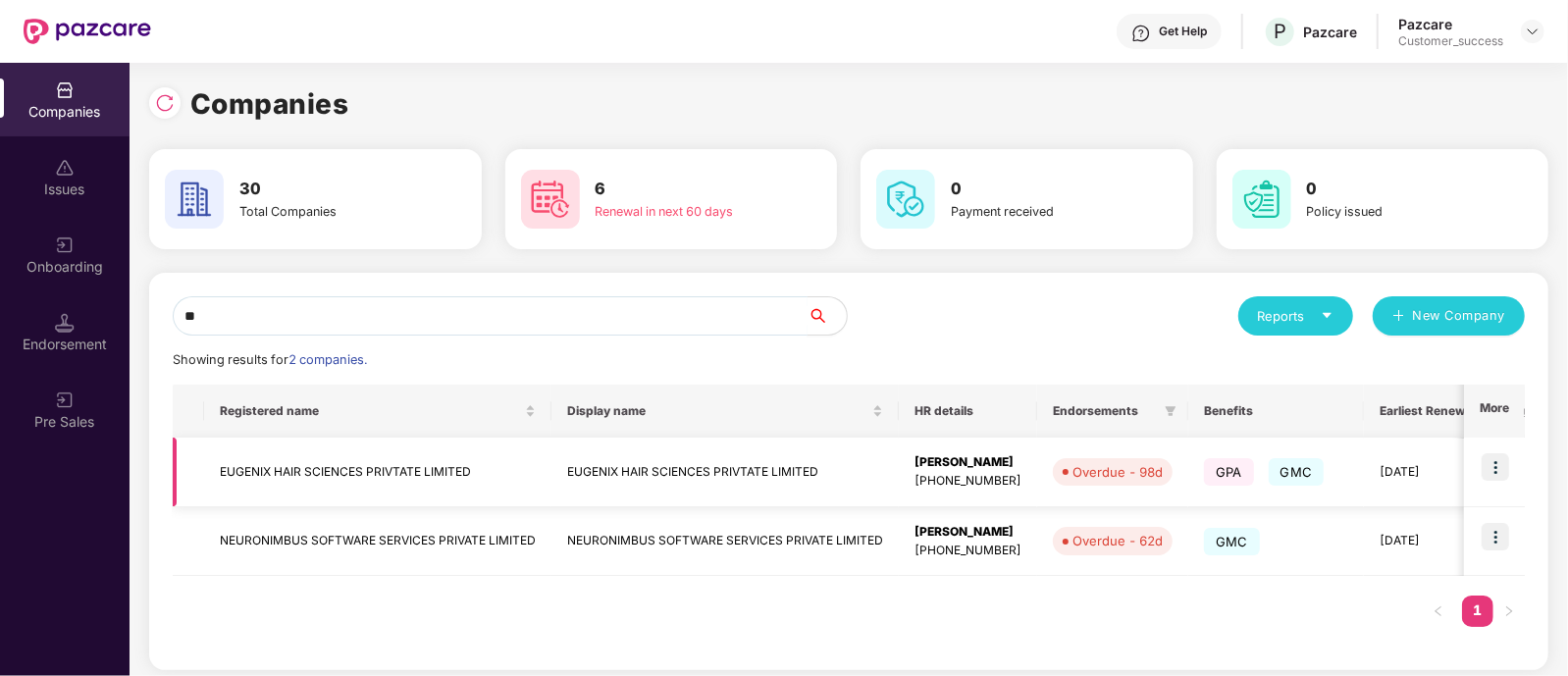
type input "**"
click at [283, 481] on td "EUGENIX HAIR SCIENCES PRIVTATE LIMITED" at bounding box center [377, 472] width 348 height 70
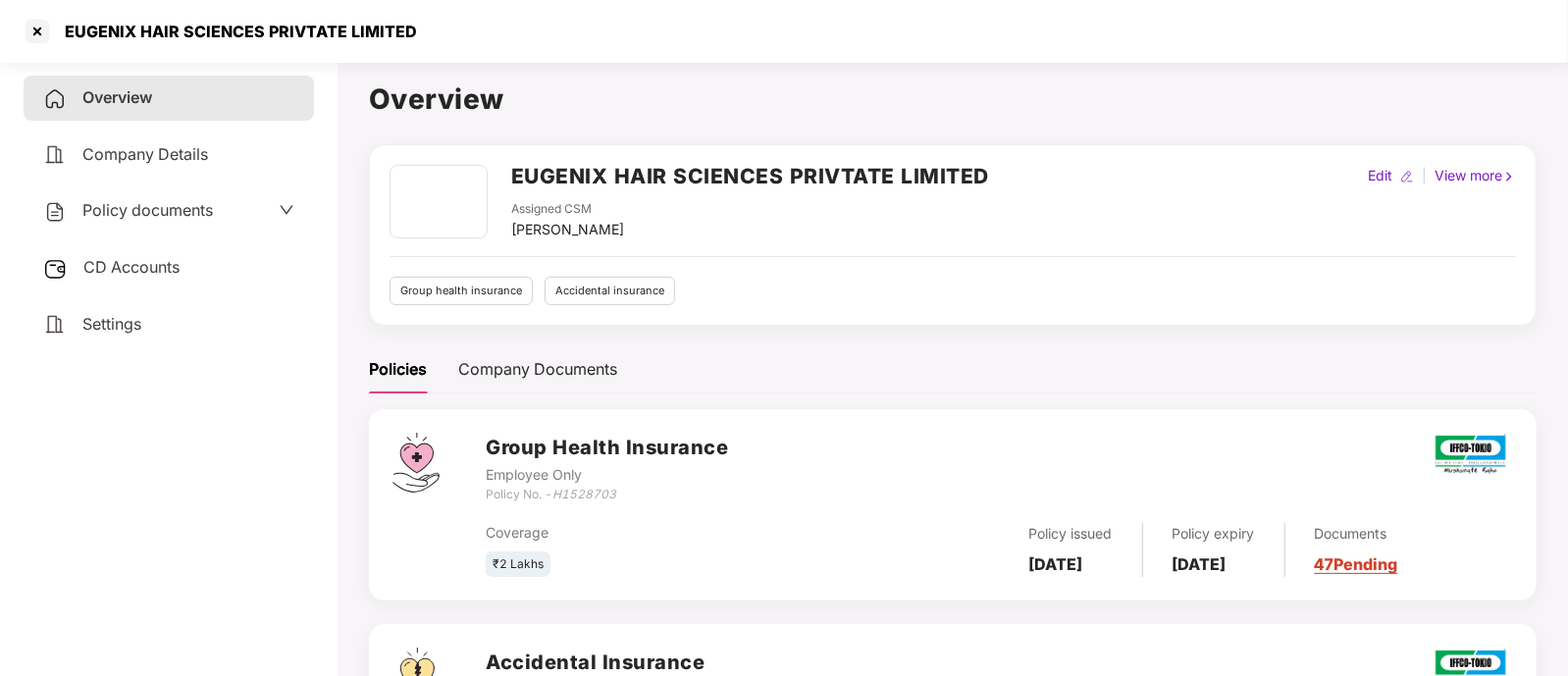
click at [1000, 374] on div "Policies Company Documents" at bounding box center [952, 370] width 1168 height 48
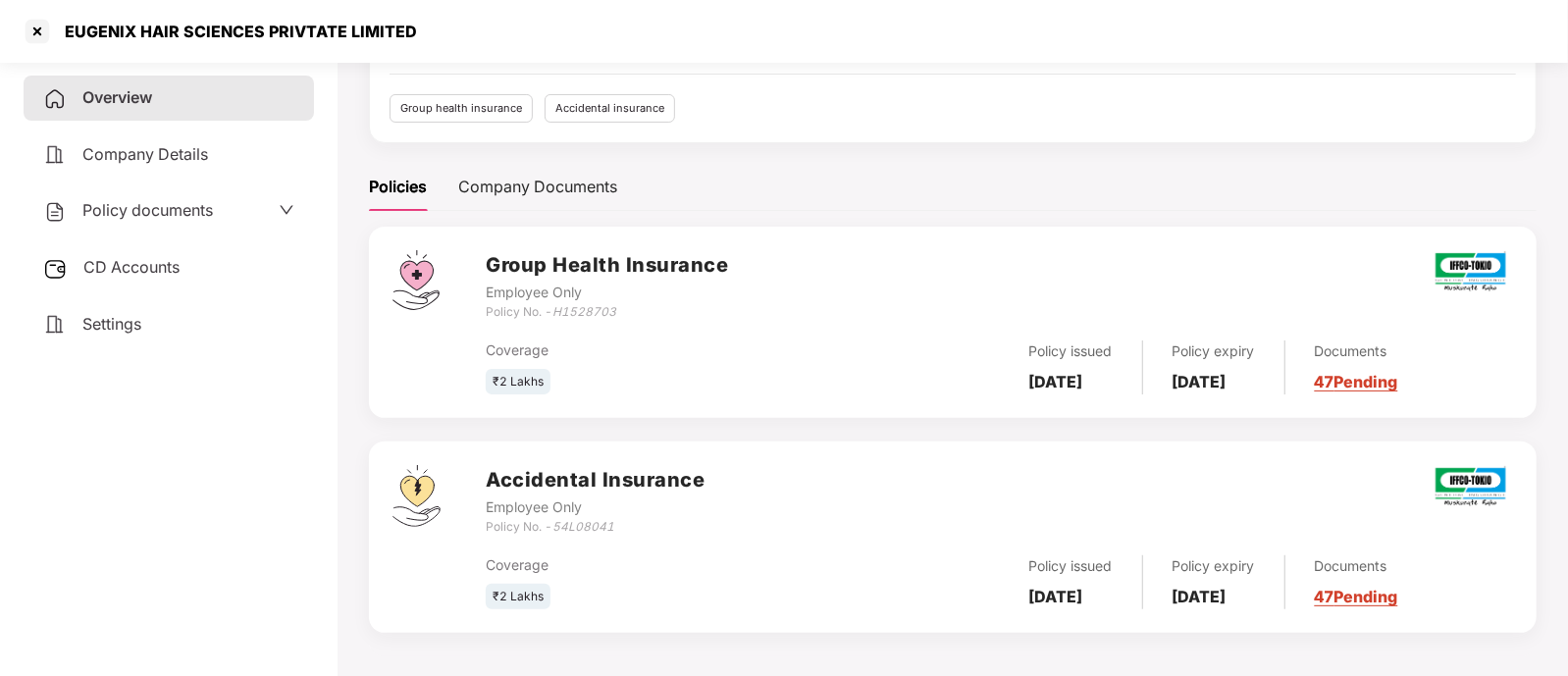
scroll to position [185, 0]
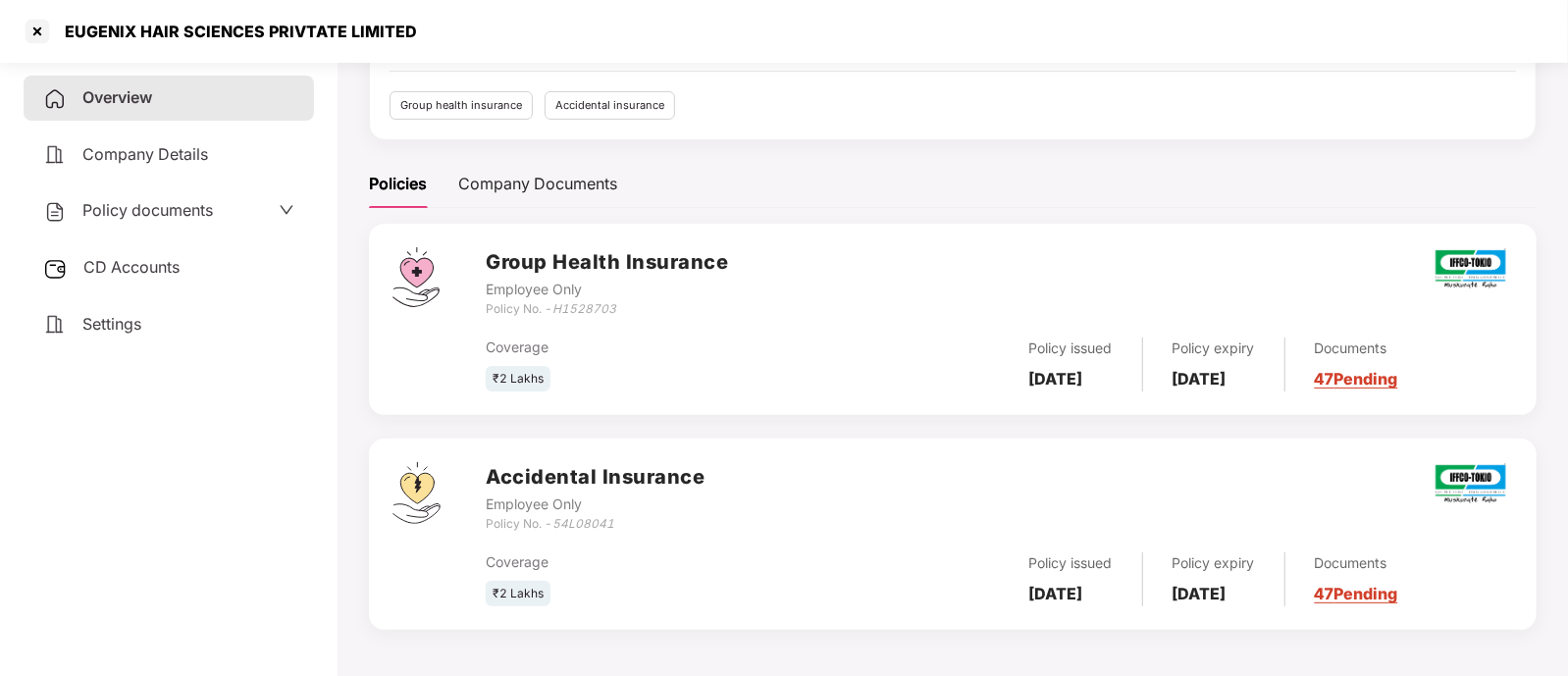
click at [1398, 600] on link "47 Pending" at bounding box center [1356, 594] width 84 height 20
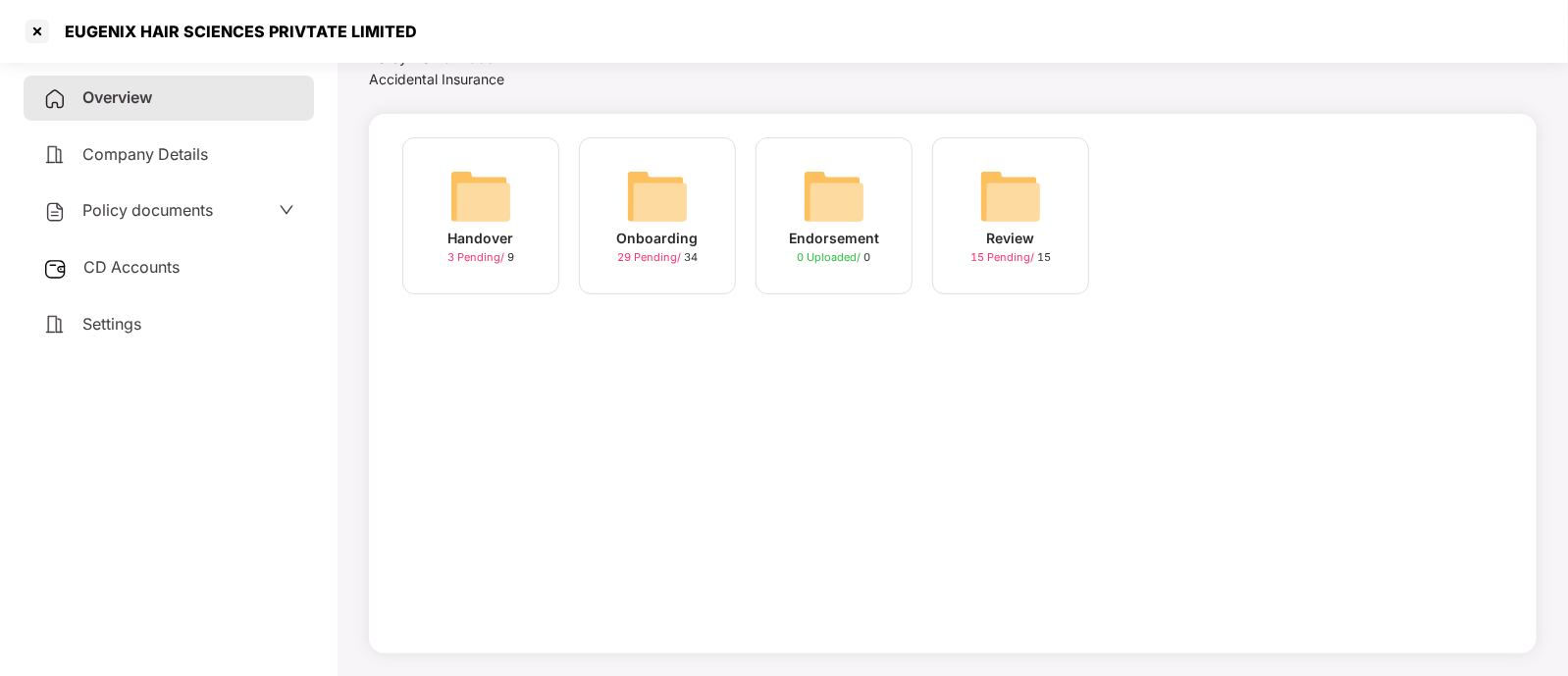
click at [665, 206] on img at bounding box center [657, 196] width 63 height 63
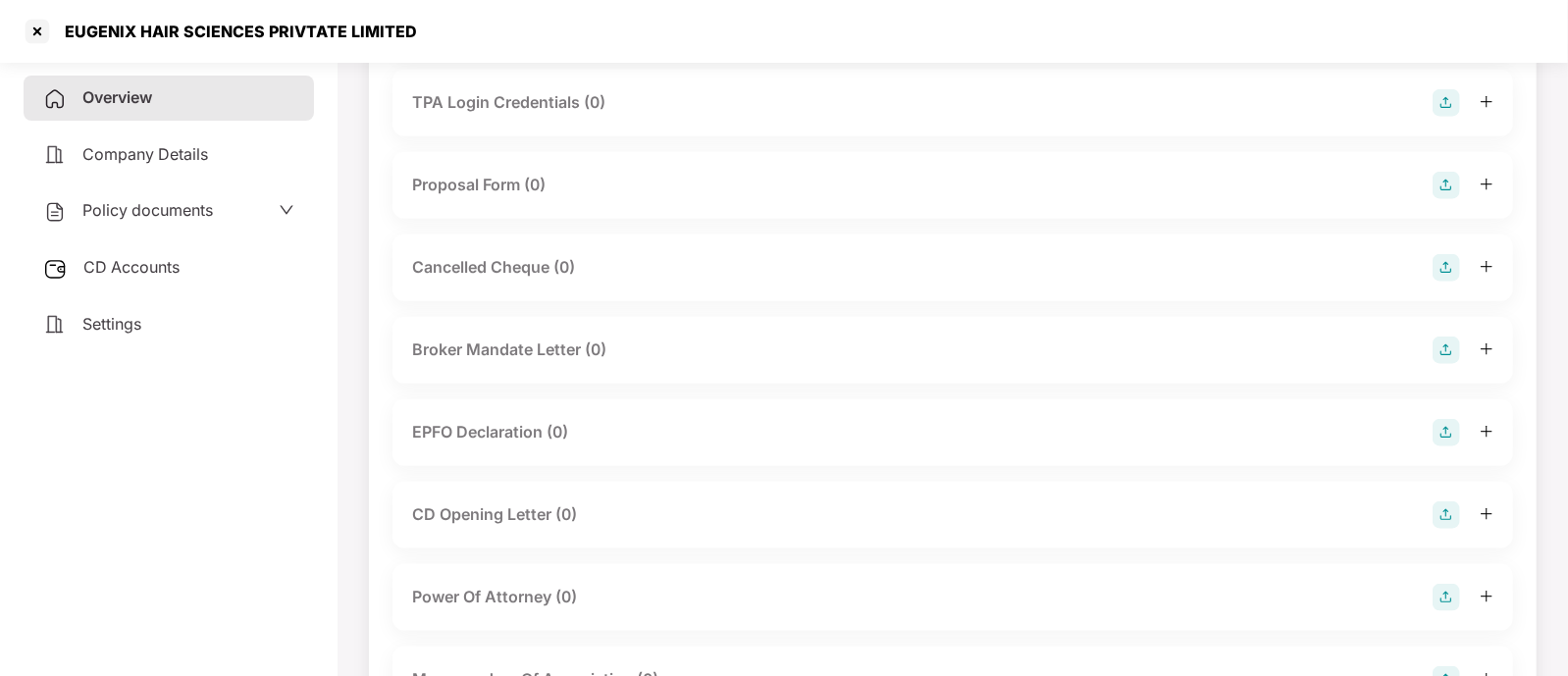
scroll to position [1412, 0]
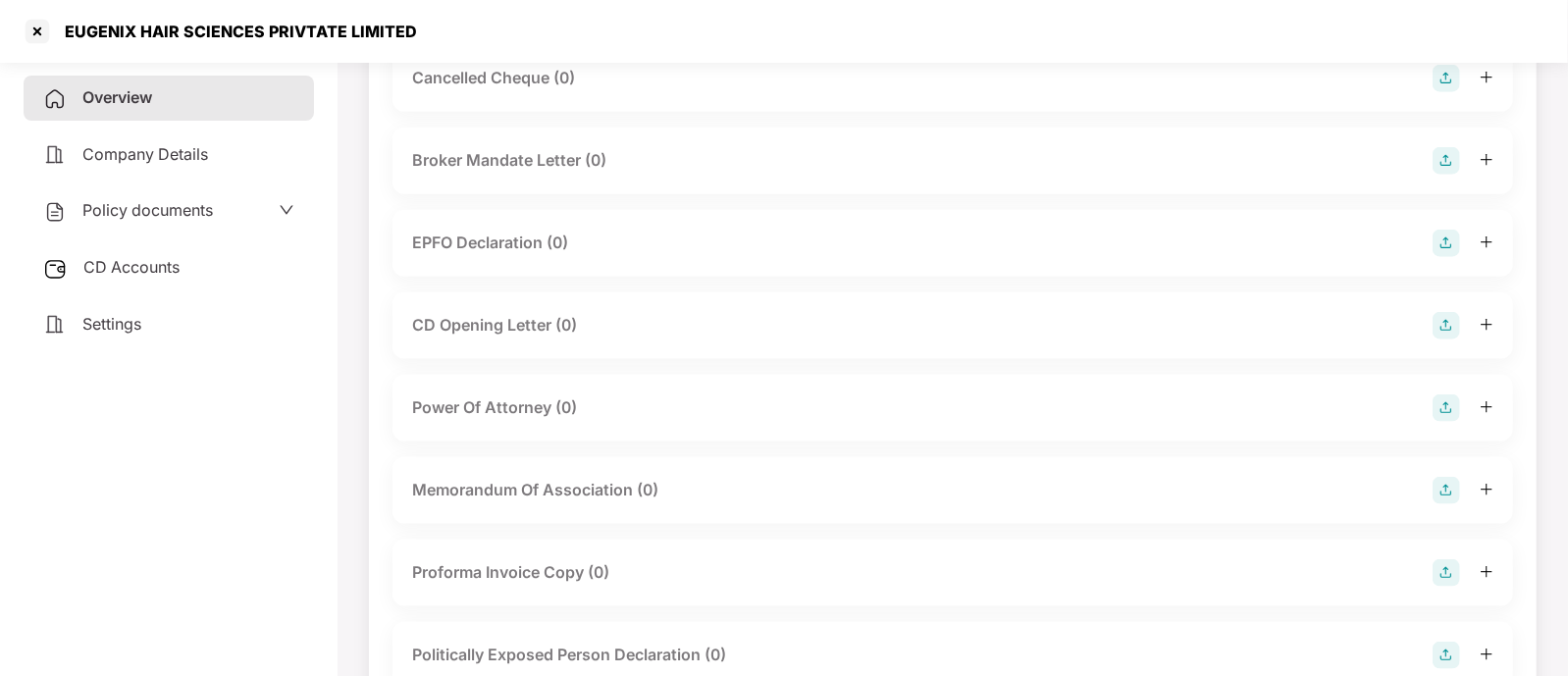
click at [40, 14] on div "EUGENIX HAIR SCIENCES PRIVTATE LIMITED" at bounding box center [784, 32] width 1568 height 63
click at [39, 31] on div at bounding box center [37, 32] width 32 height 32
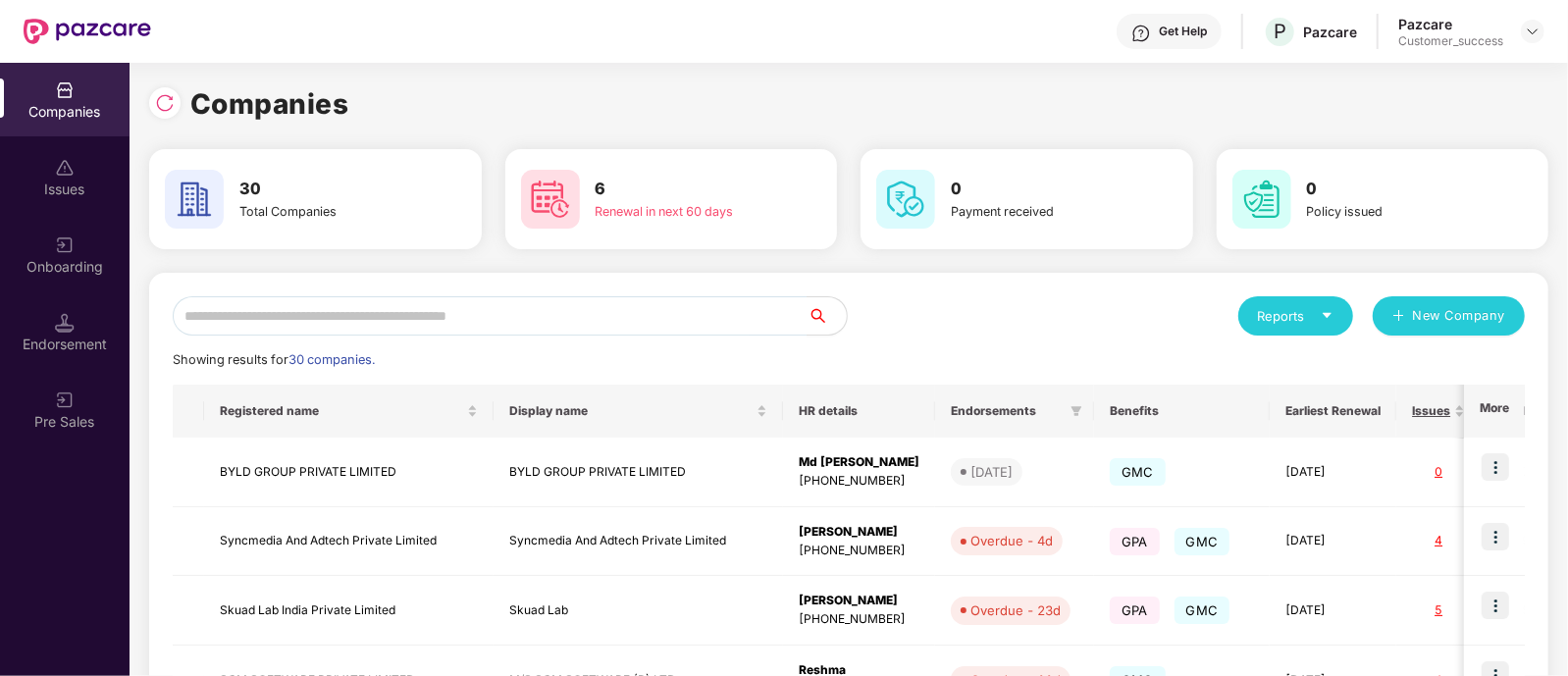
scroll to position [0, 0]
click at [452, 297] on input "text" at bounding box center [490, 316] width 635 height 39
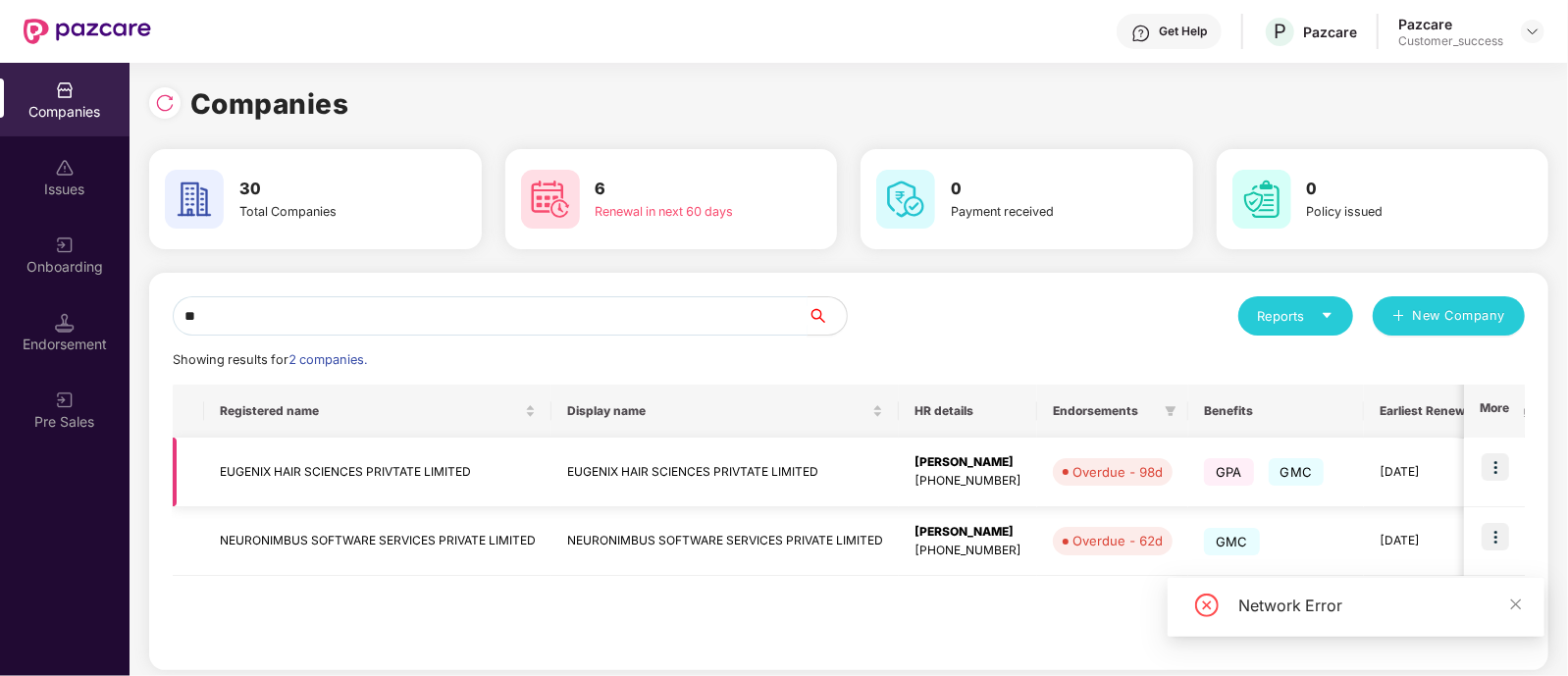
type input "**"
click at [344, 456] on td "EUGENIX HAIR SCIENCES PRIVTATE LIMITED" at bounding box center [377, 472] width 348 height 70
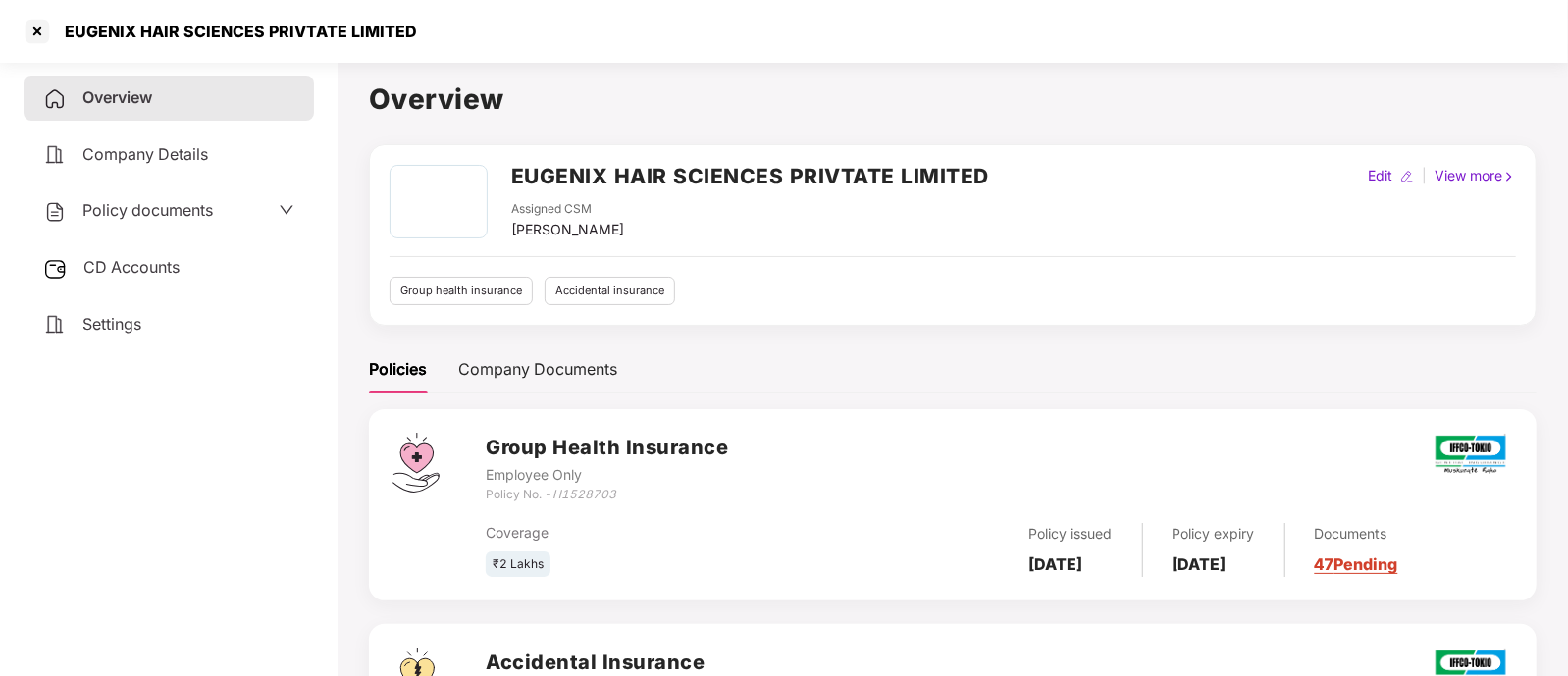
click at [1394, 563] on link "47 Pending" at bounding box center [1356, 565] width 84 height 20
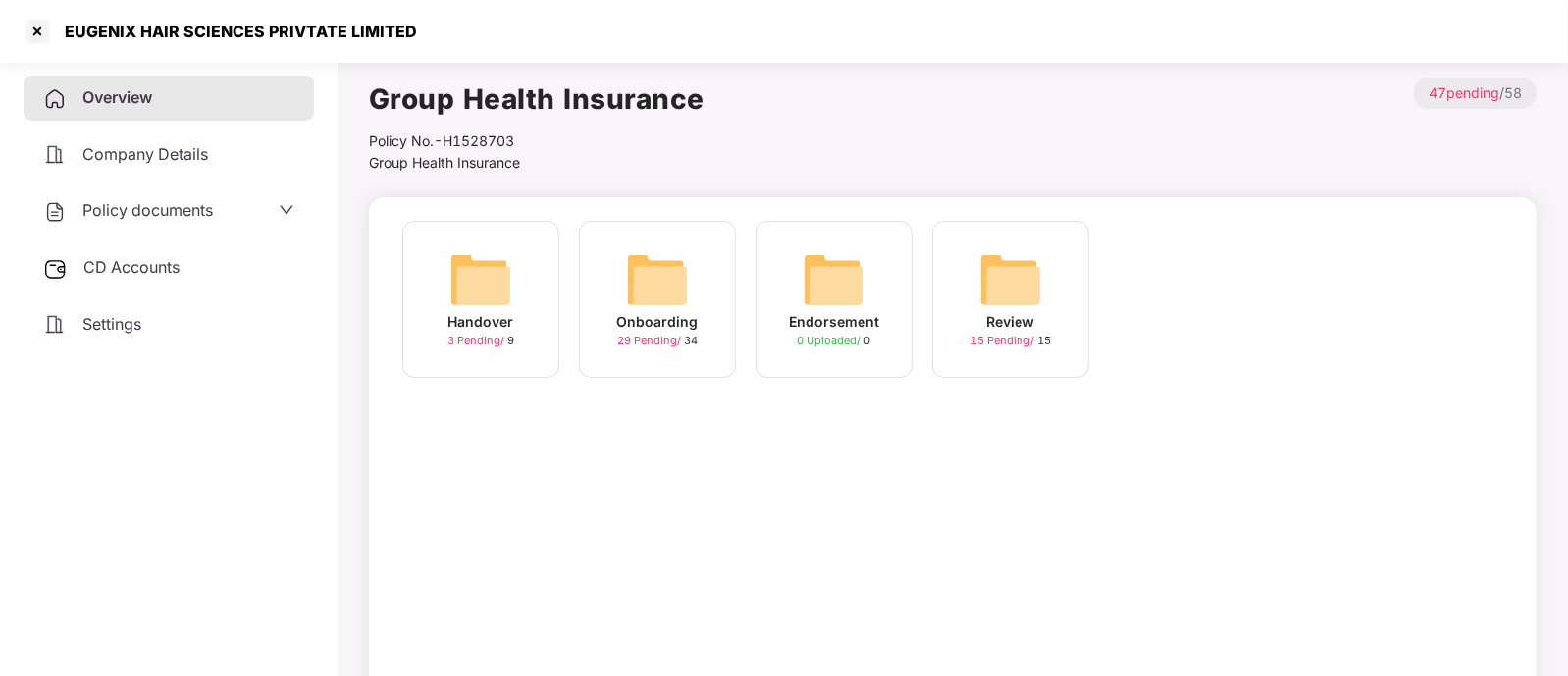
click at [632, 309] on img at bounding box center [657, 280] width 63 height 63
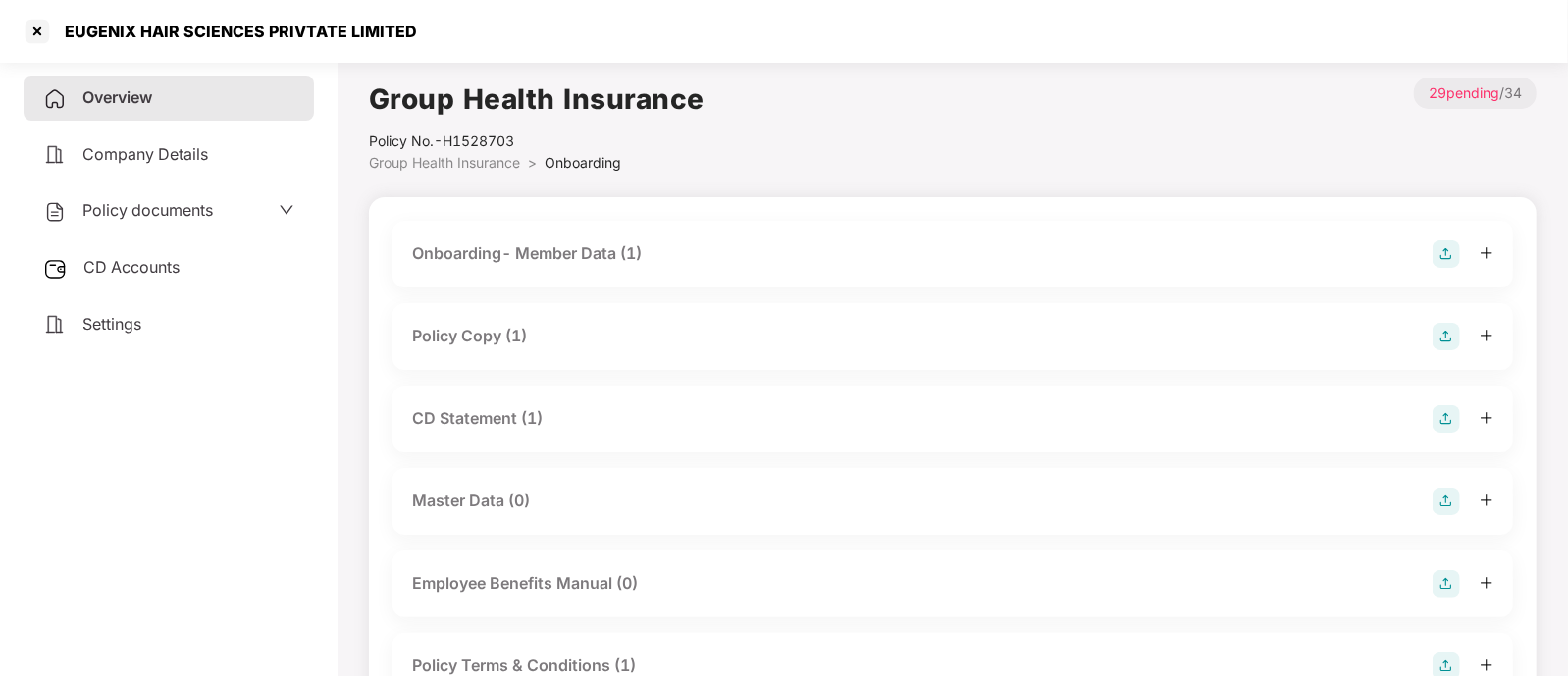
click at [529, 259] on div "Onboarding- Member Data (1)" at bounding box center [526, 253] width 230 height 25
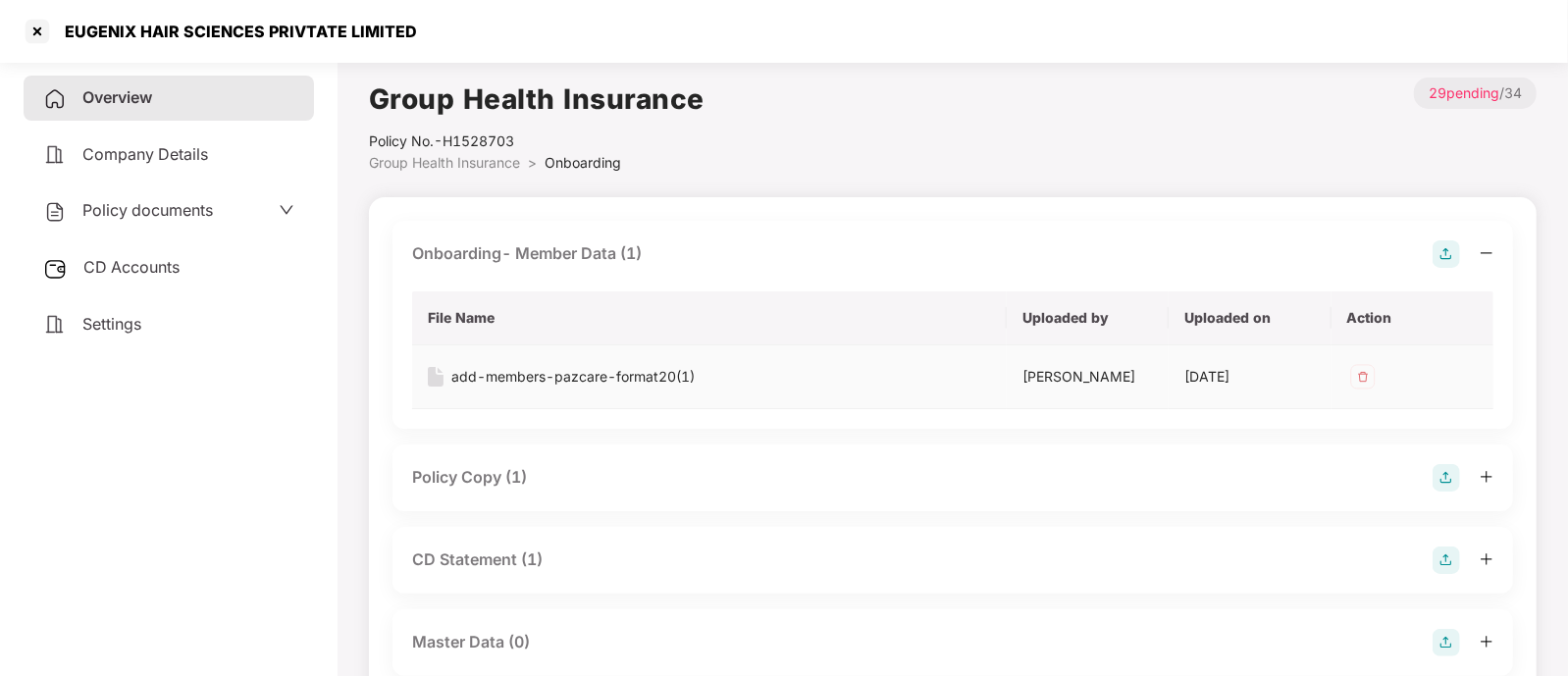
click at [538, 372] on div "add-members-pazcare-format20(1)" at bounding box center [573, 376] width 243 height 22
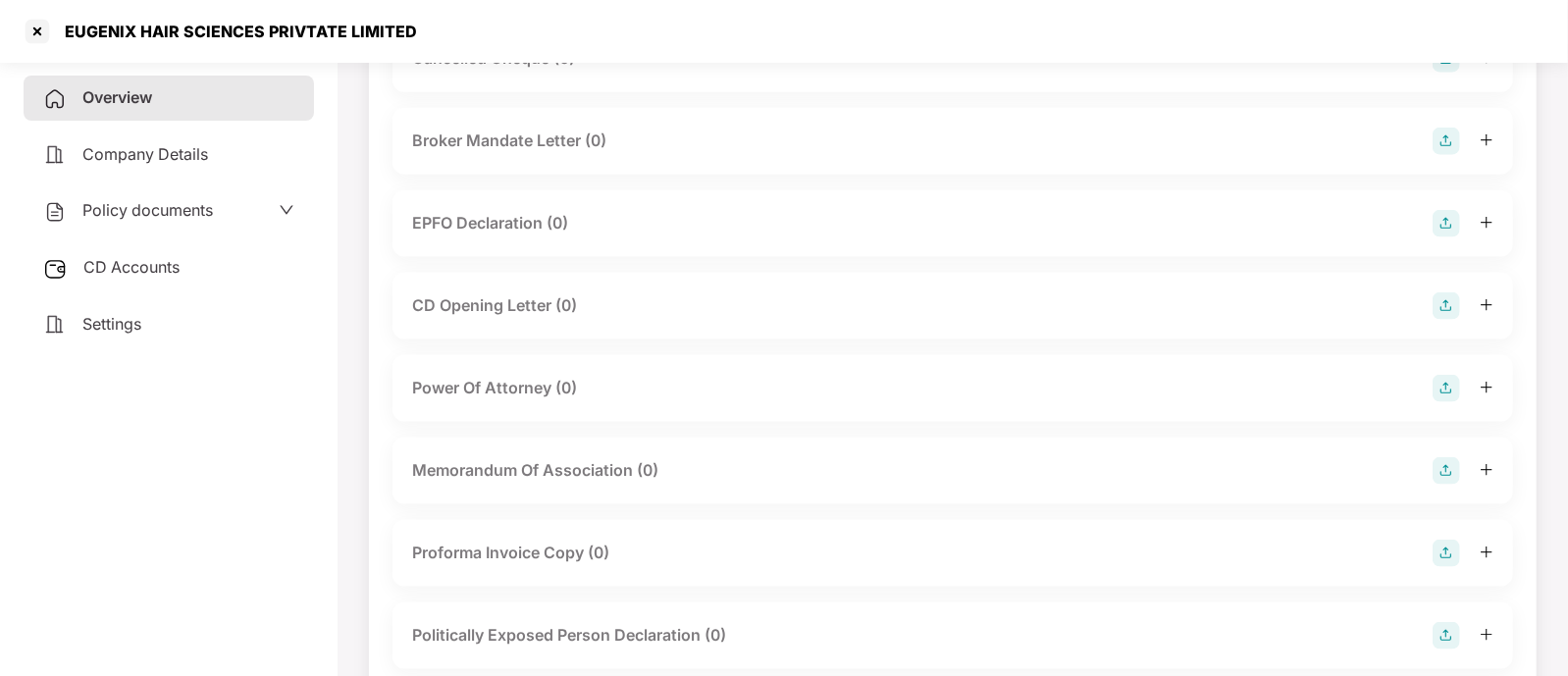
scroll to position [1569, 0]
click at [33, 37] on div at bounding box center [37, 32] width 32 height 32
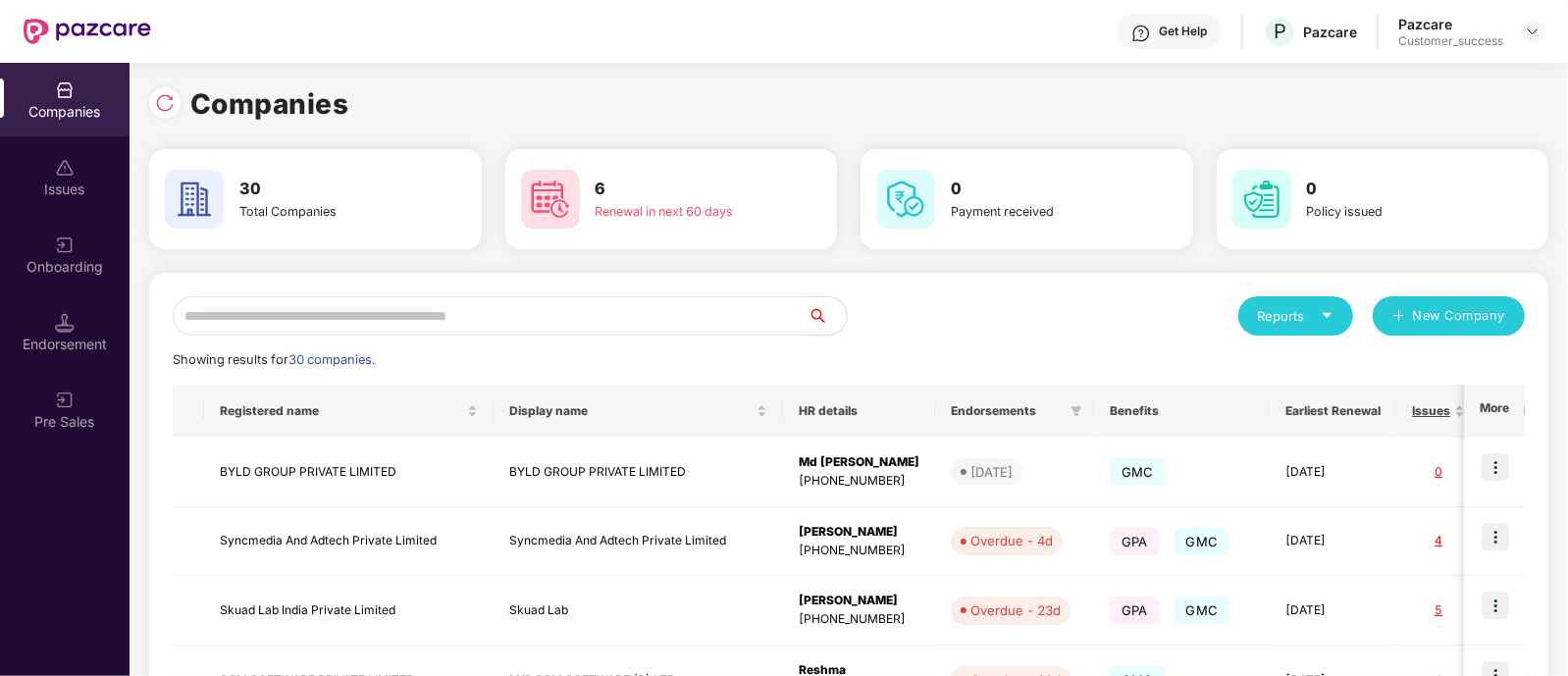
click at [386, 309] on input "text" at bounding box center [490, 316] width 635 height 39
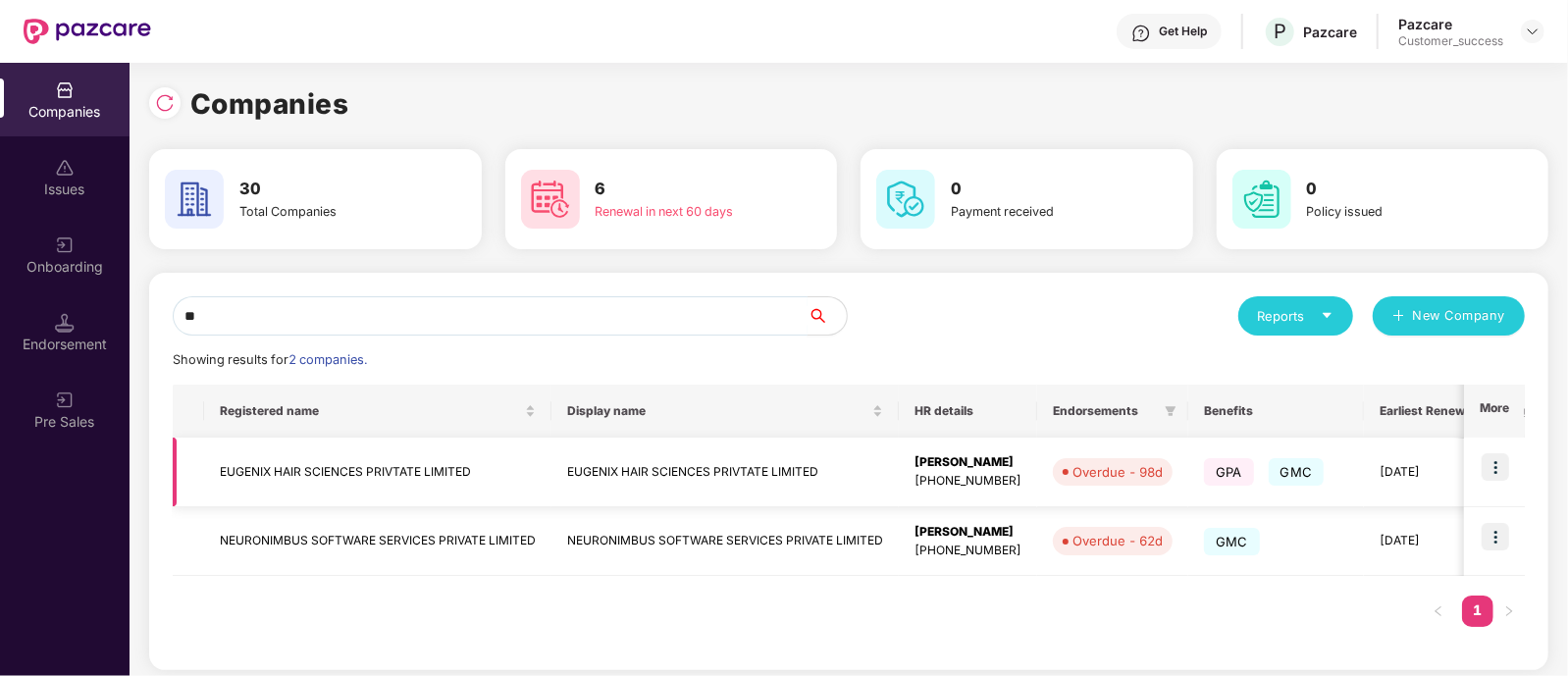
type input "**"
drag, startPoint x: 478, startPoint y: 475, endPoint x: 201, endPoint y: 473, distance: 277.0
click at [201, 473] on tr "EUGENIX HAIR SCIENCES PRIVTATE LIMITED EUGENIX HAIR SCIENCES PRIVTATE LIMITED […" at bounding box center [1184, 472] width 2022 height 70
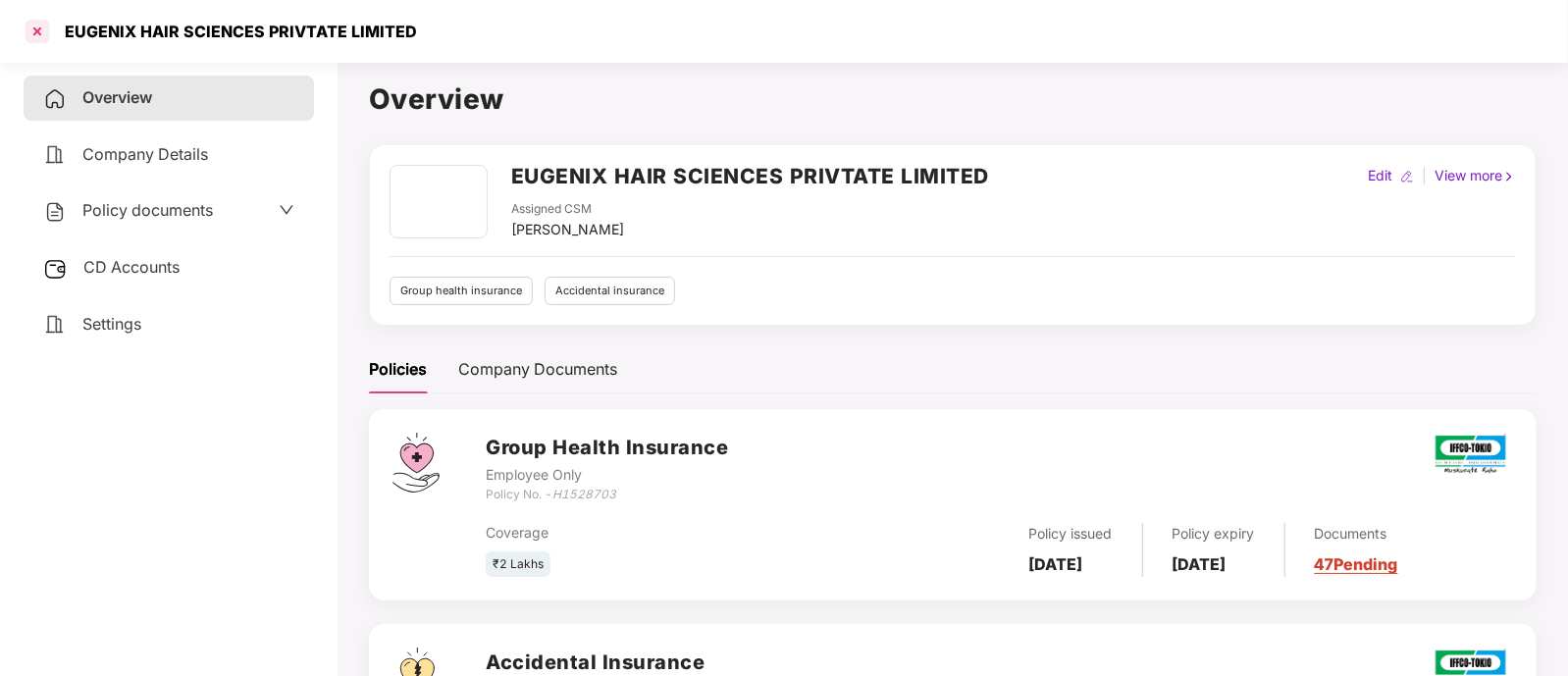
click at [38, 27] on div at bounding box center [37, 32] width 32 height 32
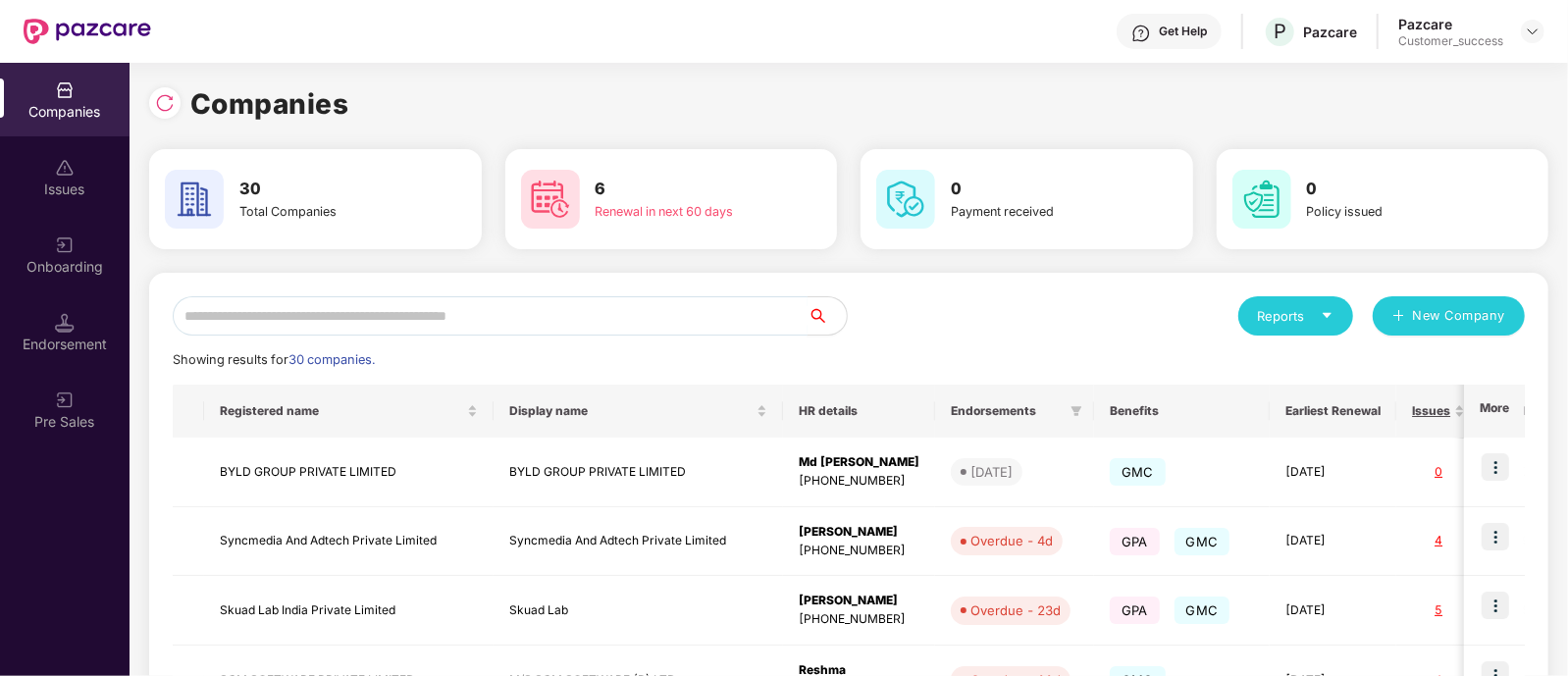
click at [319, 304] on input "text" at bounding box center [490, 316] width 635 height 39
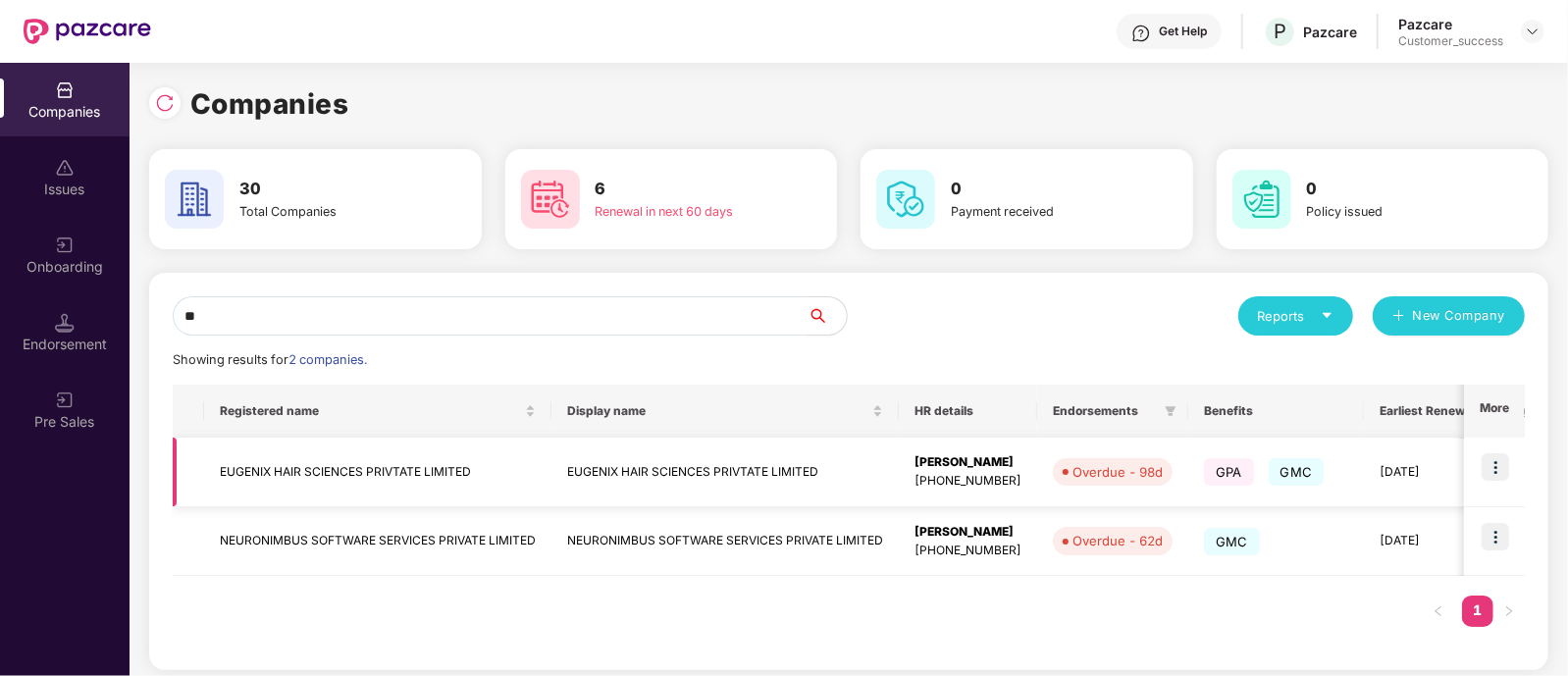
type input "**"
click at [317, 493] on td "EUGENIX HAIR SCIENCES PRIVTATE LIMITED" at bounding box center [377, 472] width 348 height 70
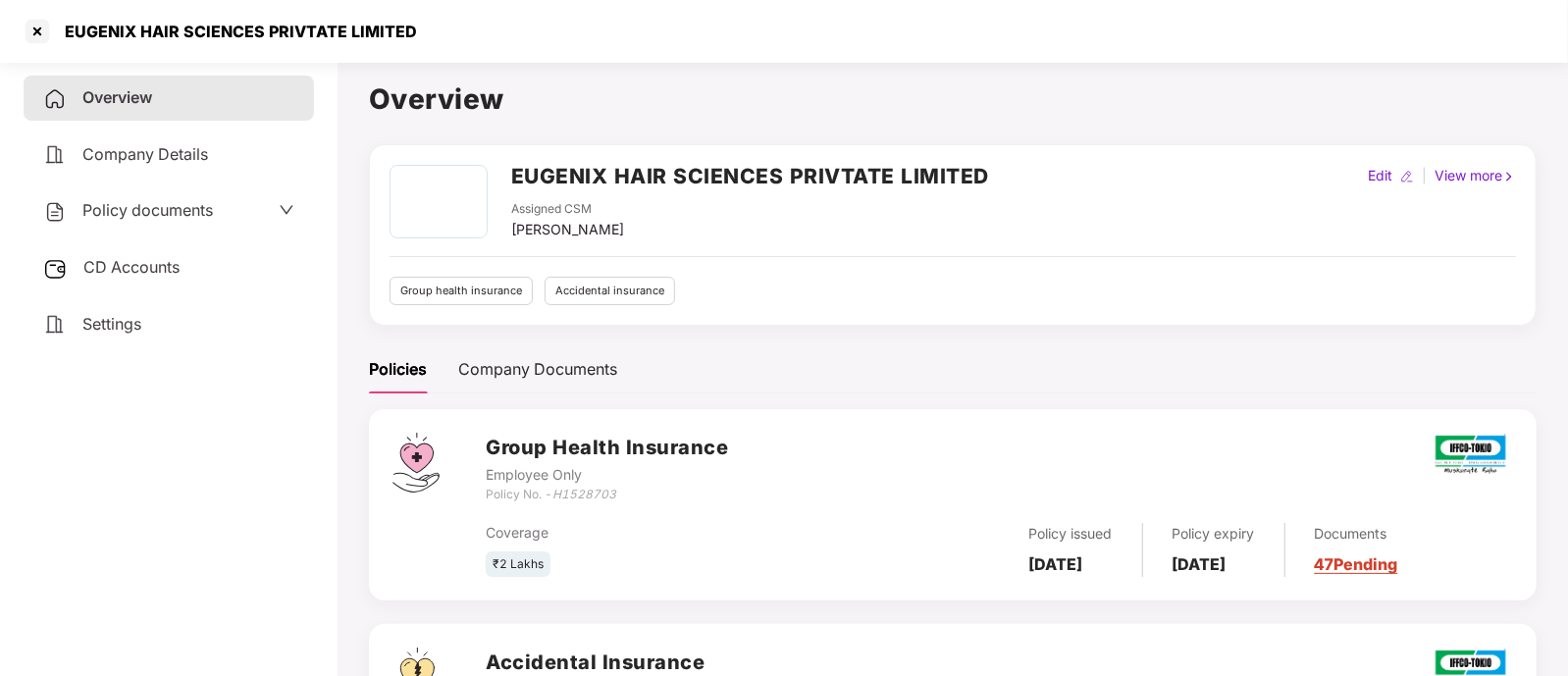
click at [1398, 571] on link "47 Pending" at bounding box center [1356, 565] width 84 height 20
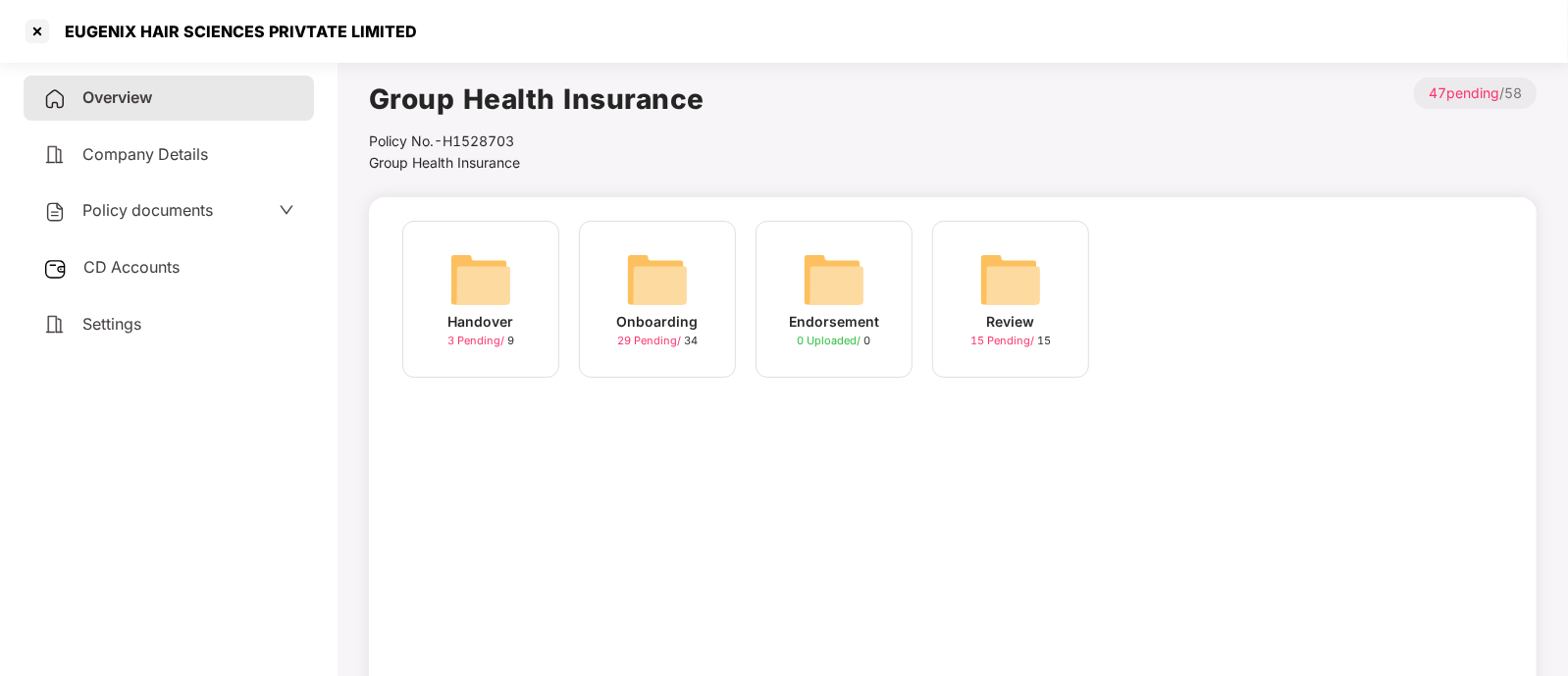
click at [674, 287] on img at bounding box center [657, 280] width 63 height 63
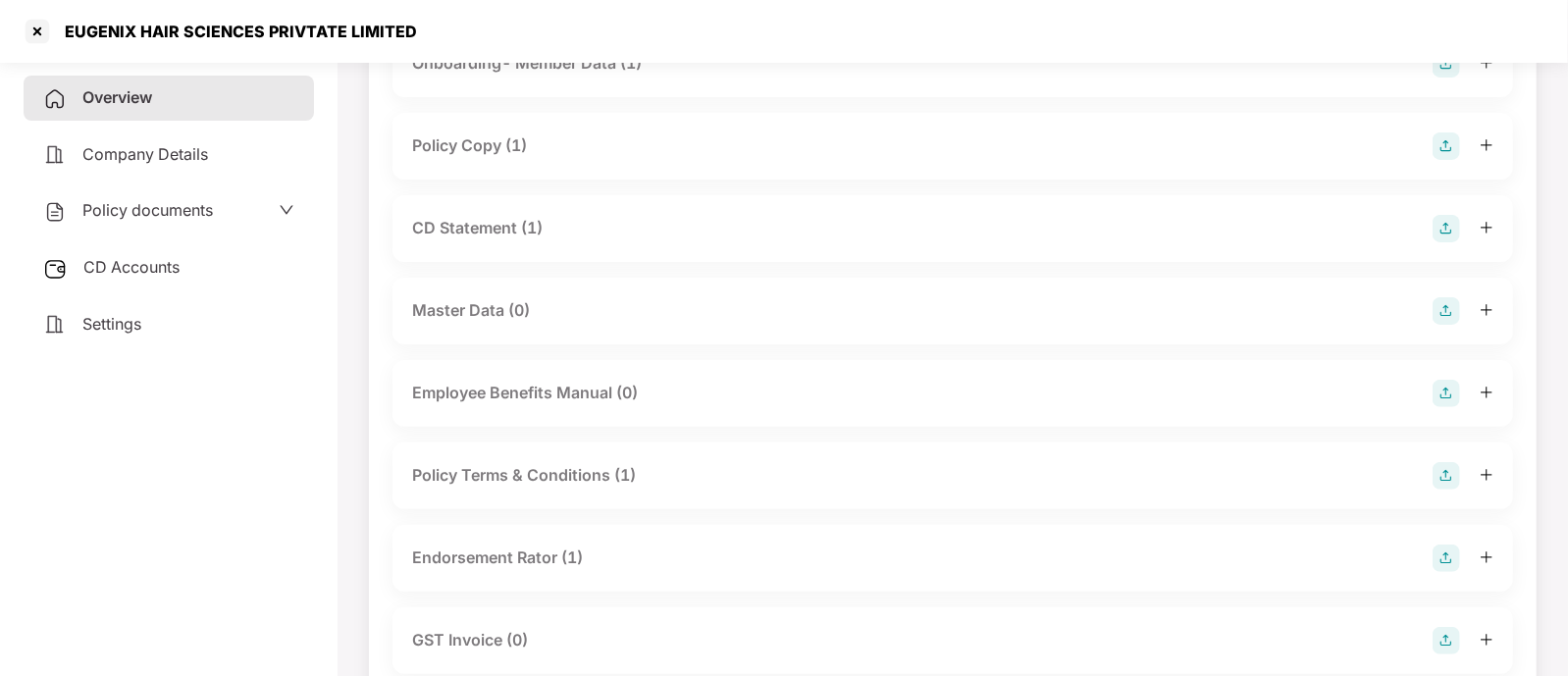
scroll to position [195, 0]
click at [1446, 297] on img at bounding box center [1447, 306] width 28 height 28
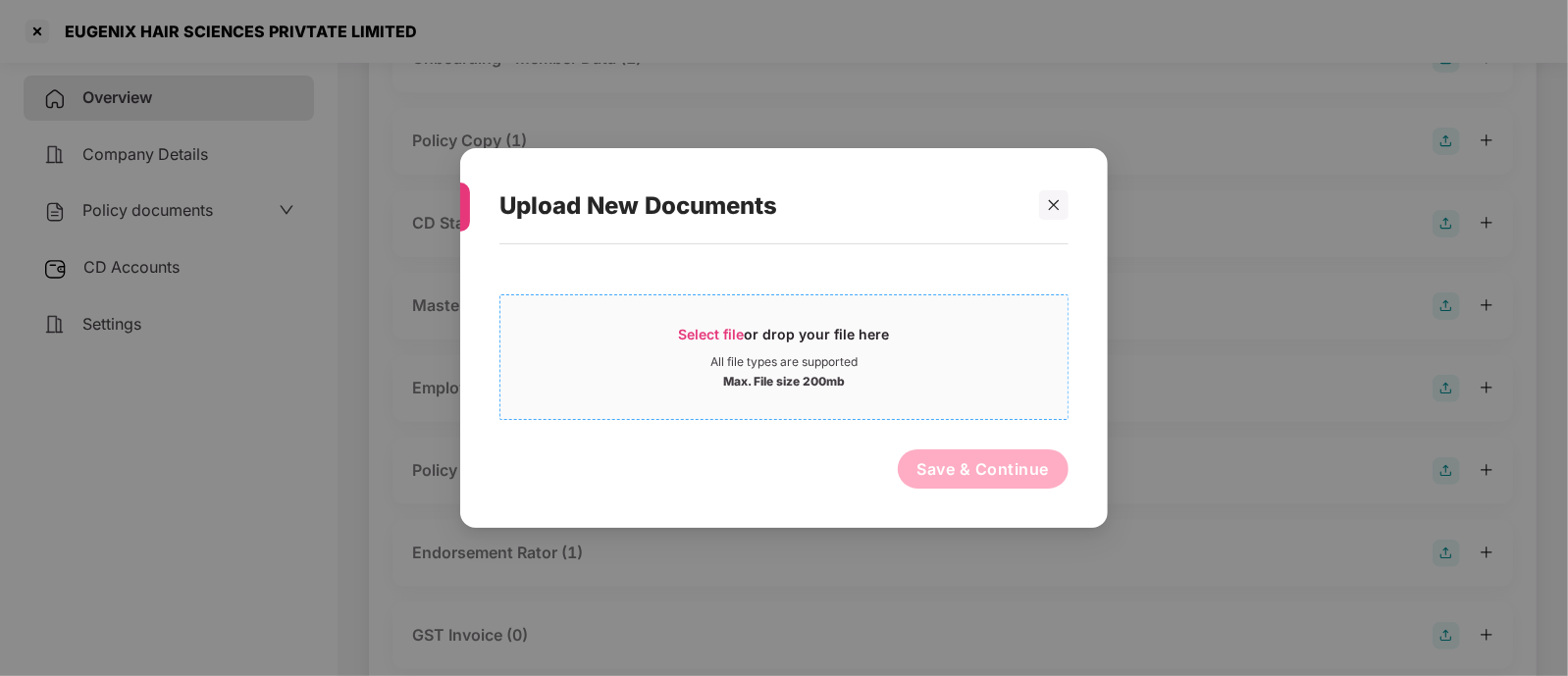
click at [704, 346] on div "Select file or drop your file here" at bounding box center [784, 340] width 211 height 30
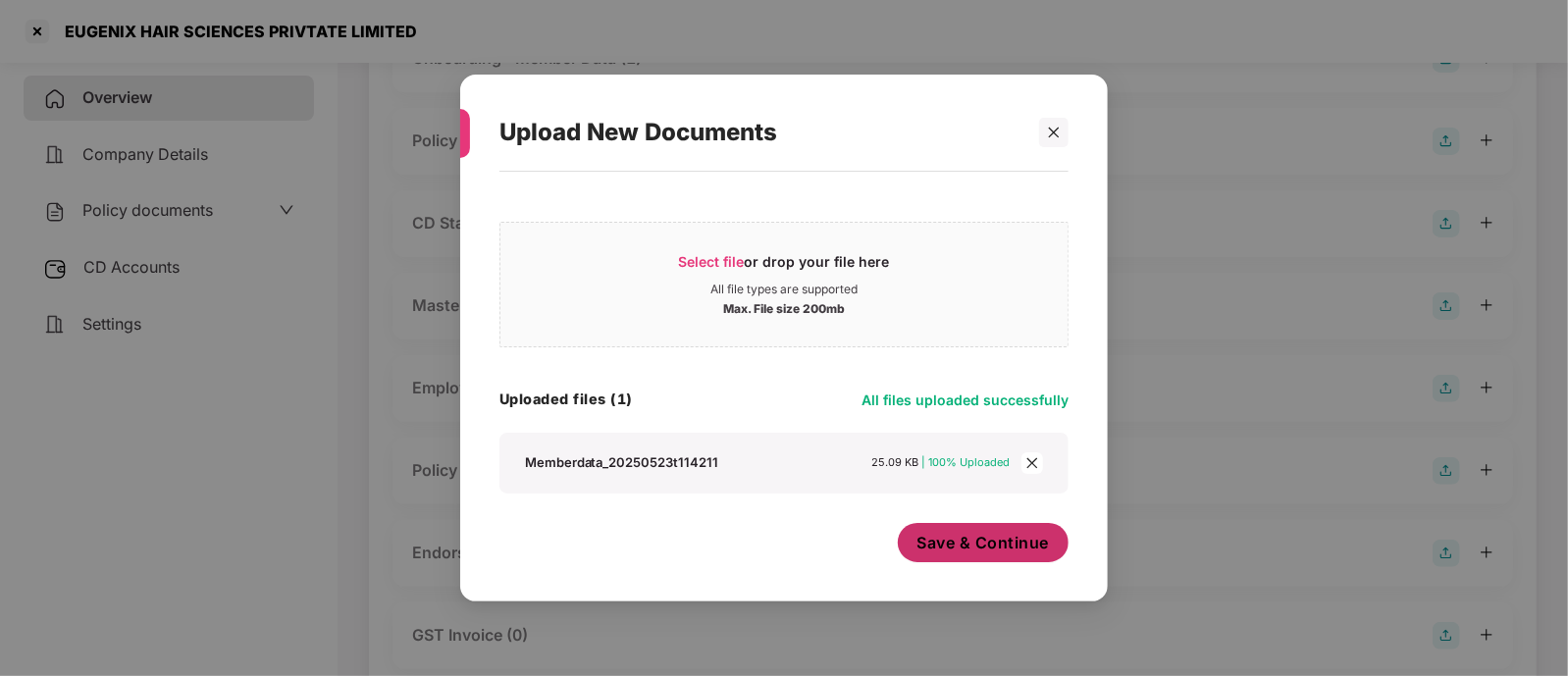
click at [965, 547] on span "Save & Continue" at bounding box center [984, 543] width 132 height 22
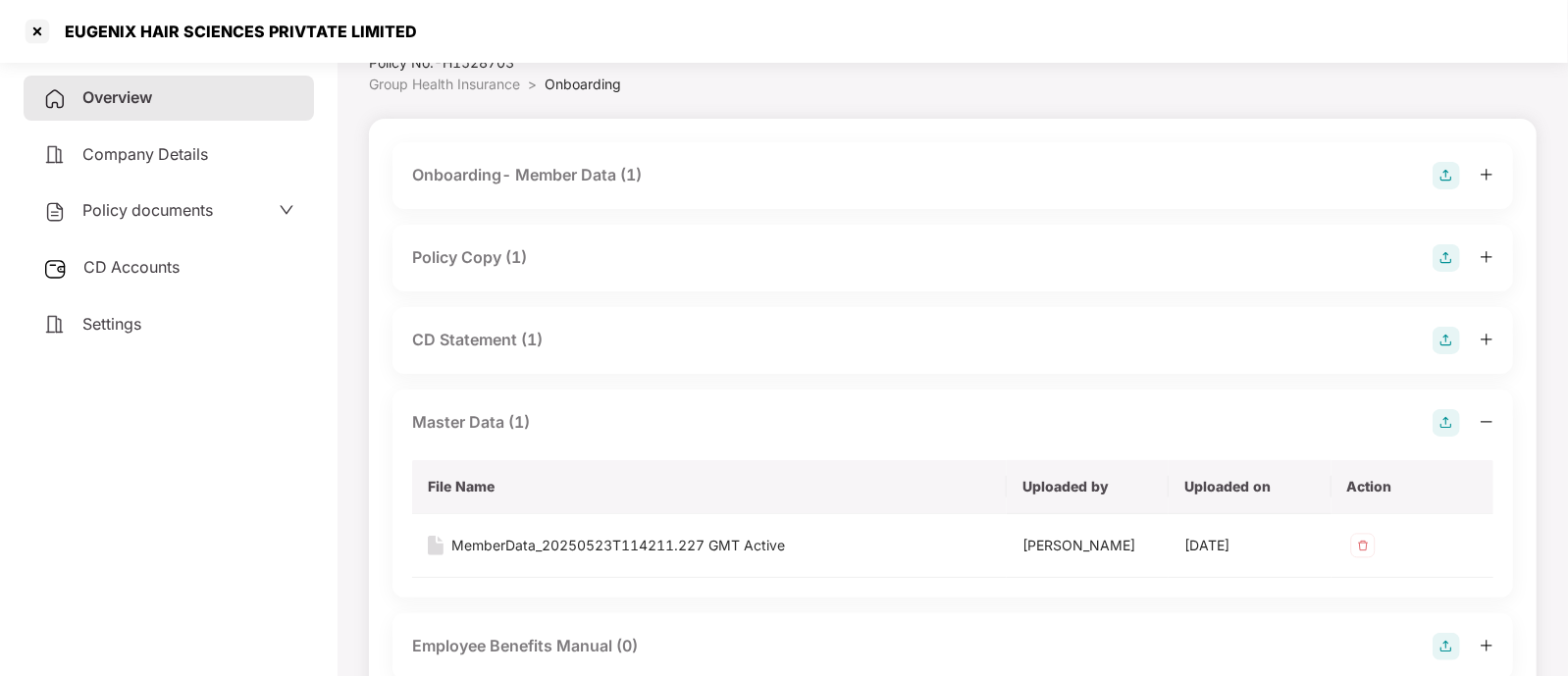
scroll to position [0, 0]
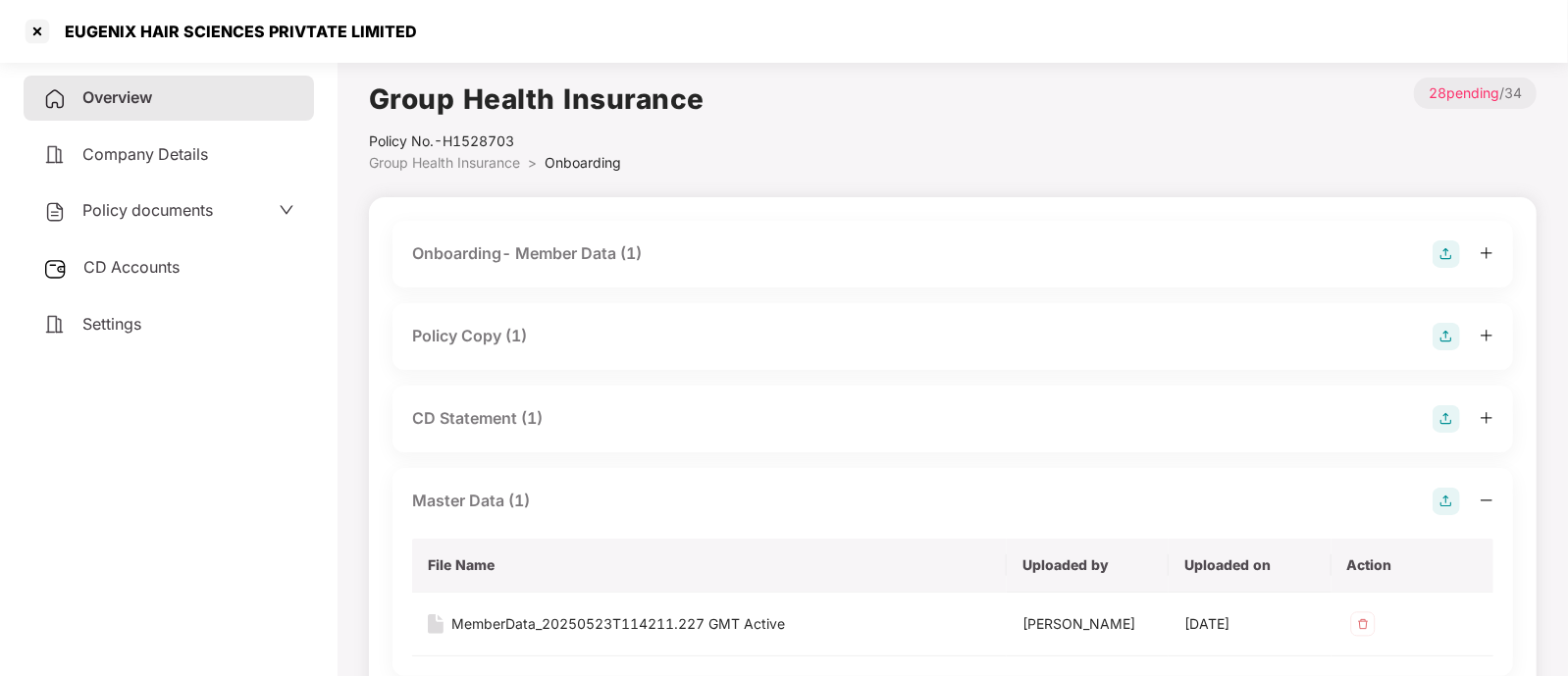
click at [1450, 242] on img at bounding box center [1447, 254] width 28 height 28
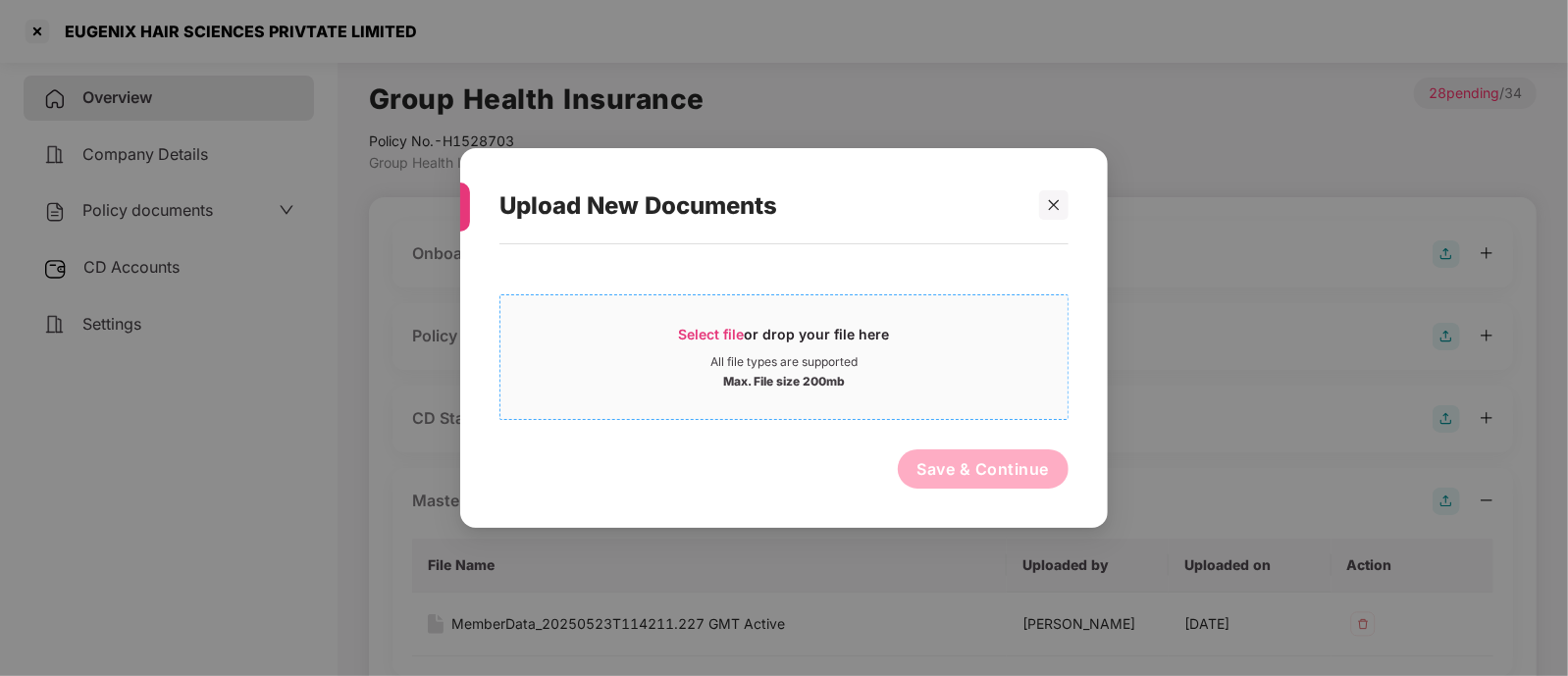
click at [709, 339] on span "Select file" at bounding box center [712, 334] width 66 height 17
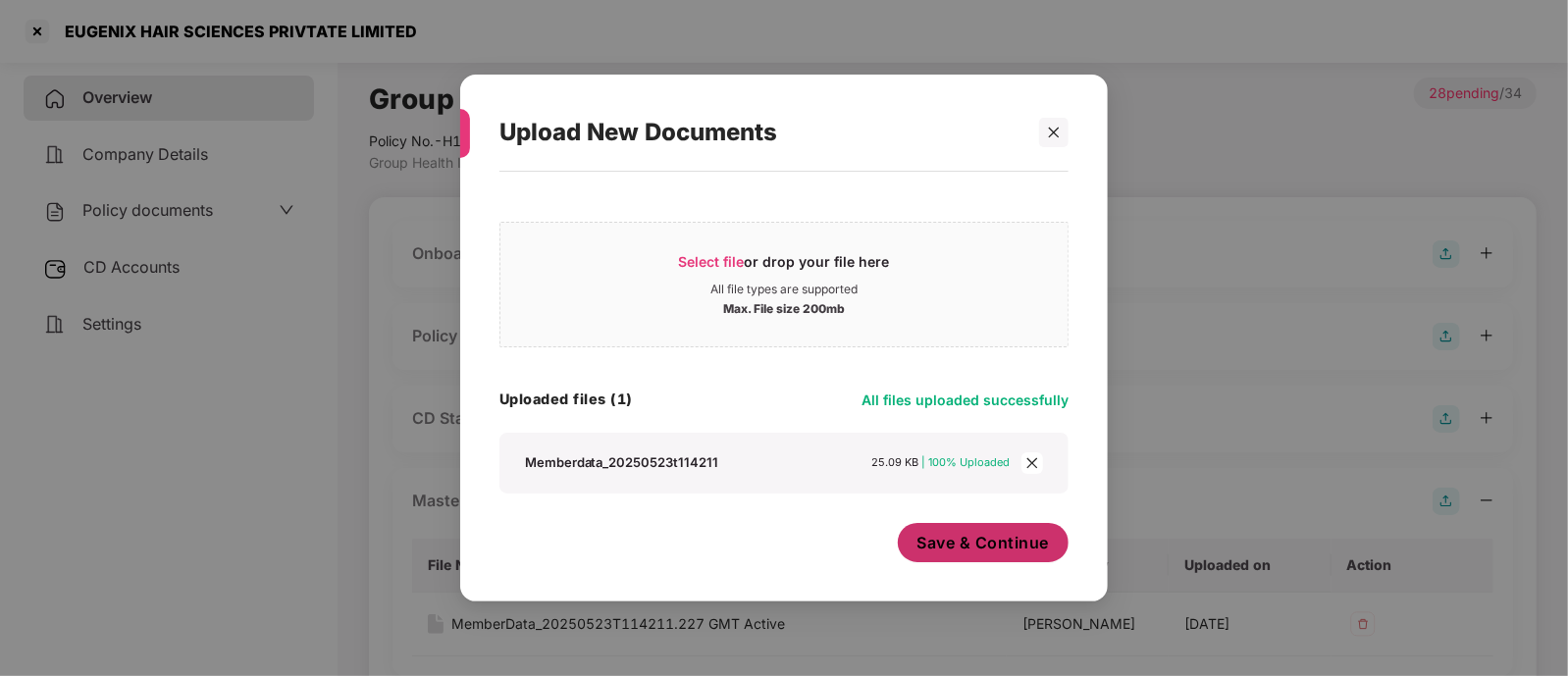
click at [979, 545] on span "Save & Continue" at bounding box center [984, 543] width 132 height 22
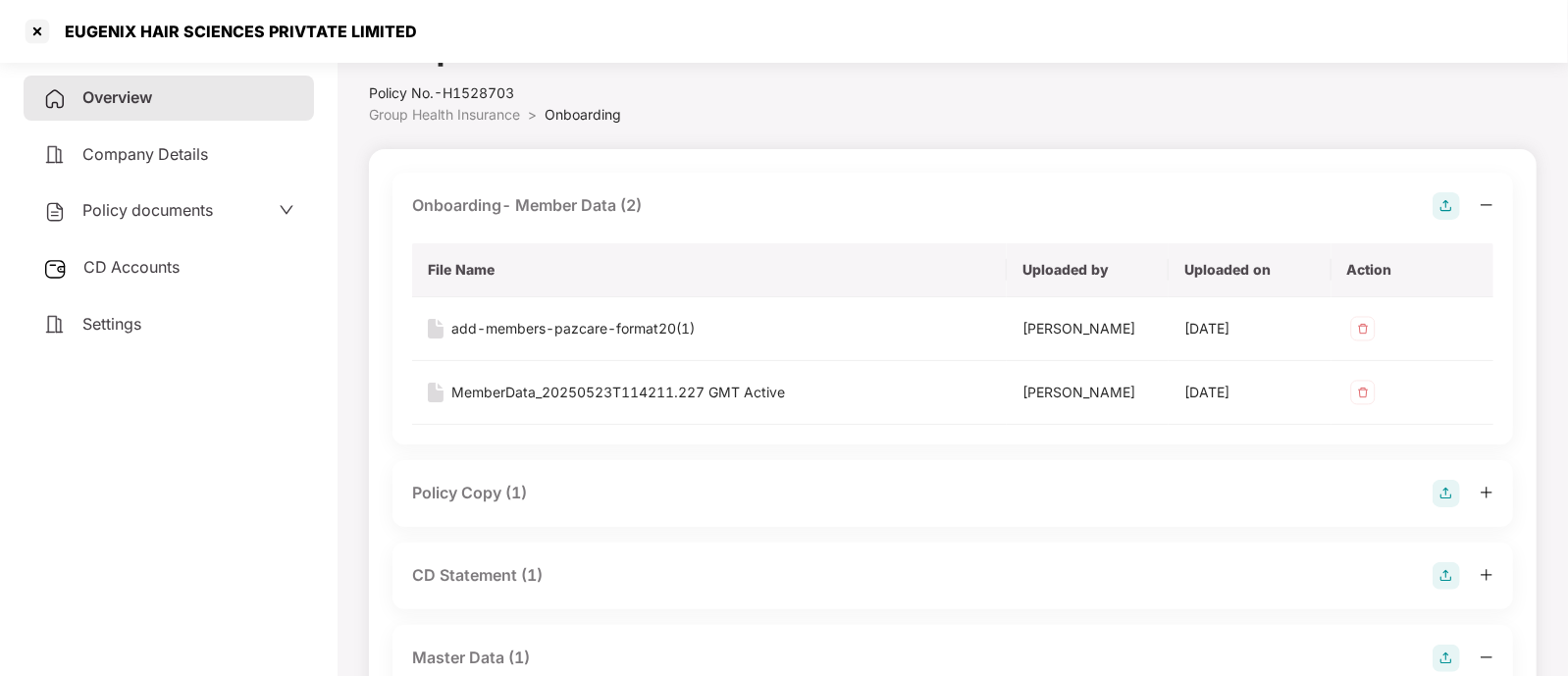
scroll to position [98, 0]
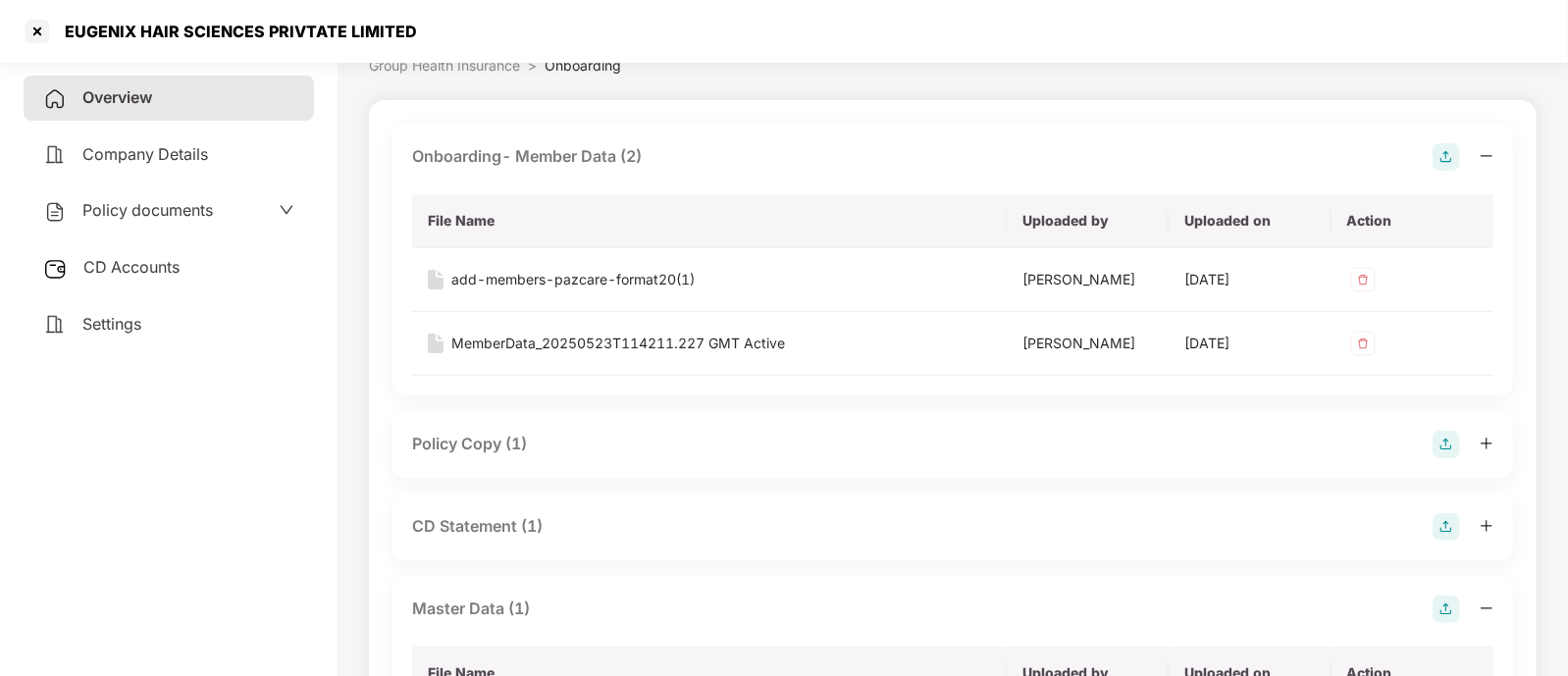
click at [560, 441] on div "Policy Copy (1)" at bounding box center [952, 444] width 1081 height 28
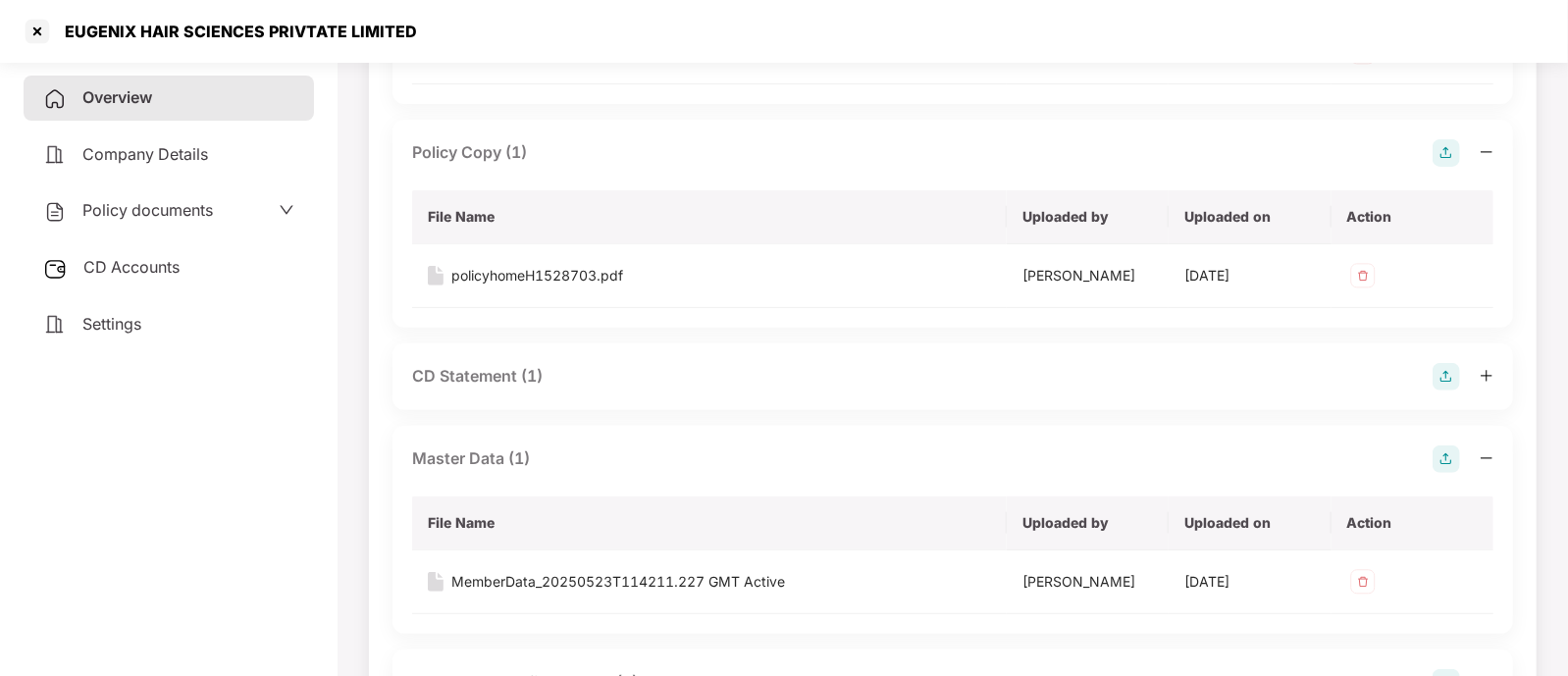
scroll to position [391, 0]
click at [545, 371] on div "CD Statement (1)" at bounding box center [952, 373] width 1081 height 28
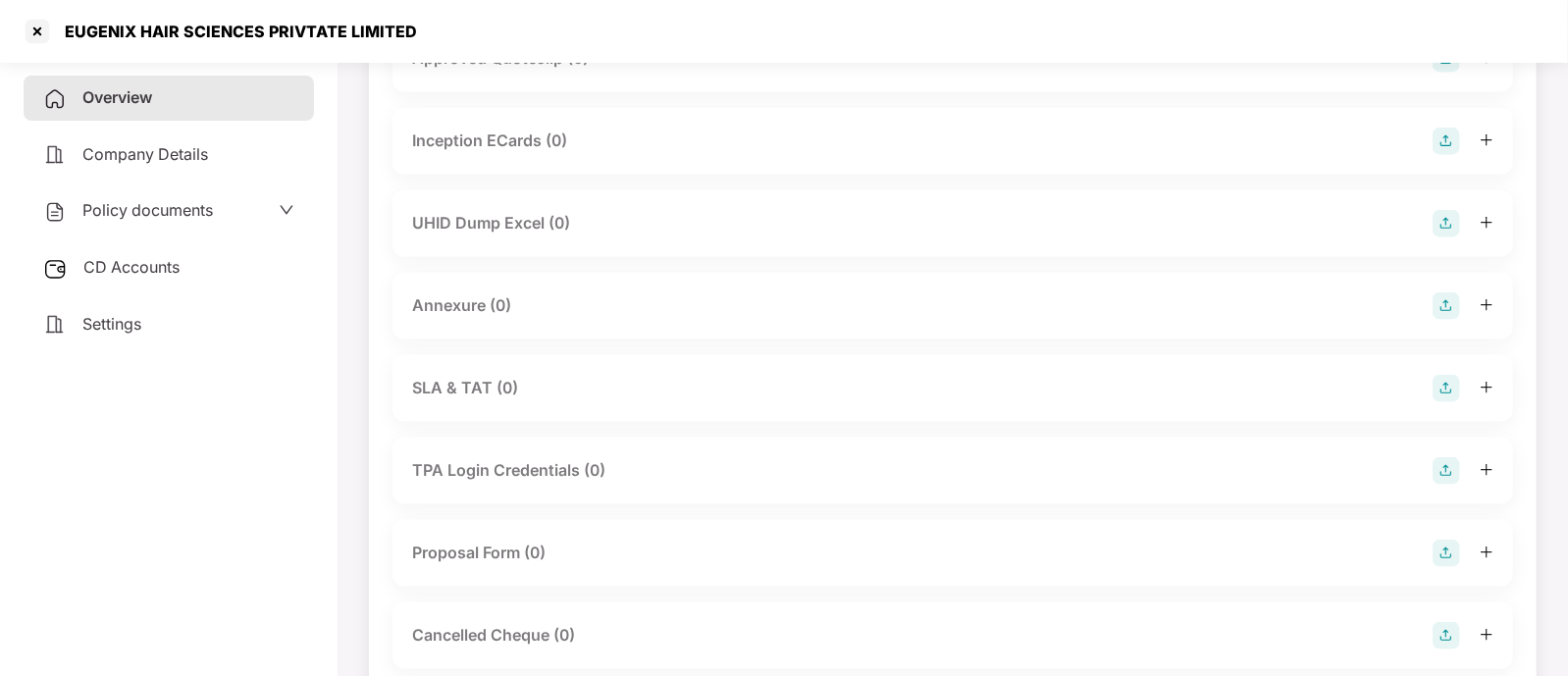
scroll to position [1348, 0]
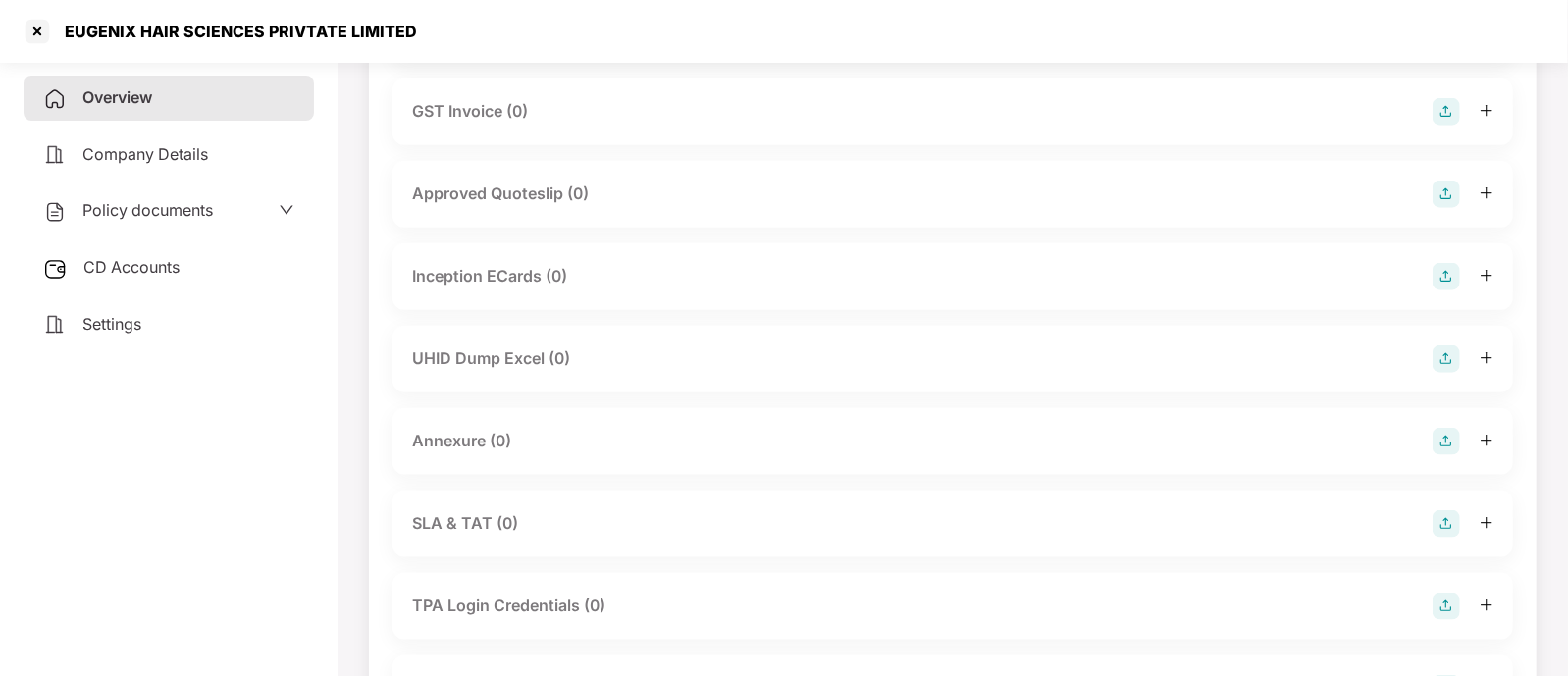
click at [761, 370] on div "UHID Dump Excel (0)" at bounding box center [952, 360] width 1081 height 28
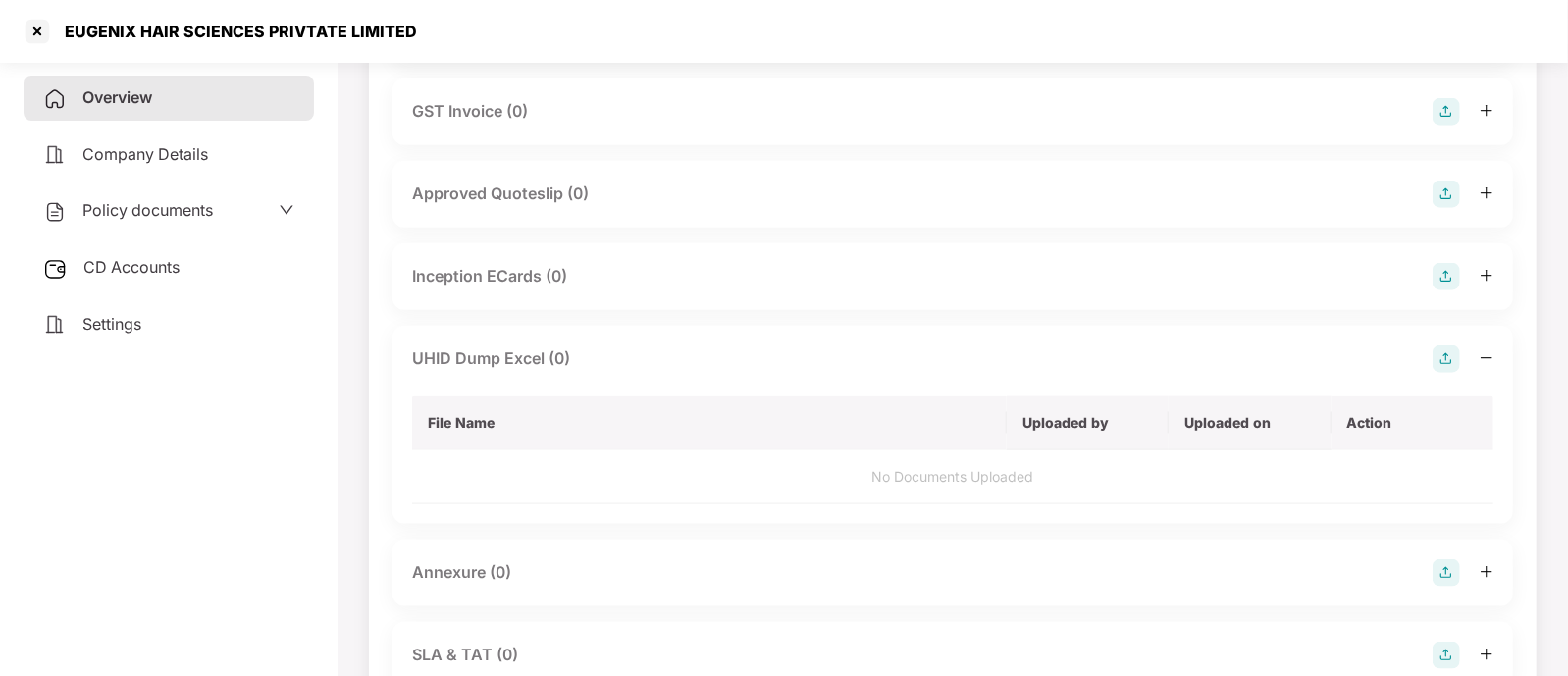
click at [1440, 364] on img at bounding box center [1447, 360] width 28 height 28
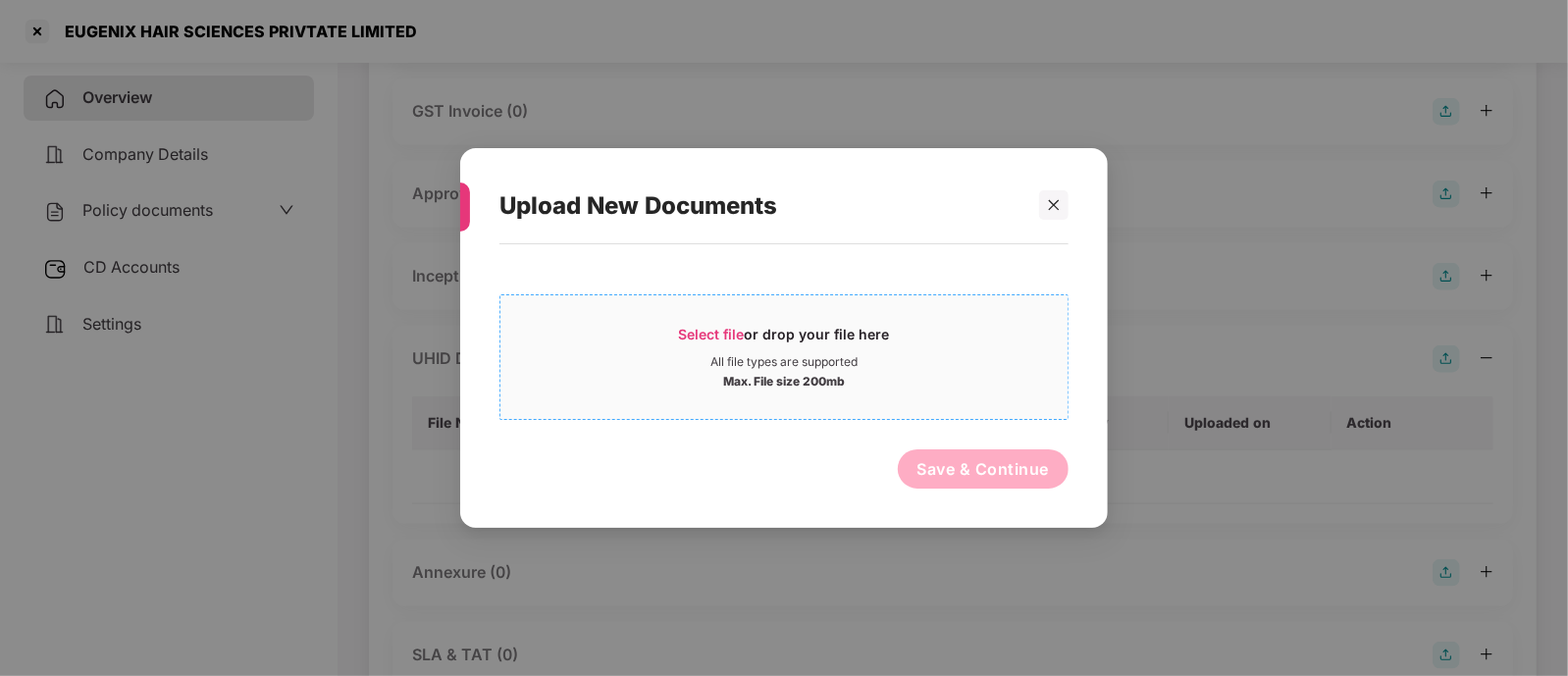
click at [727, 338] on span "Select file" at bounding box center [712, 334] width 66 height 17
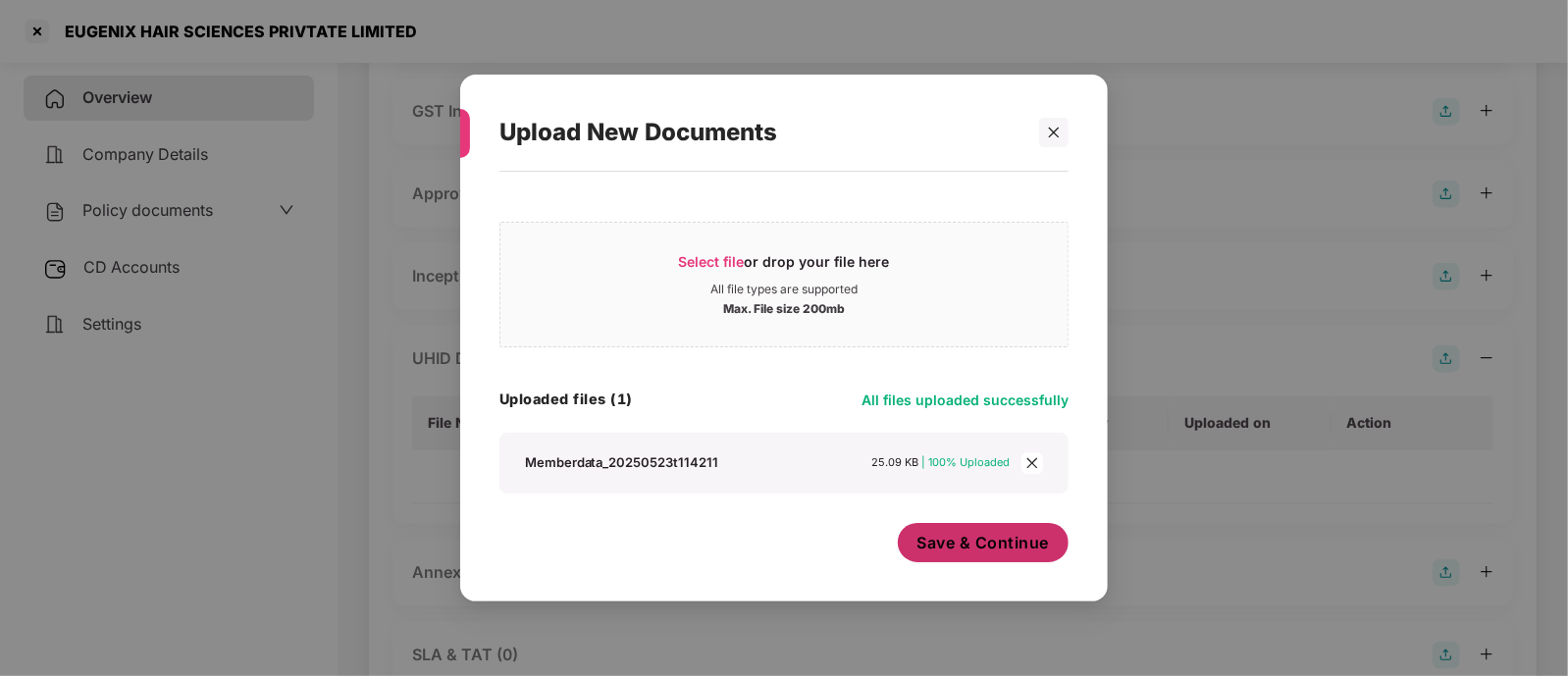
click at [990, 553] on button "Save & Continue" at bounding box center [984, 543] width 171 height 39
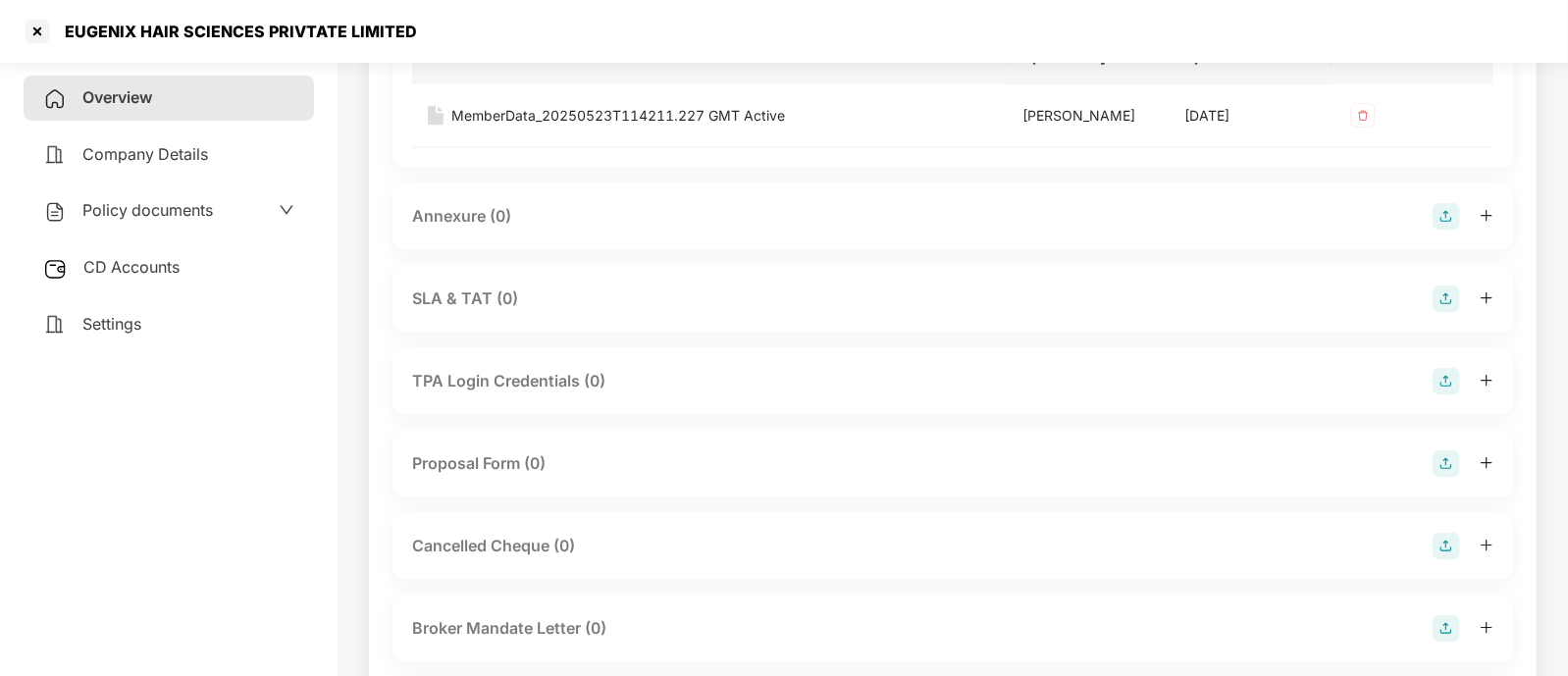
scroll to position [1726, 0]
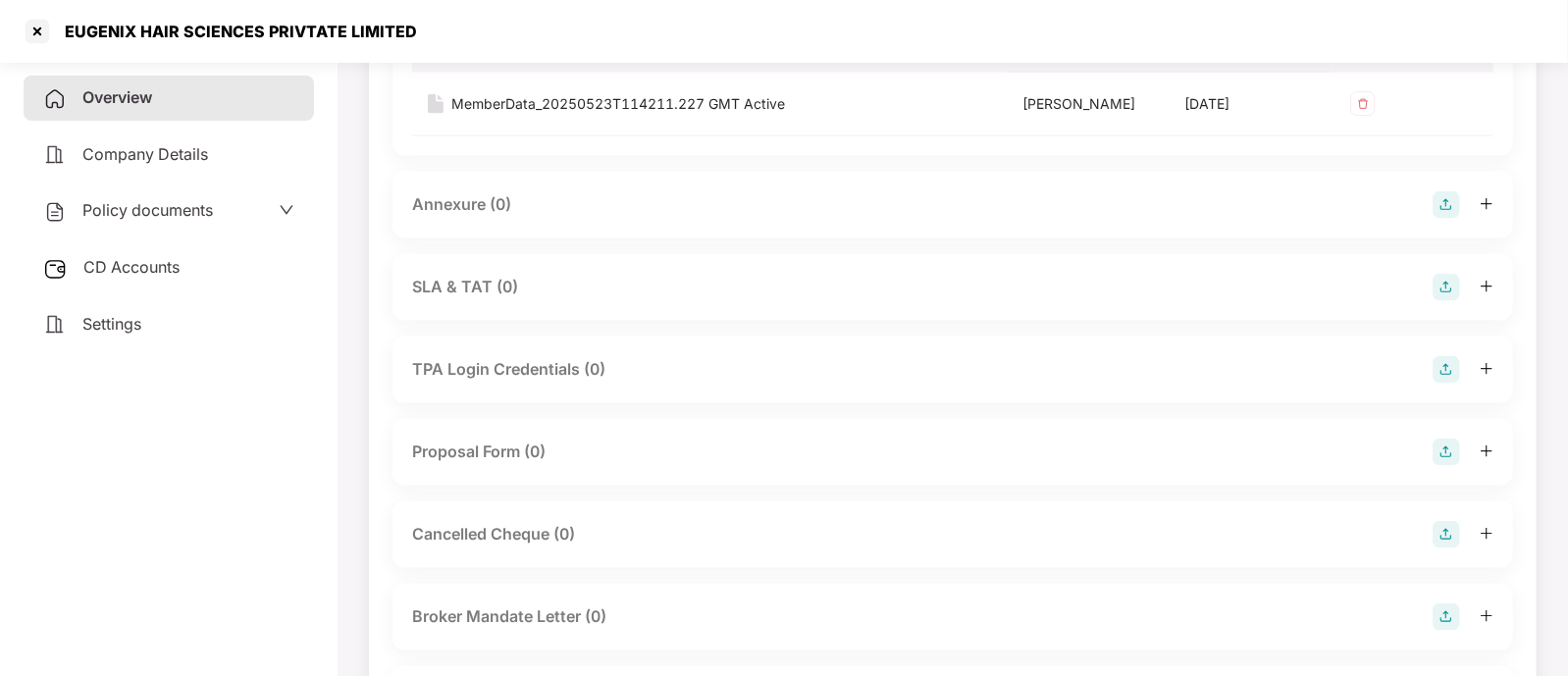
click at [779, 199] on div "Annexure (0)" at bounding box center [952, 205] width 1081 height 28
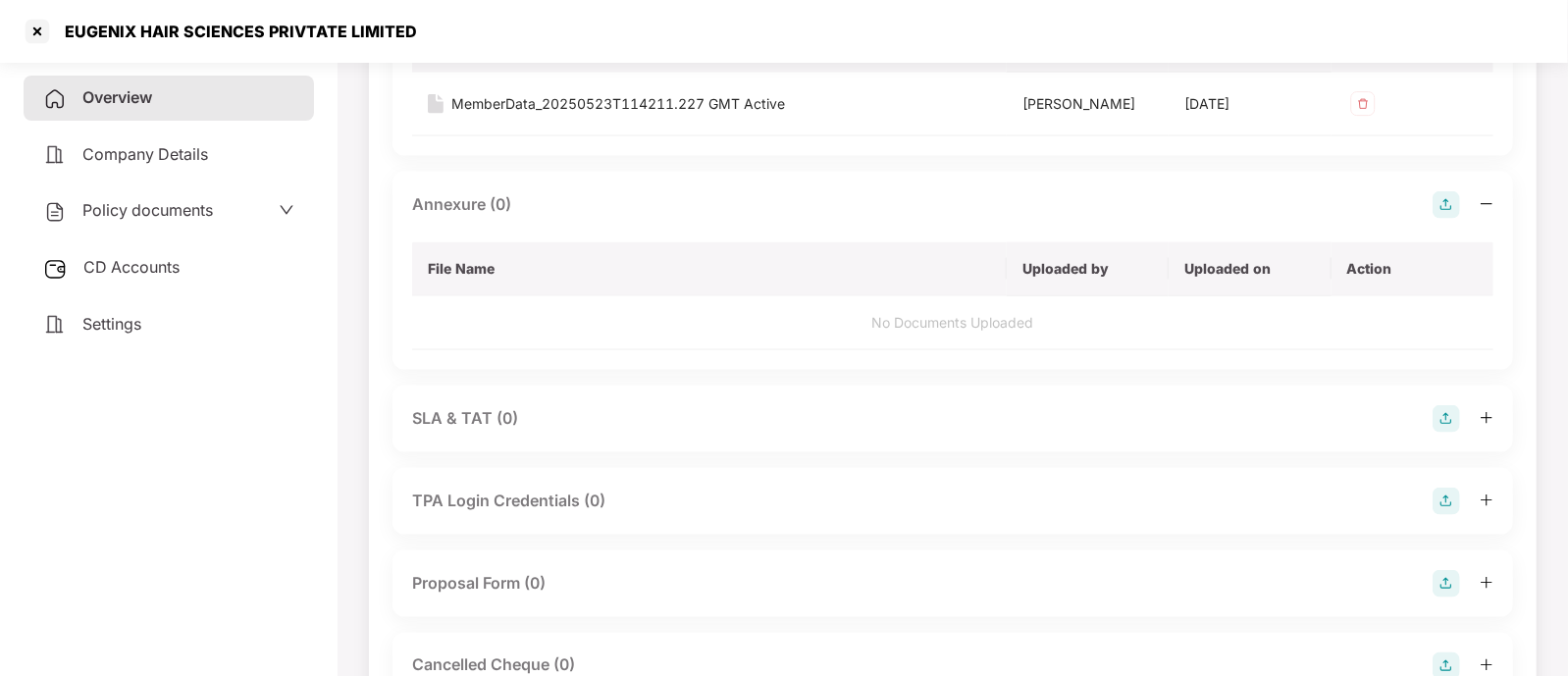
click at [1442, 195] on img at bounding box center [1447, 205] width 28 height 28
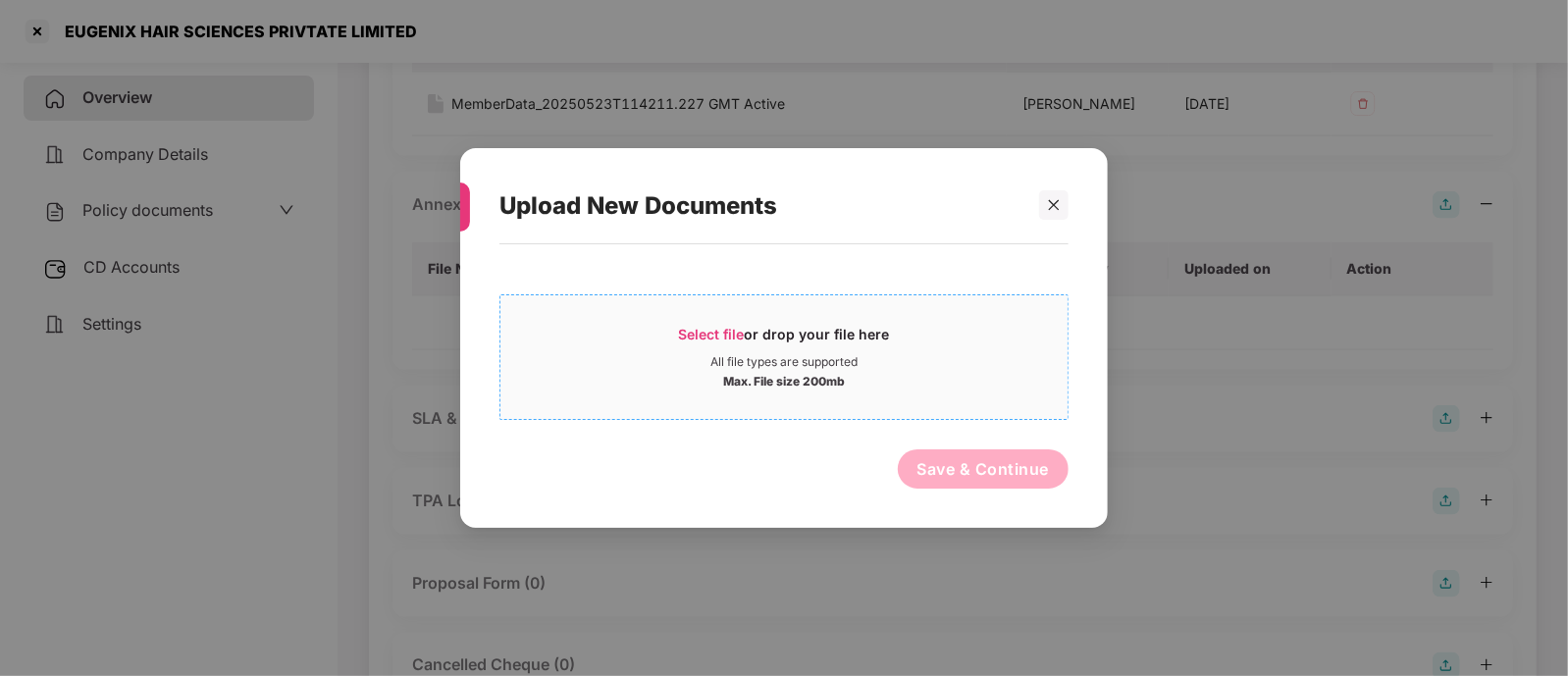
click at [716, 321] on span "Select file or drop your file here All file types are supported Max. File size …" at bounding box center [784, 358] width 568 height 95
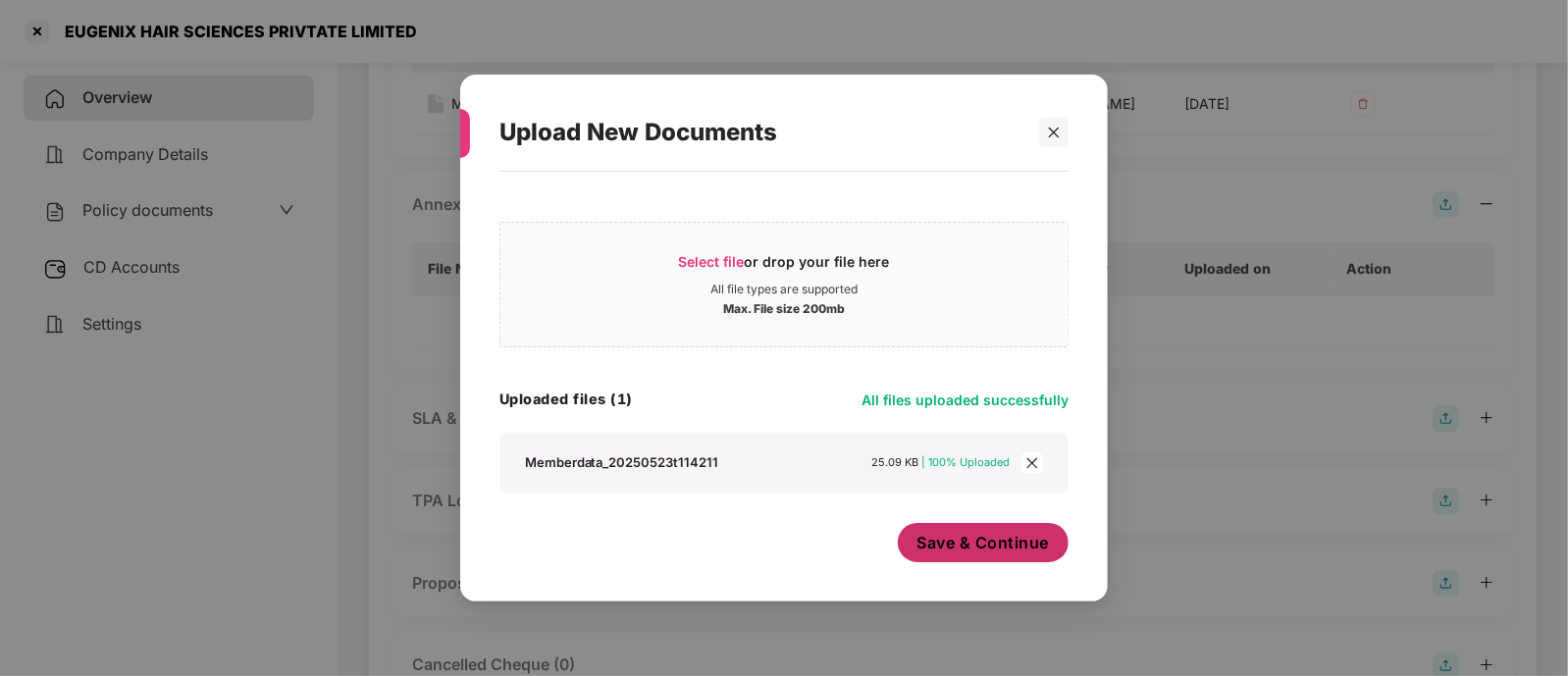
click at [964, 537] on span "Save & Continue" at bounding box center [984, 543] width 132 height 22
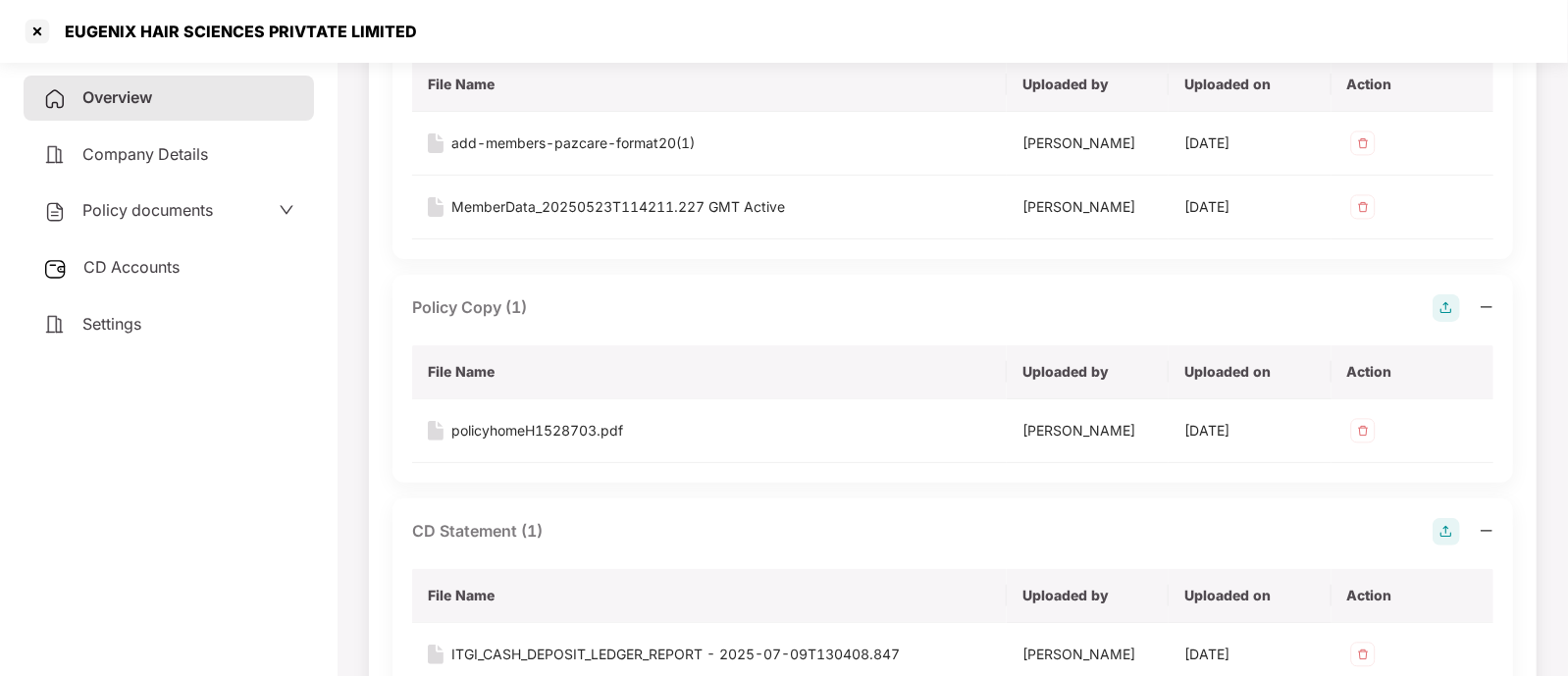
scroll to position [0, 0]
